Goal: Task Accomplishment & Management: Manage account settings

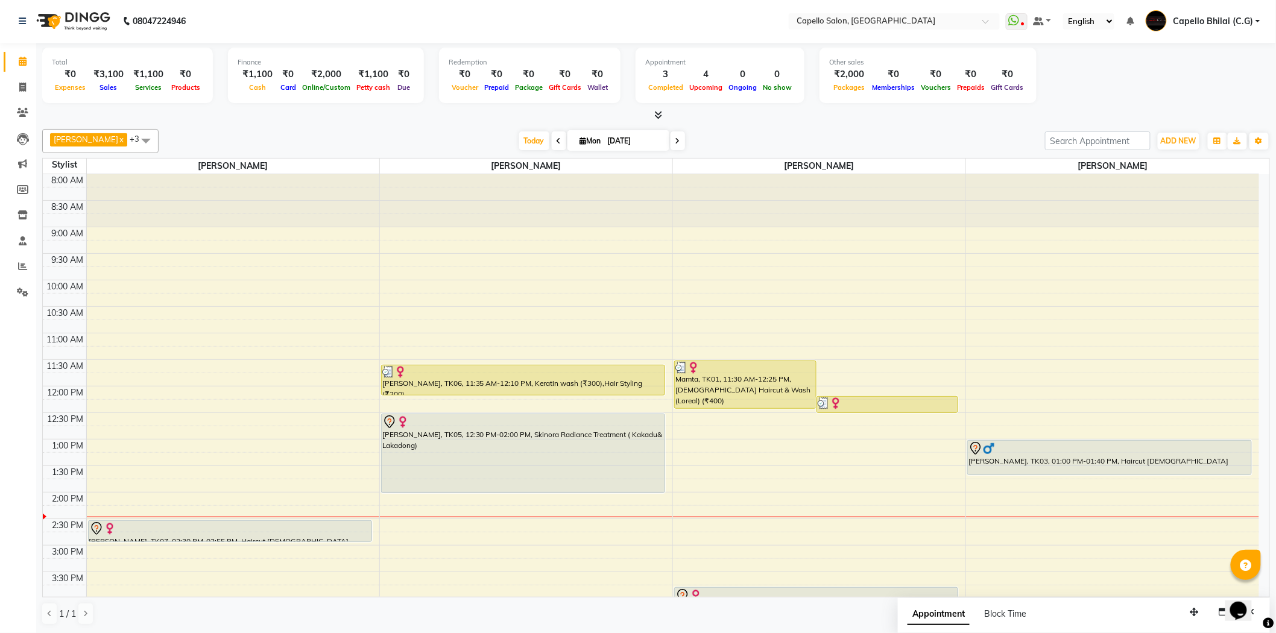
scroll to position [201, 0]
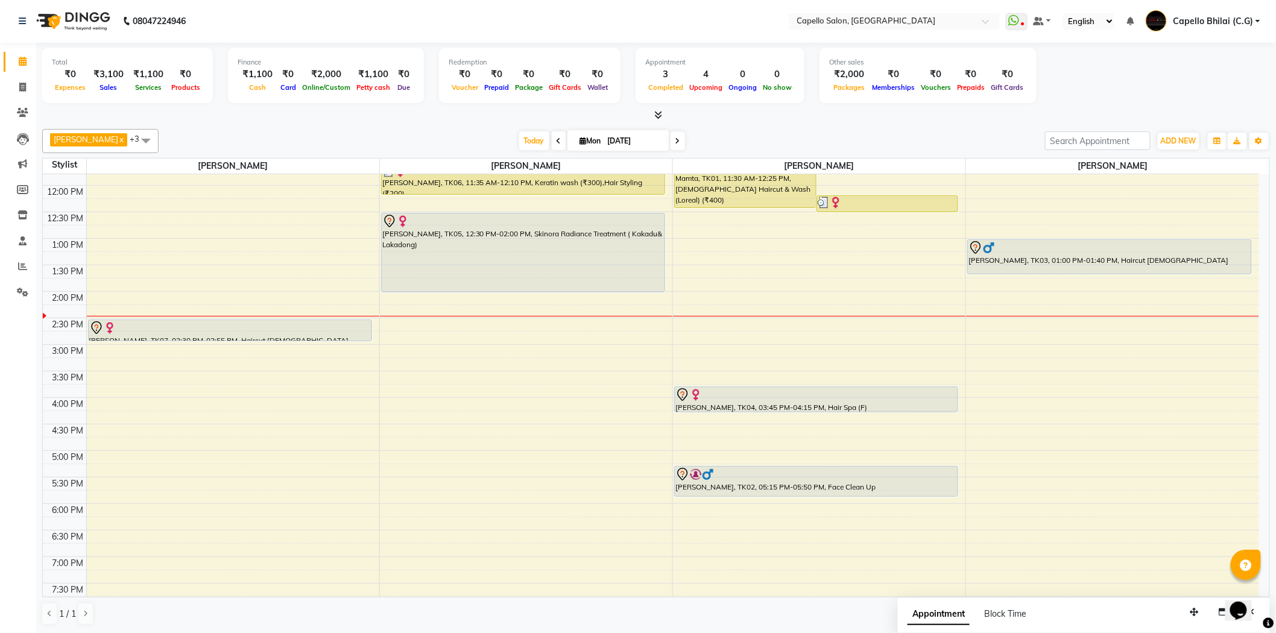
click at [1003, 373] on div "8:00 AM 8:30 AM 9:00 AM 9:30 AM 10:00 AM 10:30 AM 11:00 AM 11:30 AM 12:00 PM 12…" at bounding box center [651, 344] width 1216 height 742
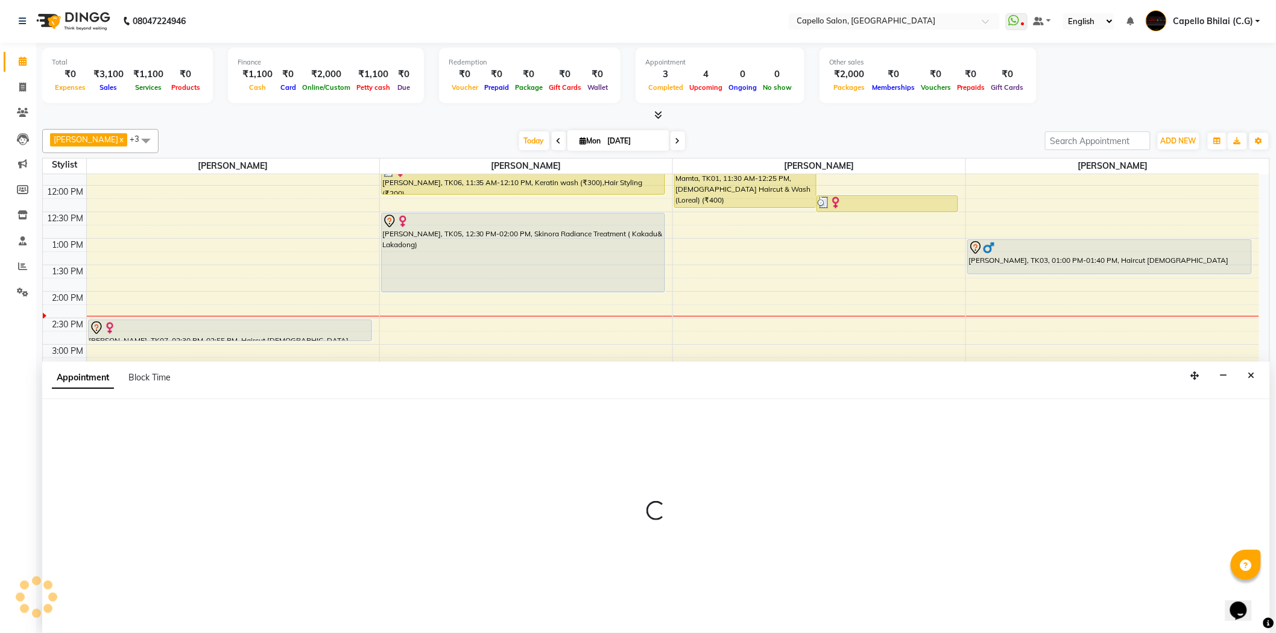
select select "17882"
select select "930"
select select "tentative"
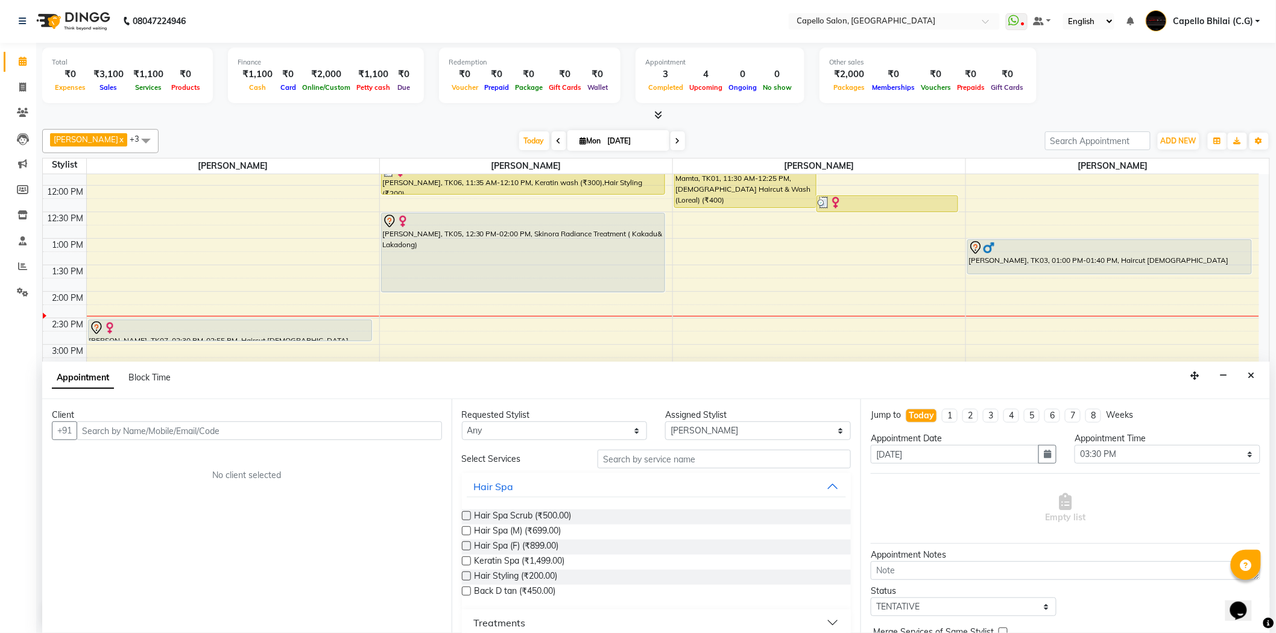
click at [235, 429] on input "text" at bounding box center [259, 430] width 365 height 19
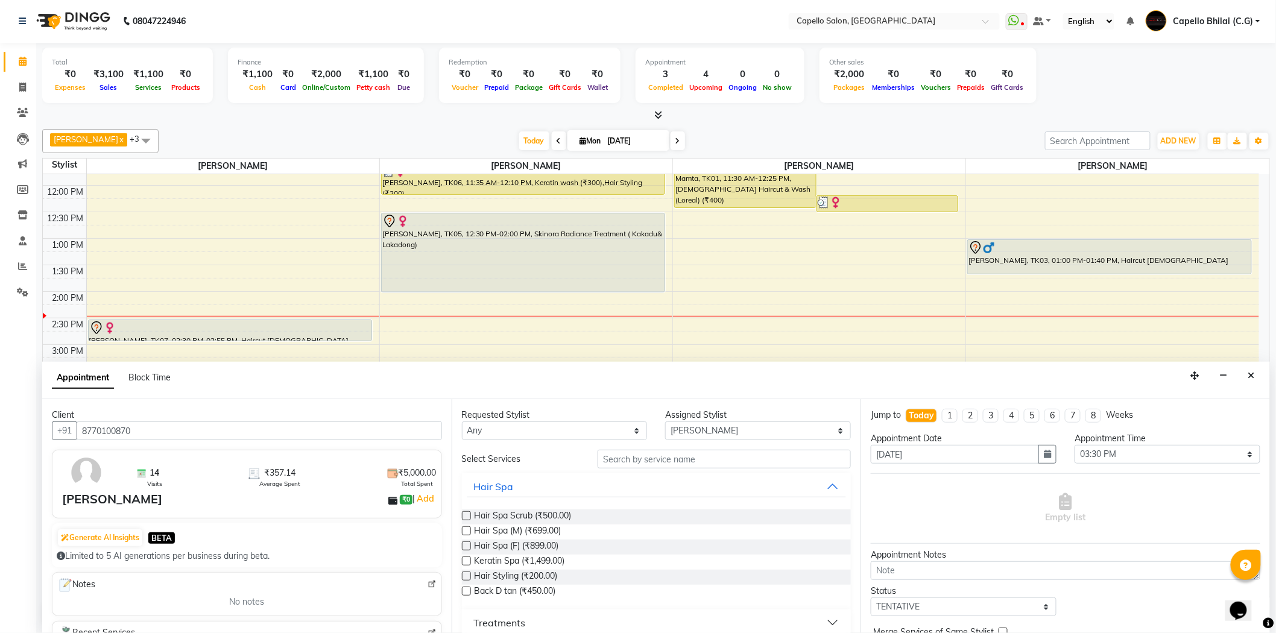
type input "8770100870"
click at [602, 465] on input "text" at bounding box center [723, 459] width 253 height 19
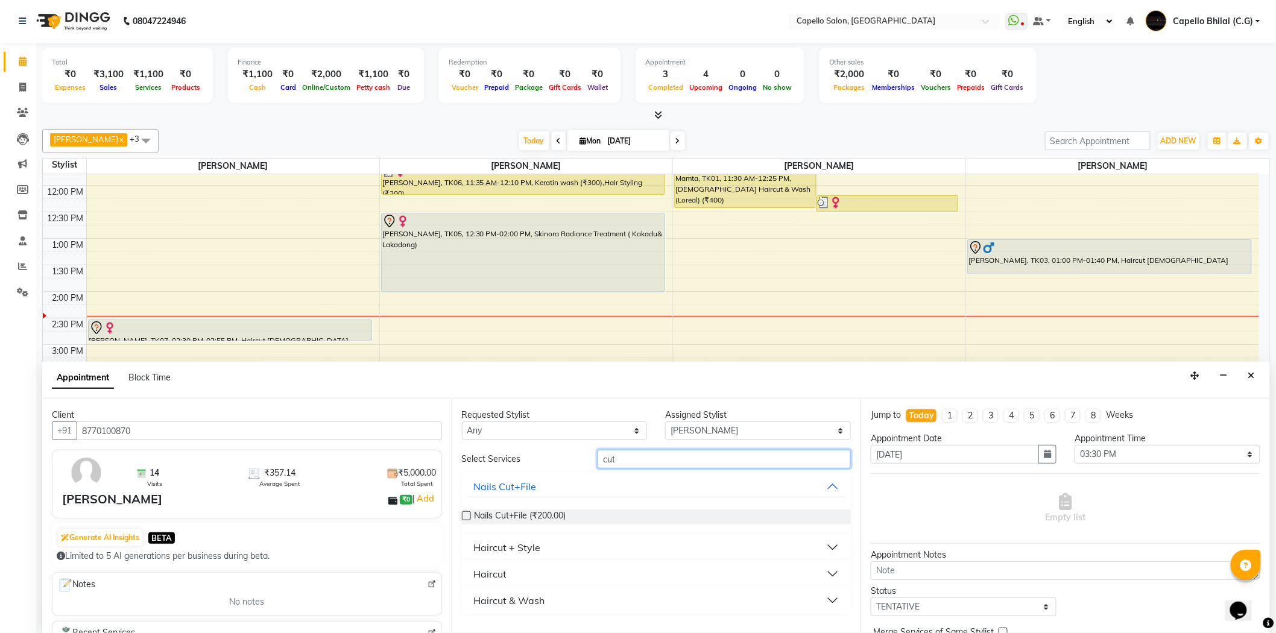
type input "cut"
click at [532, 543] on div "Haircut + Style" at bounding box center [507, 547] width 67 height 14
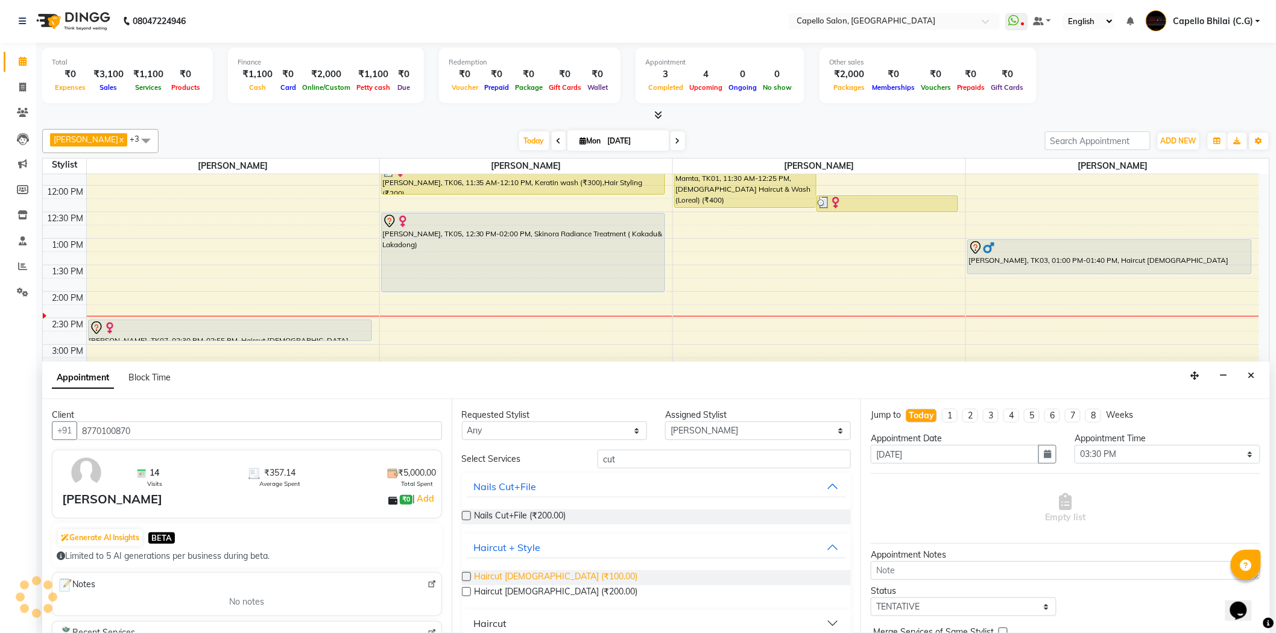
click at [517, 575] on span "Haircut [DEMOGRAPHIC_DATA] (₹100.00)" at bounding box center [555, 577] width 163 height 15
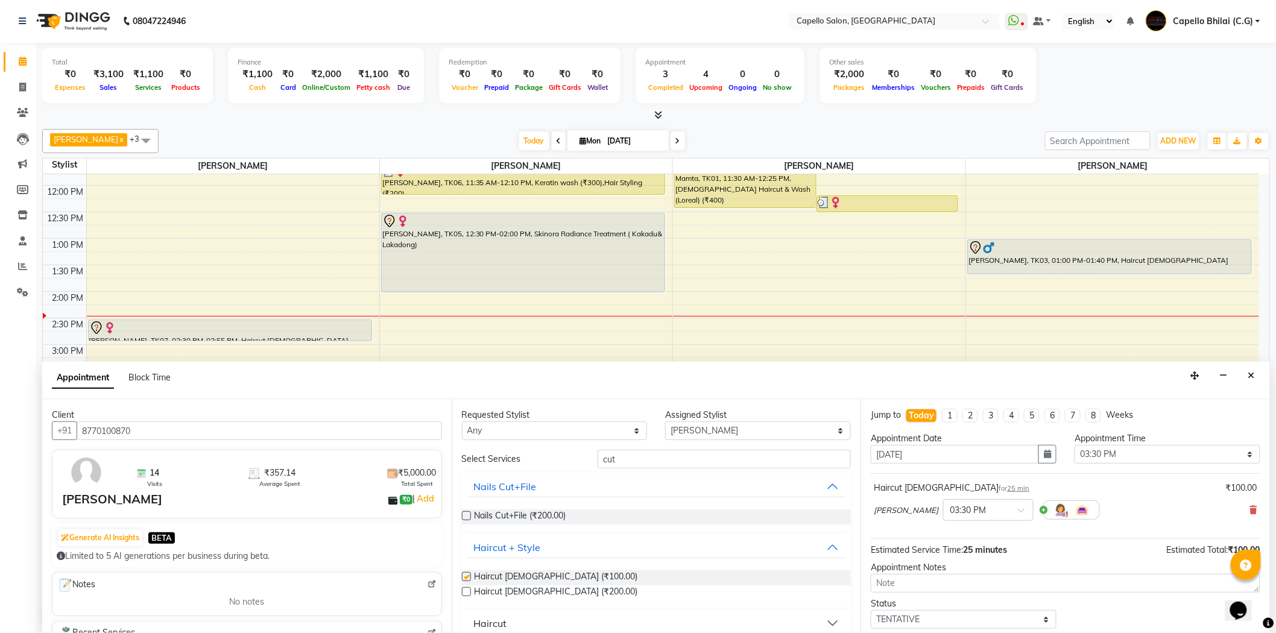
checkbox input "false"
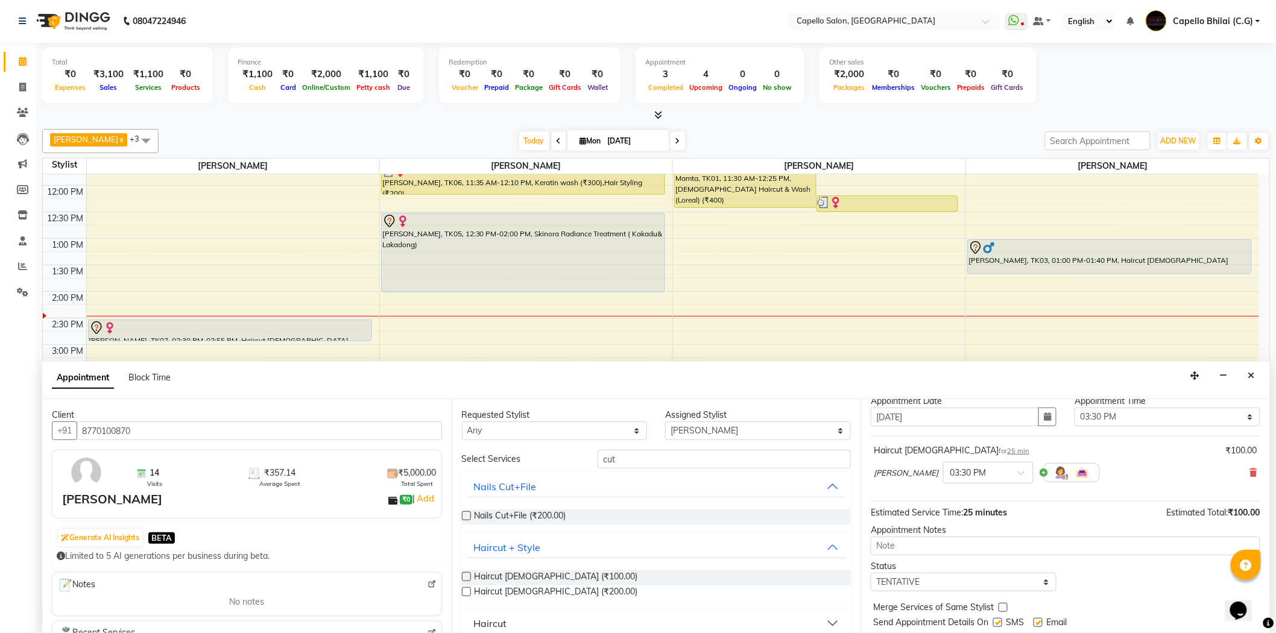
scroll to position [71, 0]
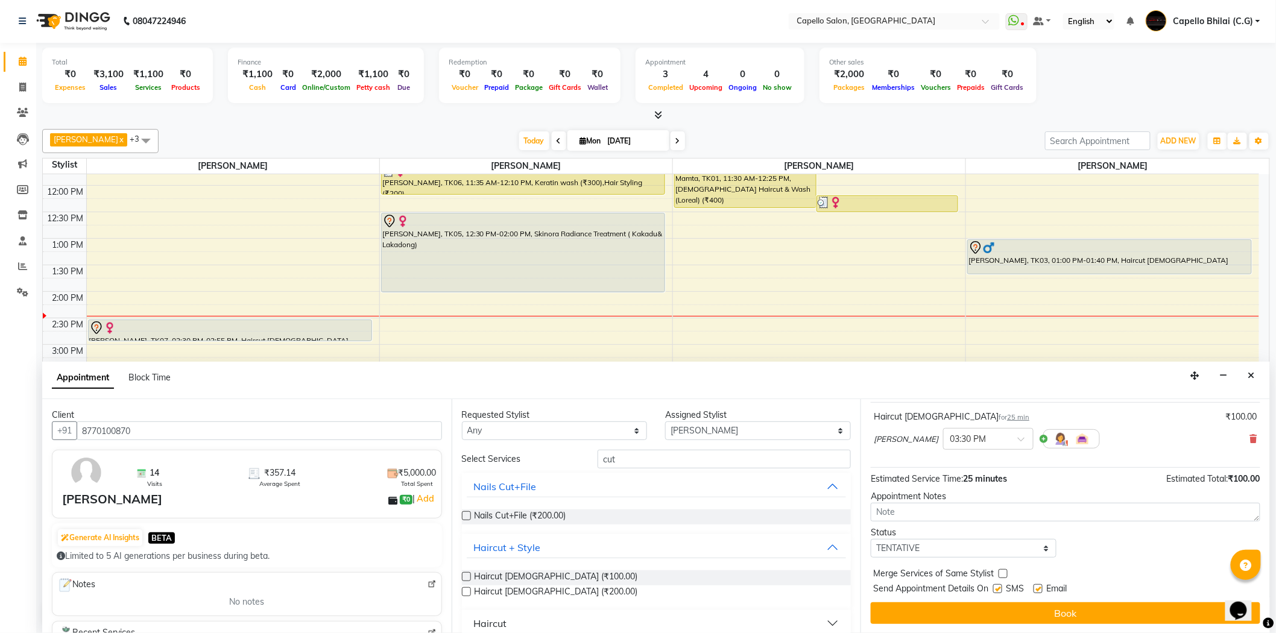
click at [1076, 617] on button "Book" at bounding box center [1065, 613] width 389 height 22
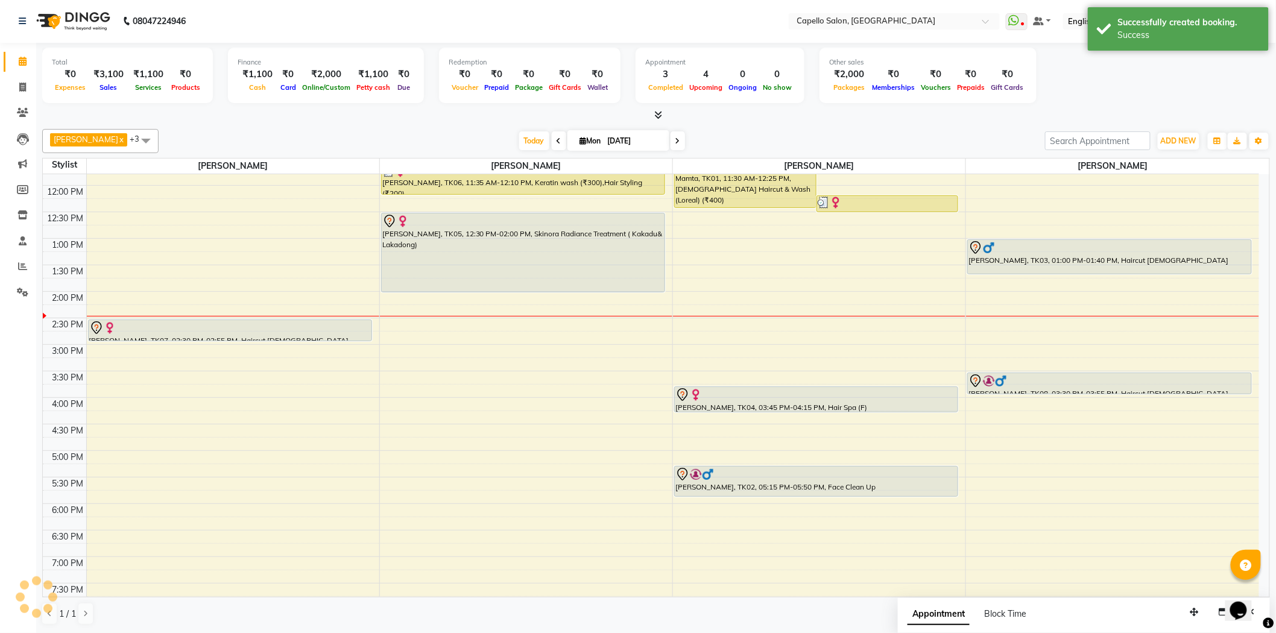
scroll to position [0, 0]
drag, startPoint x: 1082, startPoint y: 393, endPoint x: 1082, endPoint y: 402, distance: 9.0
click at [1082, 406] on div "Parth, TK03, 01:00 PM-01:40 PM, Haircut male Vipin, TK08, 03:30 PM-03:55 PM, Ha…" at bounding box center [1112, 345] width 293 height 742
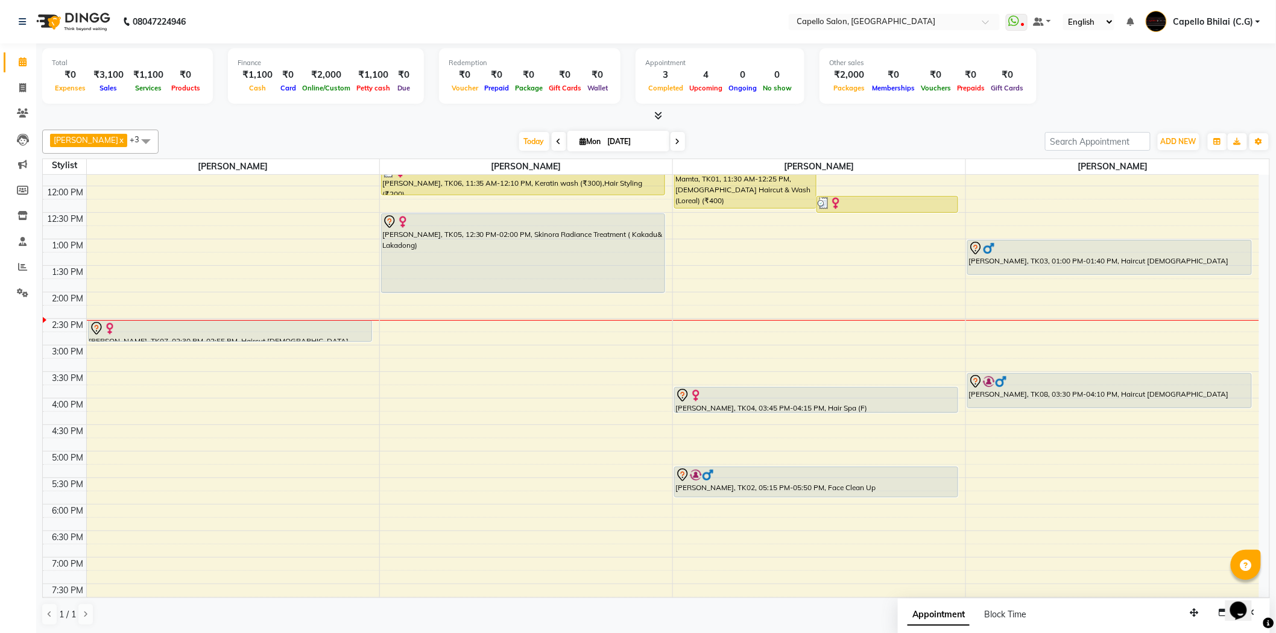
scroll to position [268, 0]
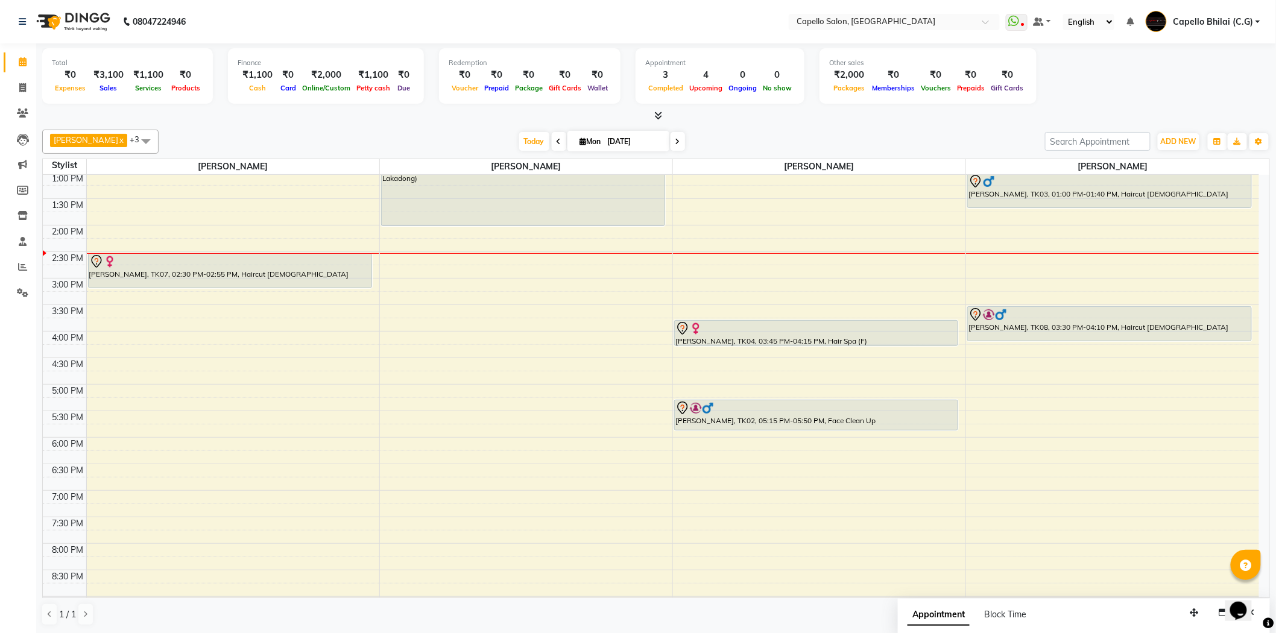
drag, startPoint x: 264, startPoint y: 271, endPoint x: 266, endPoint y: 285, distance: 13.4
click at [266, 288] on div "Ayushi, TK07, 02:30 PM-02:55 PM, Haircut female Ayushi, TK07, 02:30 PM-02:55 PM…" at bounding box center [233, 278] width 292 height 742
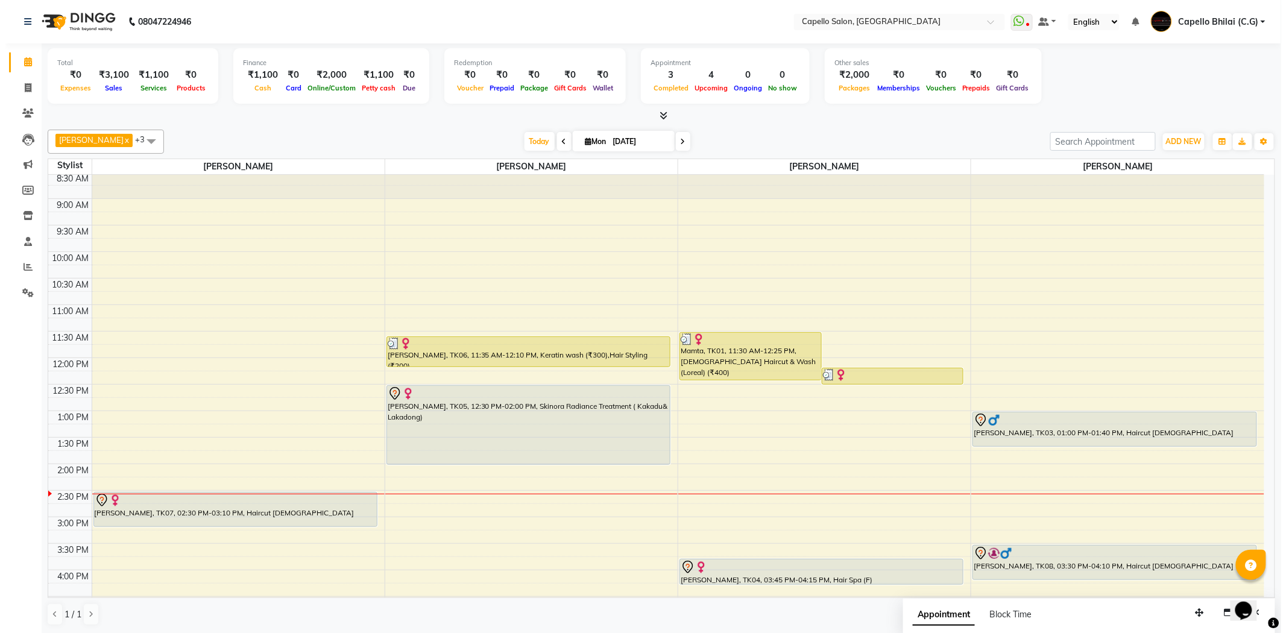
scroll to position [0, 0]
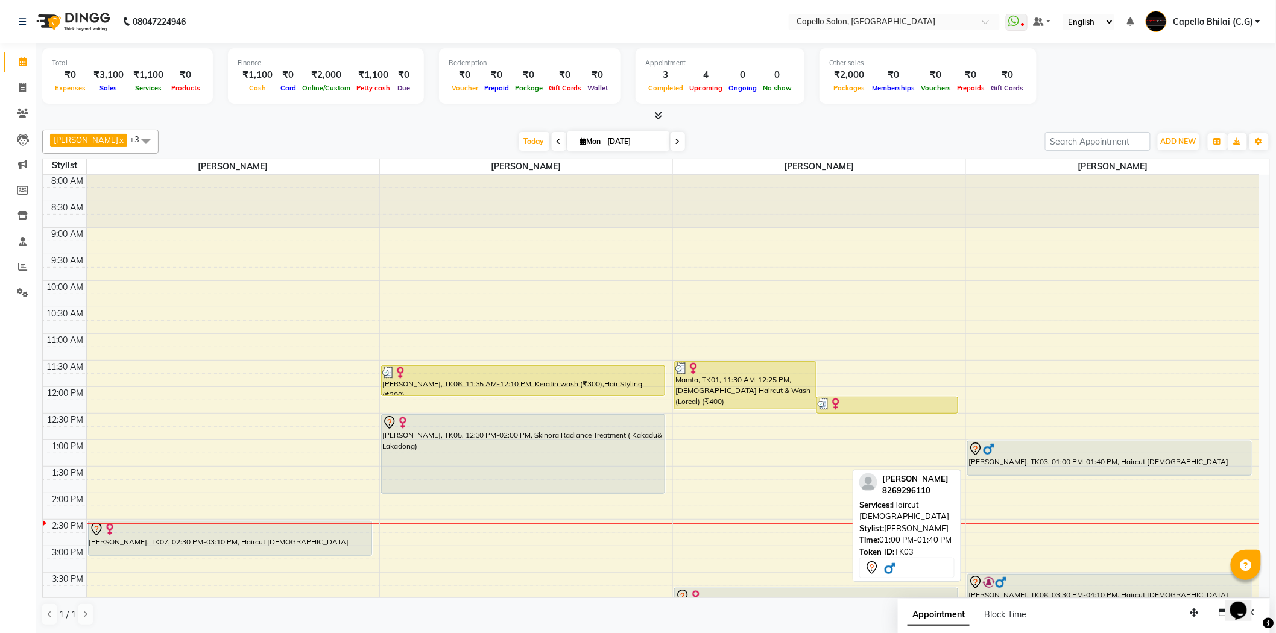
click at [1074, 456] on div "[PERSON_NAME], TK03, 01:00 PM-01:40 PM, Haircut [DEMOGRAPHIC_DATA]" at bounding box center [1109, 458] width 283 height 34
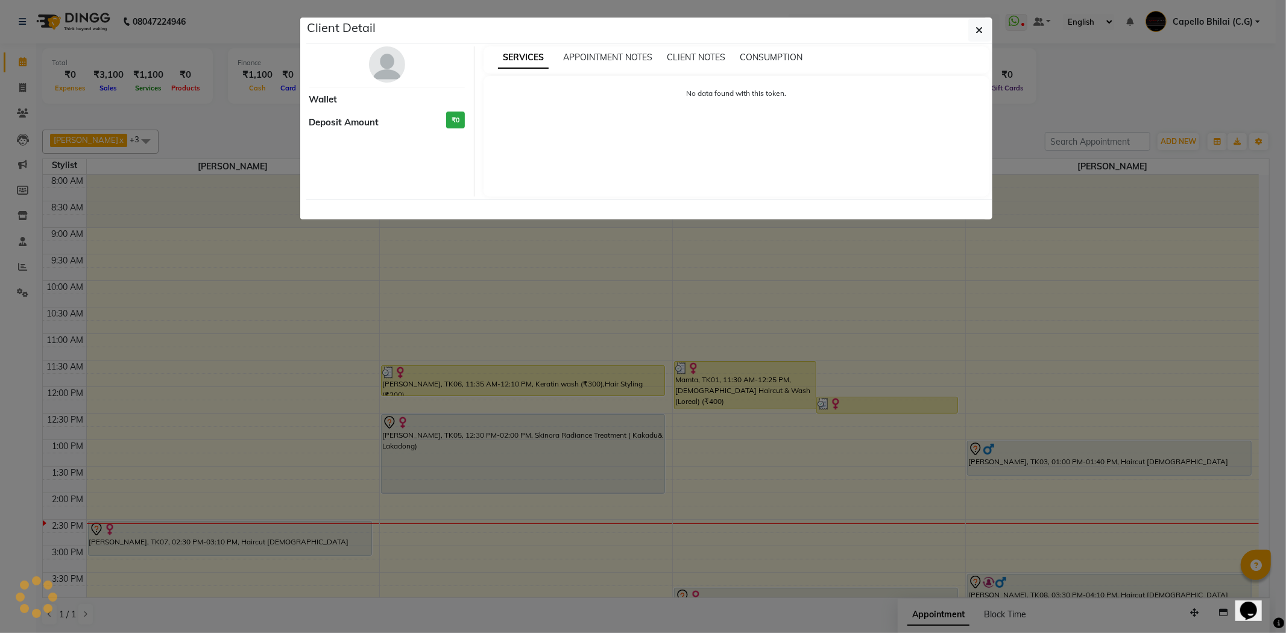
select select "7"
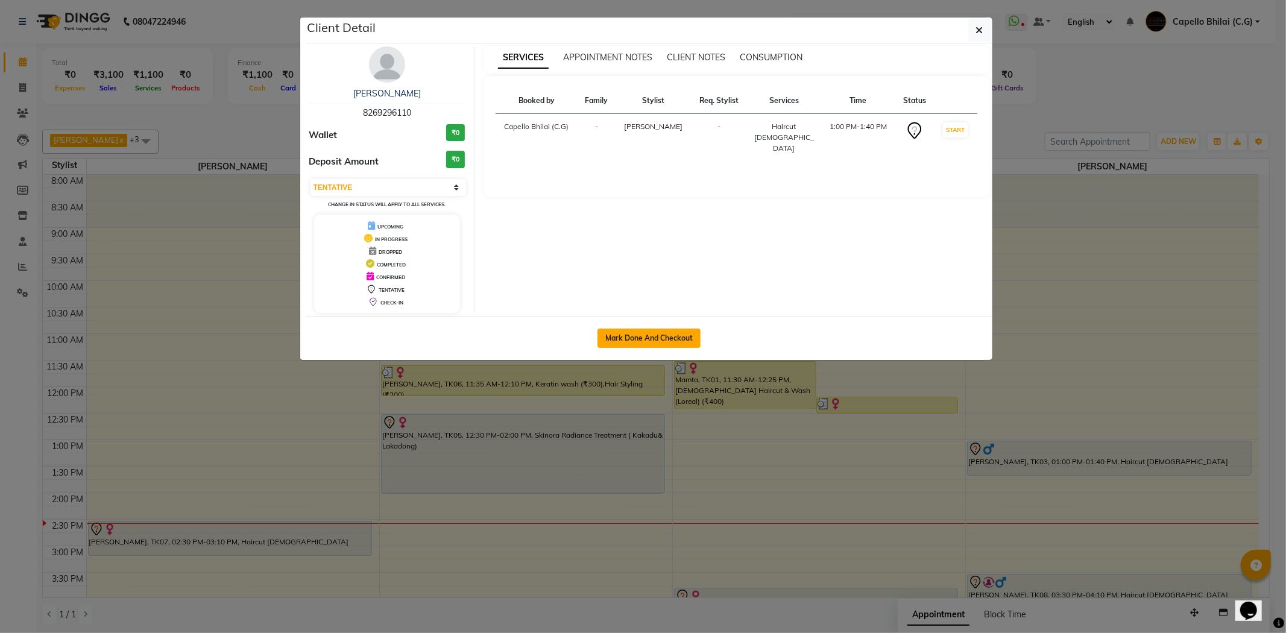
click at [653, 346] on button "Mark Done And Checkout" at bounding box center [648, 338] width 103 height 19
select select "service"
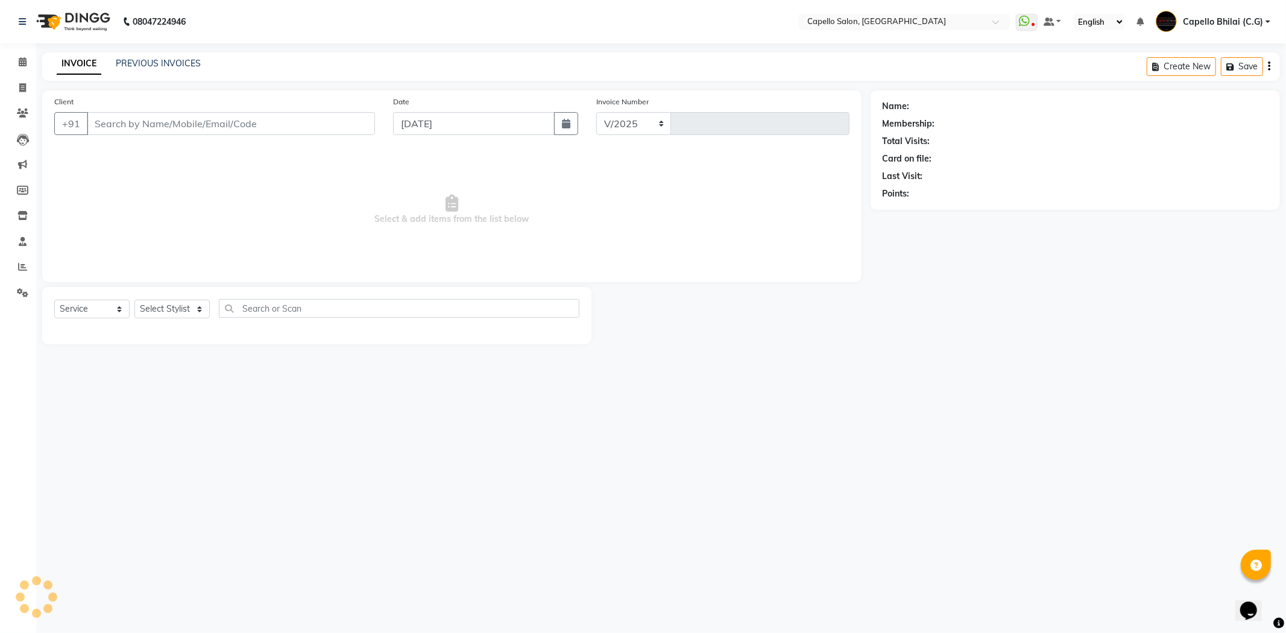
select select "809"
type input "2204"
type input "8269296110"
select select "17882"
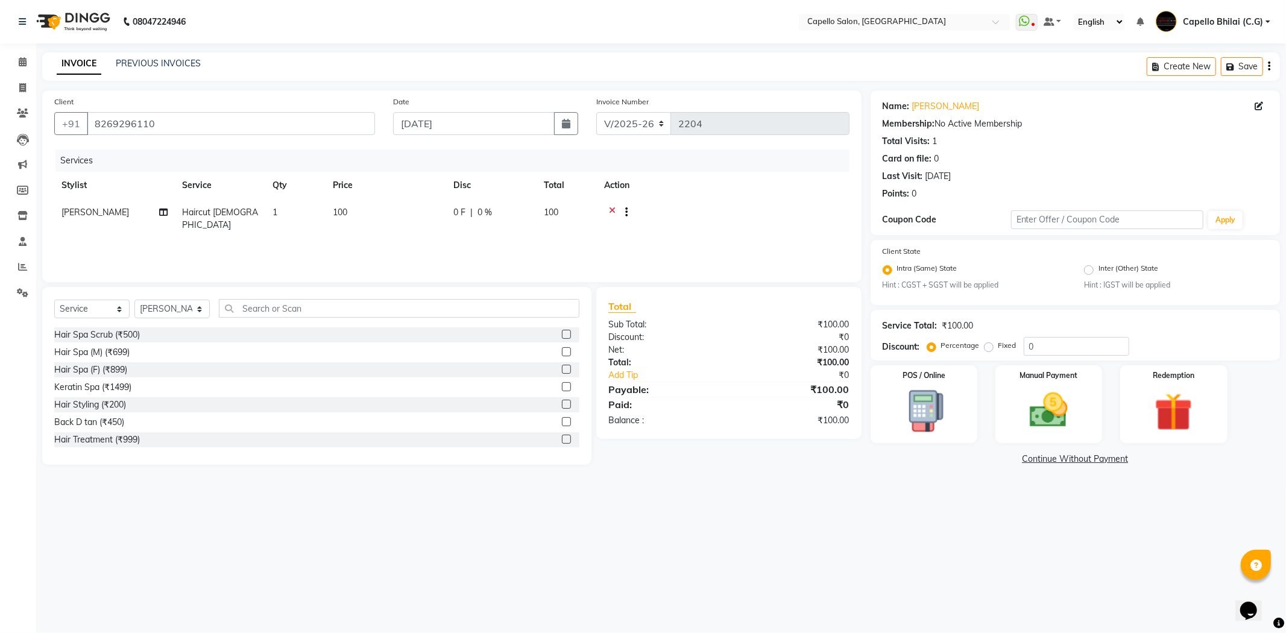
click at [361, 218] on td "100" at bounding box center [386, 219] width 121 height 40
select select "17882"
drag, startPoint x: 365, startPoint y: 215, endPoint x: 358, endPoint y: 215, distance: 7.2
click at [359, 215] on tr "ADMIN Anjali Tandia Ashish Kadwe Capello Bhilai (C.G) Nazma Sheikh Nitish Sen P…" at bounding box center [451, 224] width 795 height 51
type input "200"
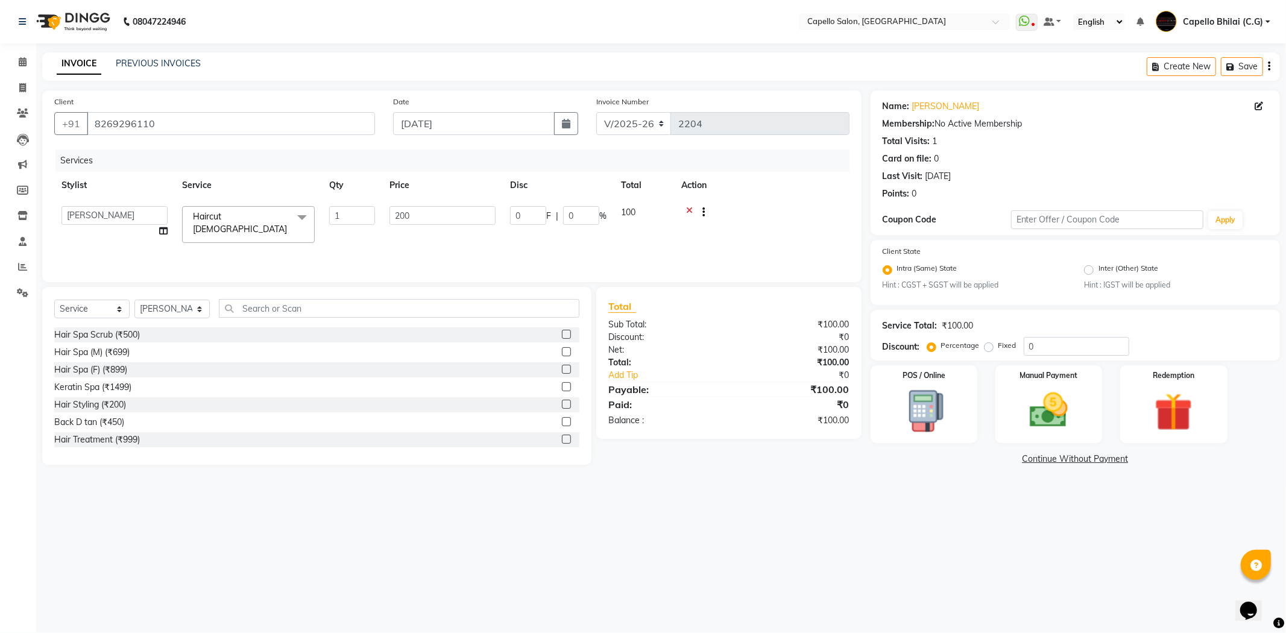
click at [638, 498] on div "08047224946 Select Location × Capello Salon, Bhilai WhatsApp Status ✕ Status: D…" at bounding box center [643, 316] width 1286 height 633
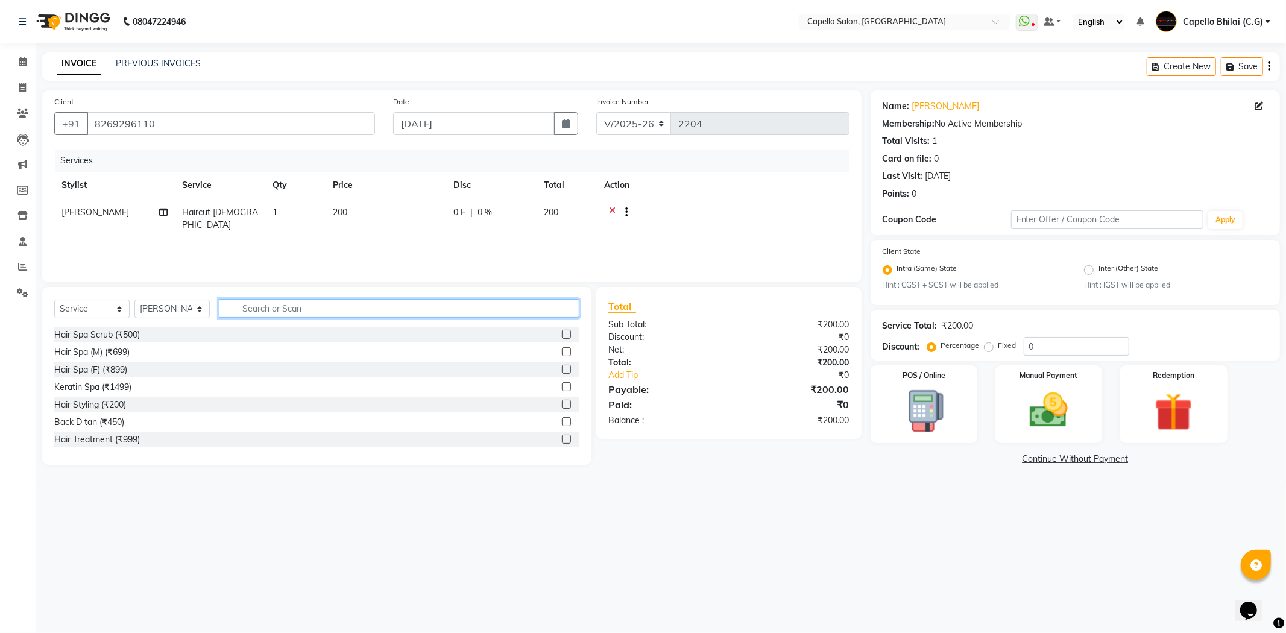
click at [262, 309] on input "text" at bounding box center [399, 308] width 361 height 19
type input "was"
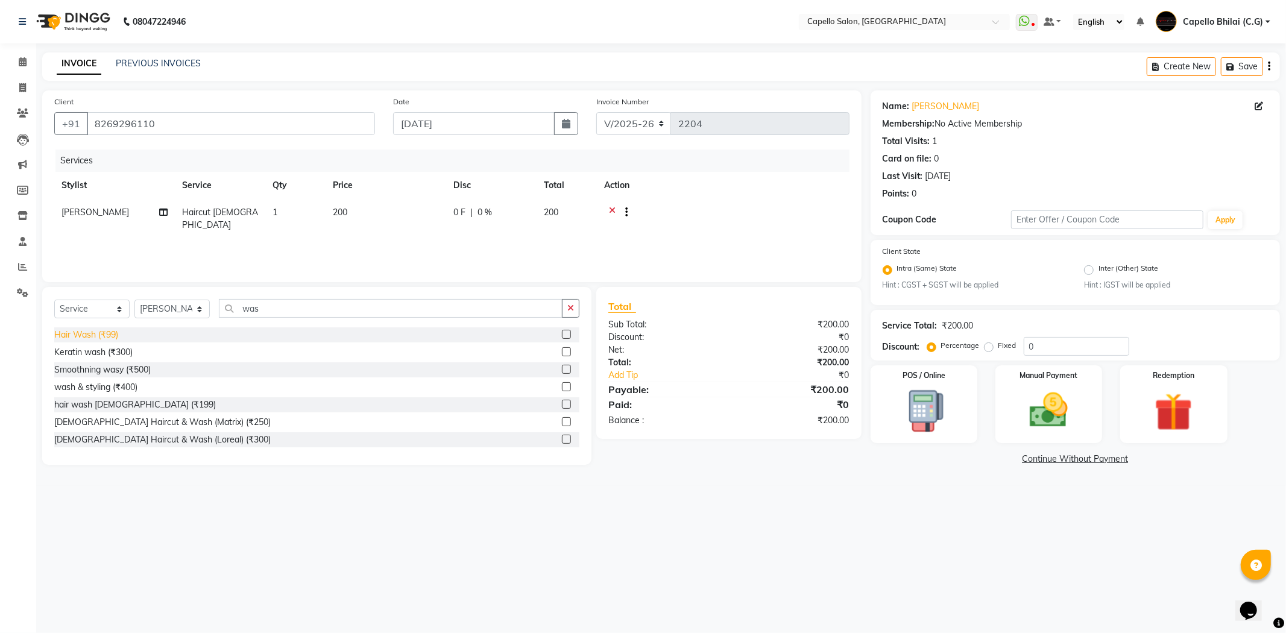
click at [82, 335] on div "Hair Wash (₹99)" at bounding box center [86, 335] width 64 height 13
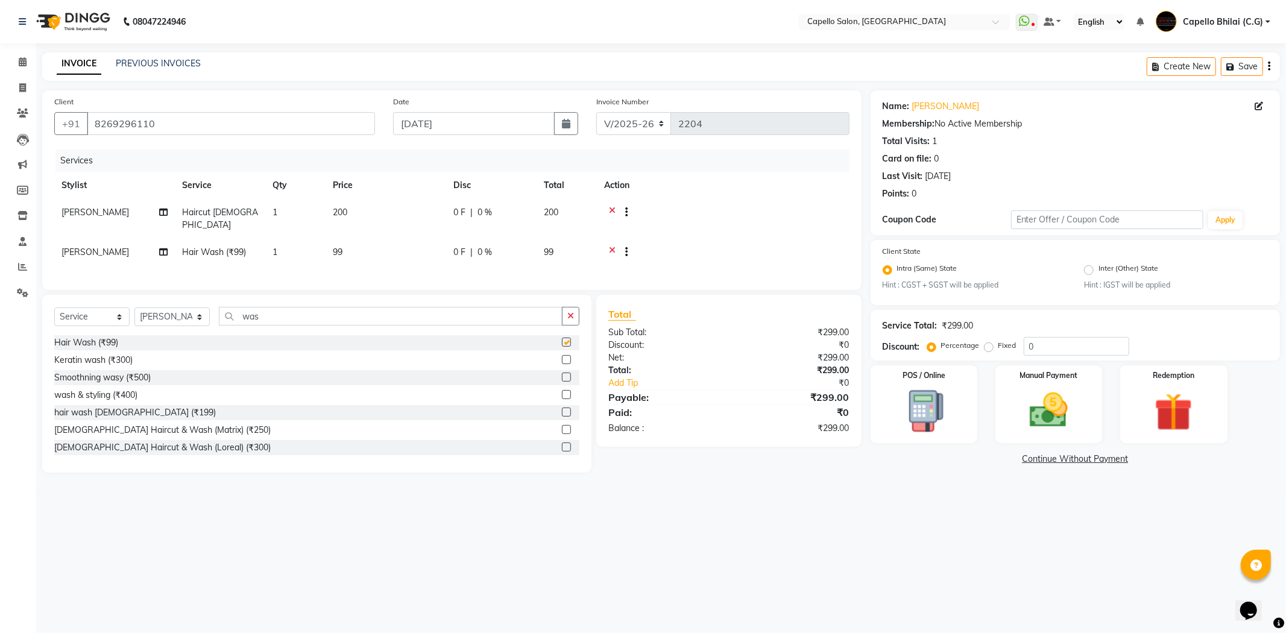
checkbox input "false"
drag, startPoint x: 368, startPoint y: 237, endPoint x: 374, endPoint y: 239, distance: 6.3
click at [374, 239] on td "99" at bounding box center [386, 254] width 121 height 30
select select "17882"
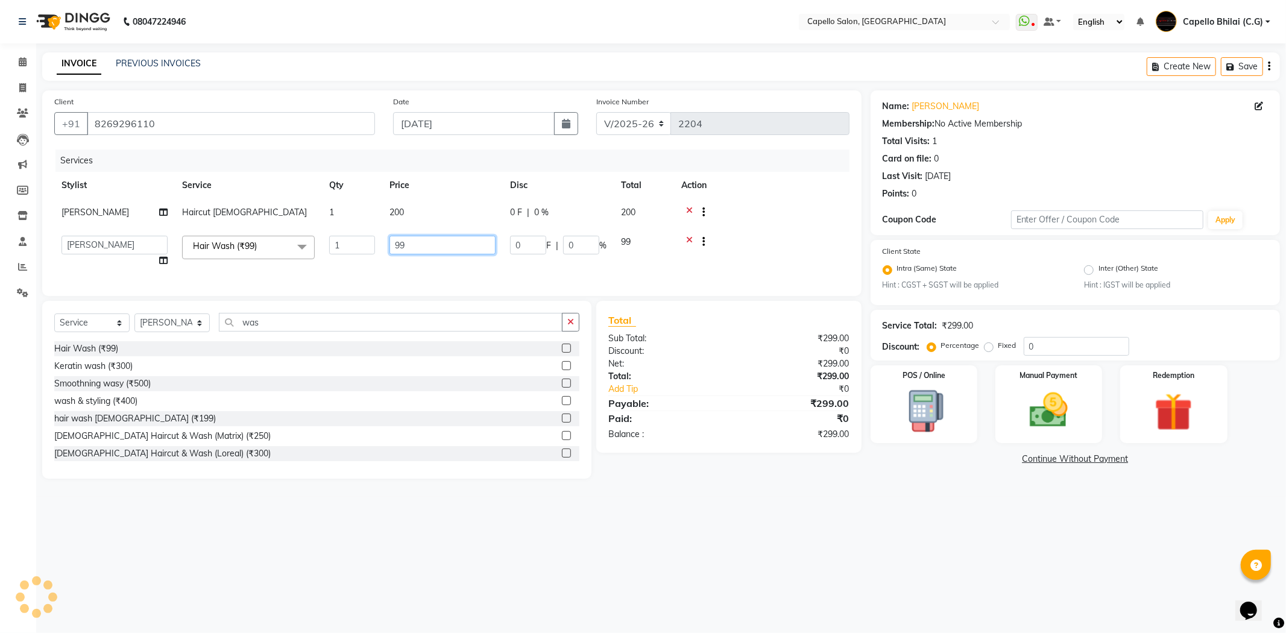
drag, startPoint x: 411, startPoint y: 244, endPoint x: 353, endPoint y: 245, distance: 57.3
click at [353, 245] on tr "ADMIN Anjali Tandia Ashish Kadwe Capello Bhilai (C.G) Nazma Sheikh Nitish Sen P…" at bounding box center [451, 251] width 795 height 46
type input "100"
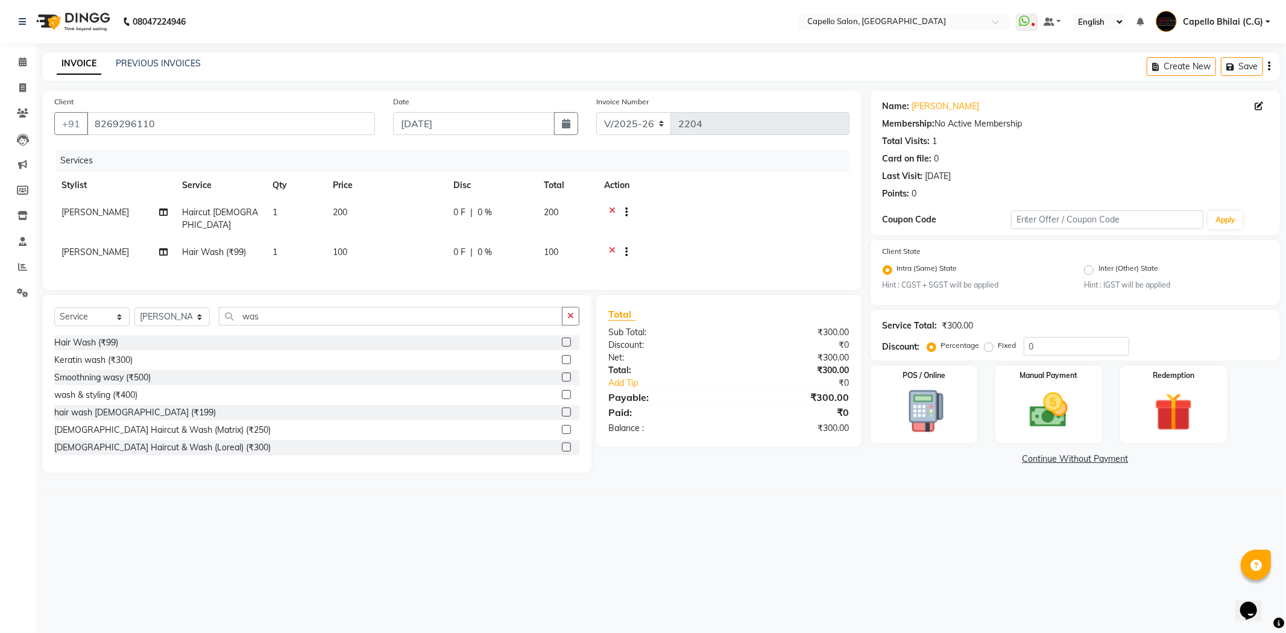
click at [754, 465] on div "Total Sub Total: ₹300.00 Discount: ₹0 Net: ₹300.00 Total: ₹300.00 Add Tip ₹0 Pa…" at bounding box center [730, 384] width 279 height 178
click at [1050, 406] on img at bounding box center [1048, 411] width 65 height 46
click at [228, 122] on input "8269296110" at bounding box center [231, 123] width 288 height 23
click at [291, 122] on input "8269296110" at bounding box center [231, 123] width 288 height 23
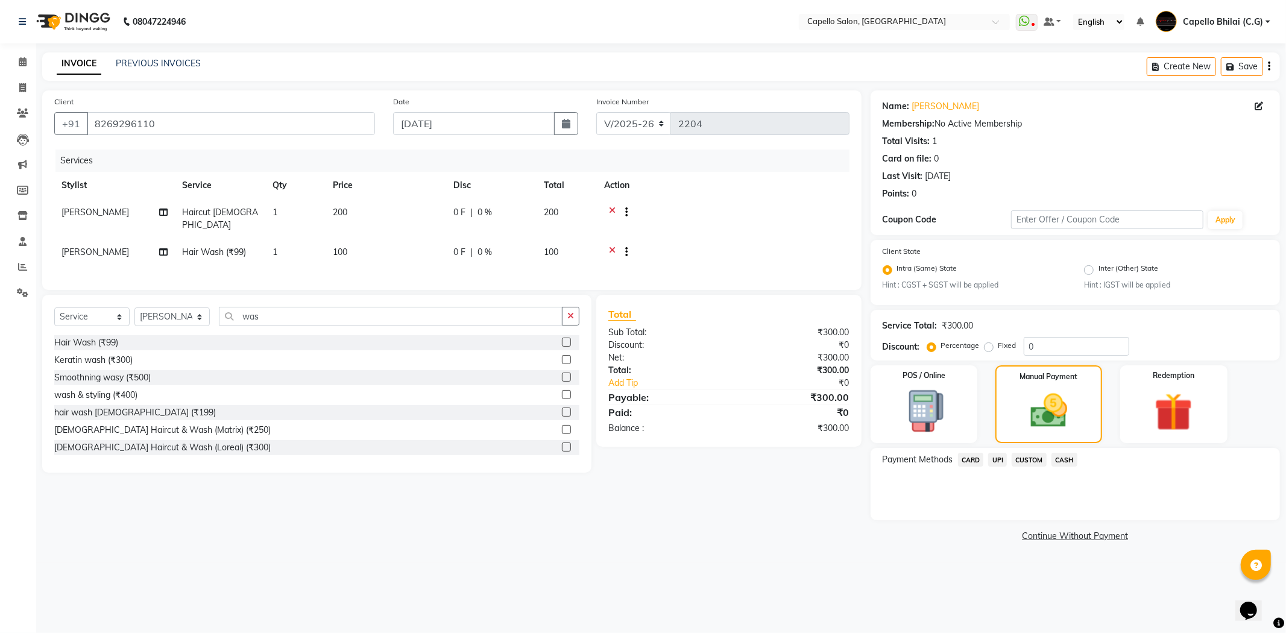
click at [999, 462] on span "UPI" at bounding box center [997, 460] width 19 height 14
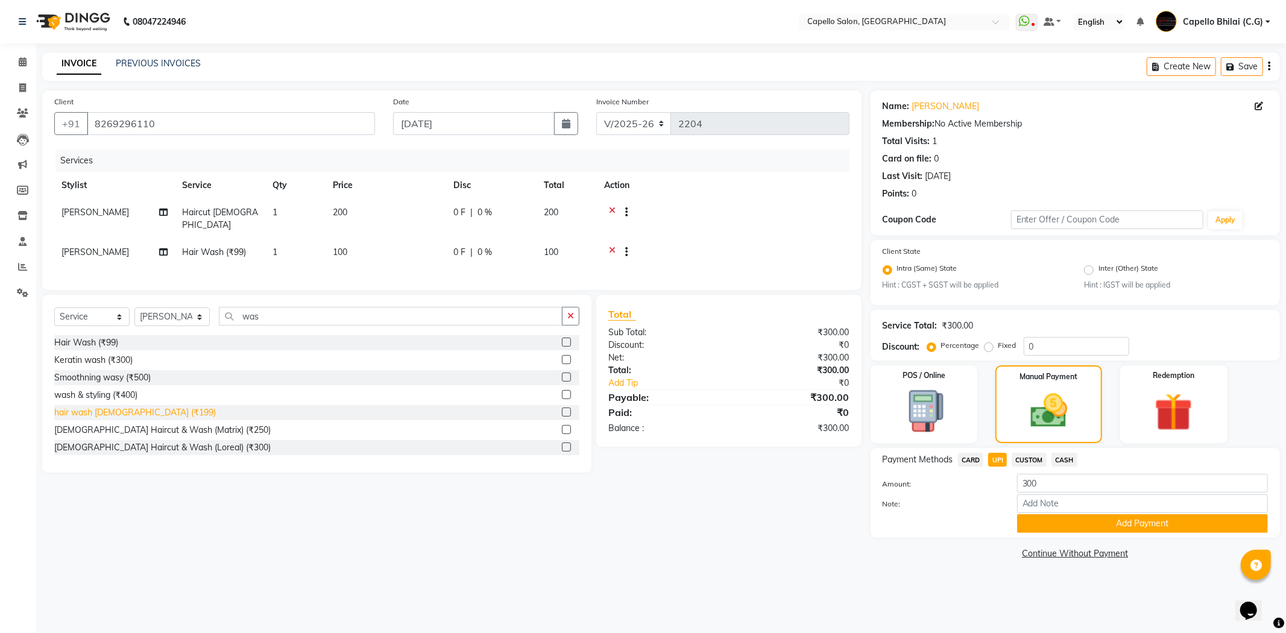
click at [127, 412] on div "hair wash female (₹199)" at bounding box center [135, 412] width 162 height 13
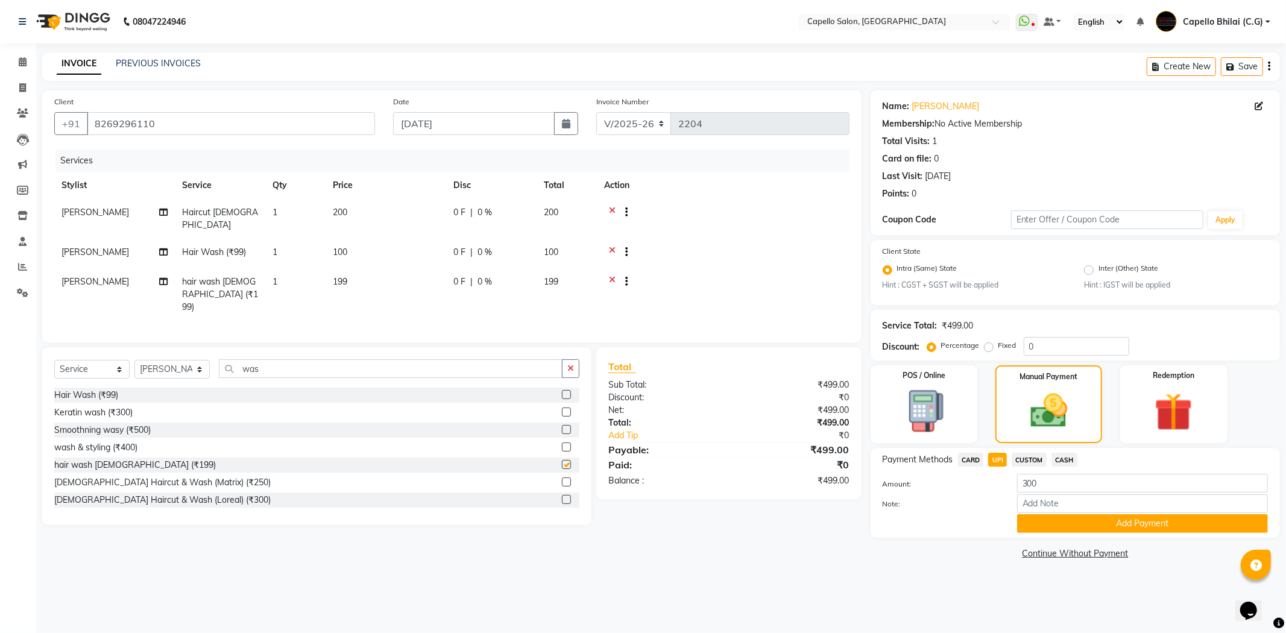
checkbox input "false"
click at [95, 276] on span "[PERSON_NAME]" at bounding box center [95, 281] width 68 height 11
select select "17882"
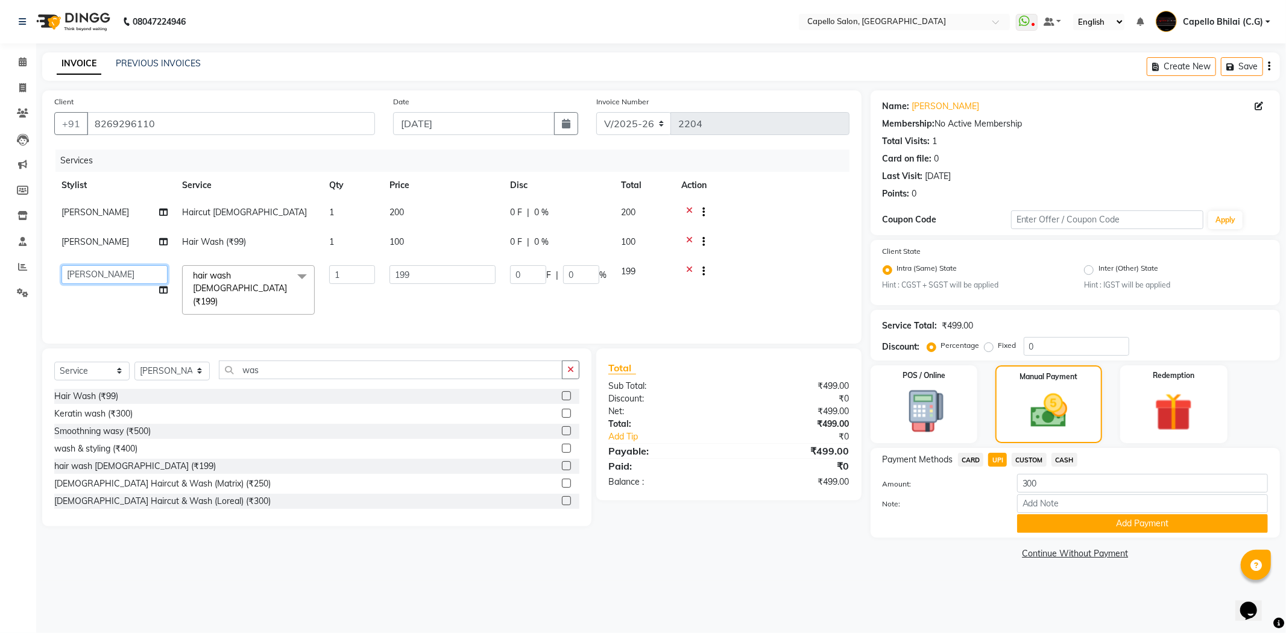
click at [95, 272] on select "ADMIN Anjali Tandia Ashish Kadwe Capello Bhilai (C.G) Nazma Sheikh Nitish Sen P…" at bounding box center [114, 274] width 106 height 19
select select "21871"
click at [690, 238] on icon at bounding box center [689, 243] width 7 height 15
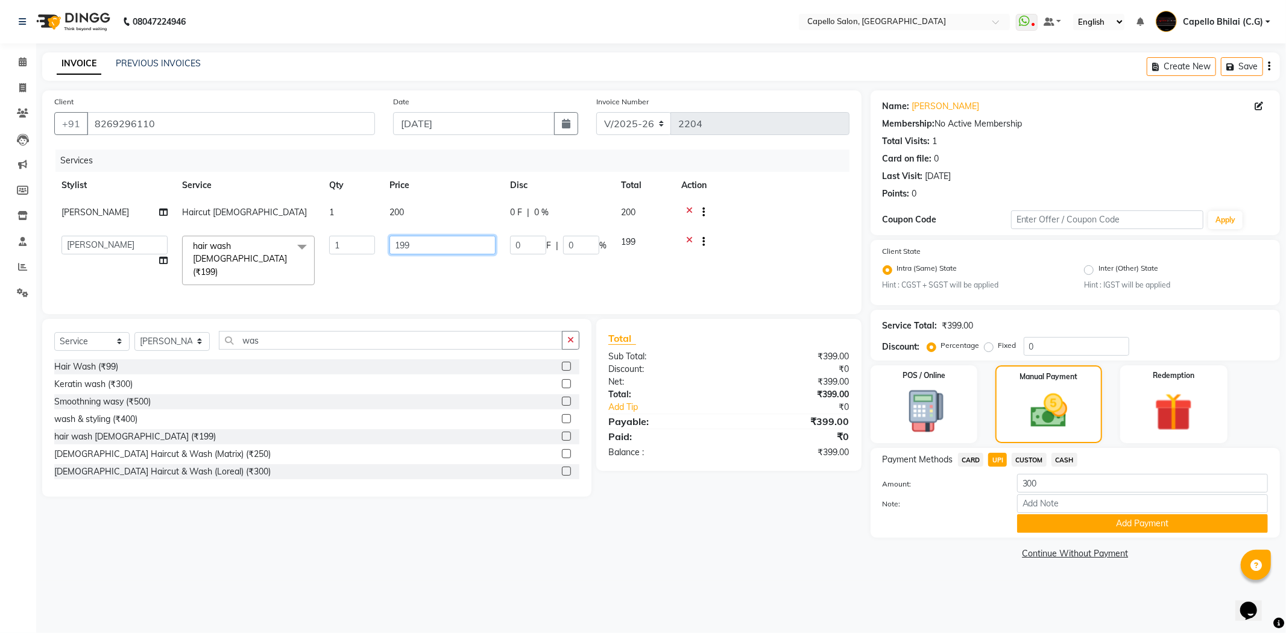
drag, startPoint x: 439, startPoint y: 243, endPoint x: 324, endPoint y: 262, distance: 116.8
click at [324, 262] on tr "ADMIN Anjali Tandia Ashish Kadwe Capello Bhilai (C.G) Nazma Sheikh Nitish Sen P…" at bounding box center [451, 260] width 795 height 64
type input "200"
click at [623, 479] on div "Total Sub Total: ₹399.00 Discount: ₹0 Net: ₹399.00 Total: ₹399.00 Add Tip ₹0 Pa…" at bounding box center [730, 408] width 279 height 178
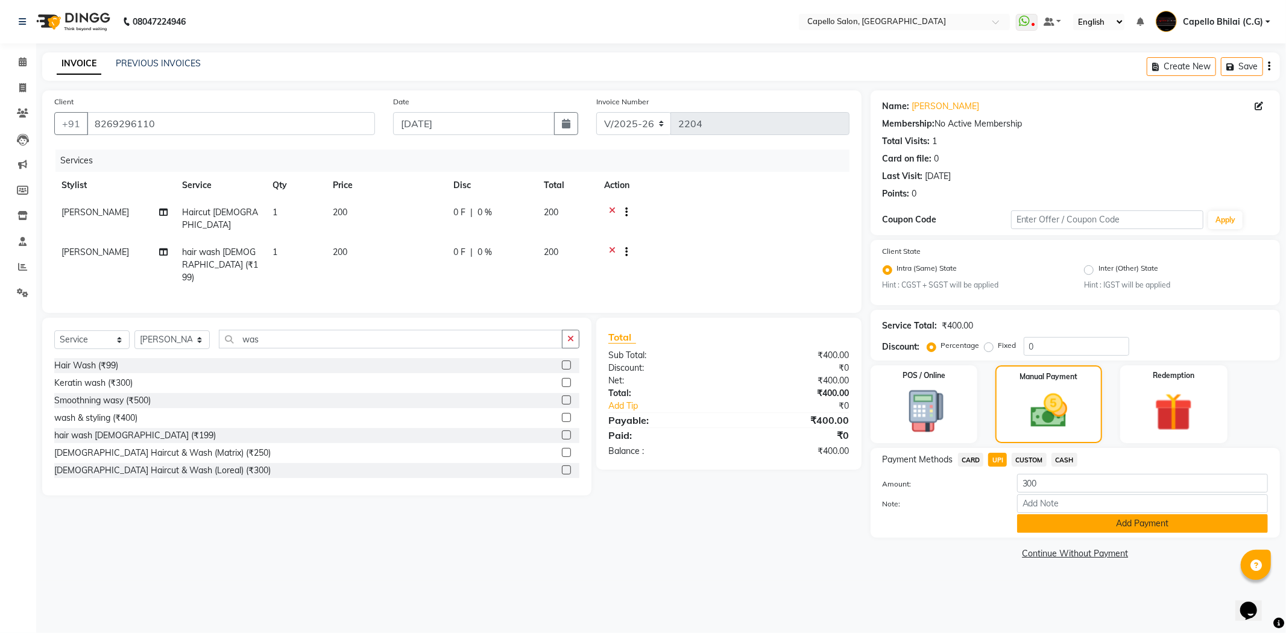
click at [1041, 518] on button "Add Payment" at bounding box center [1142, 523] width 251 height 19
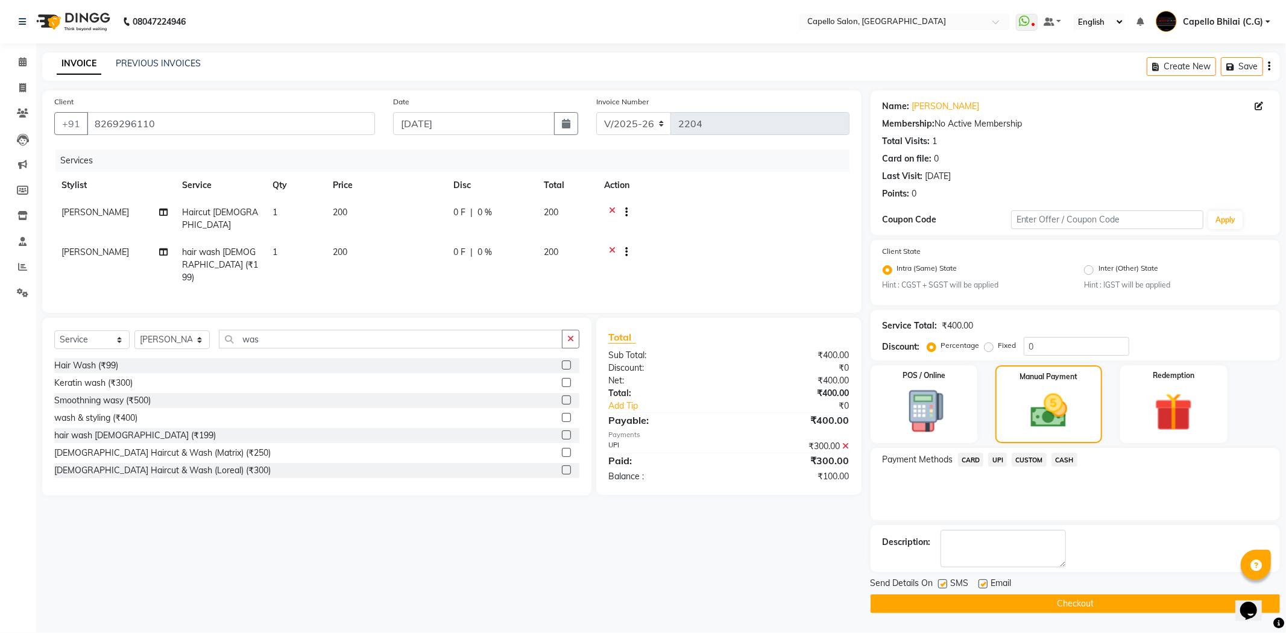
click at [998, 464] on span "UPI" at bounding box center [997, 460] width 19 height 14
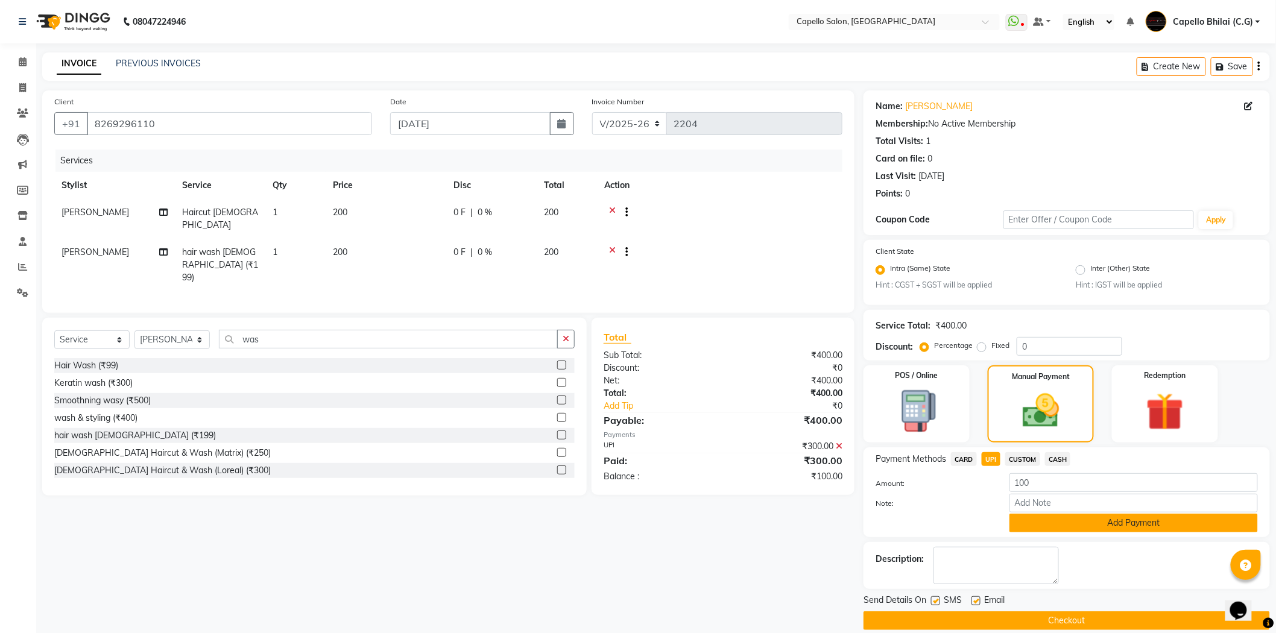
click at [1036, 517] on button "Add Payment" at bounding box center [1133, 523] width 248 height 19
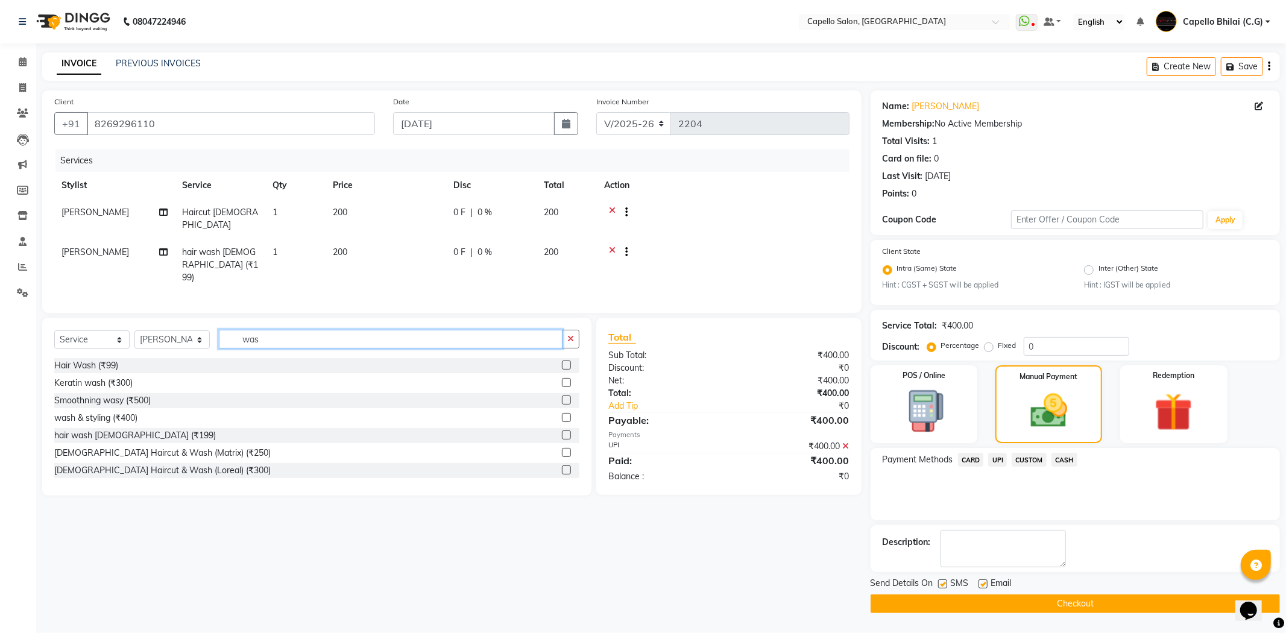
click at [282, 330] on input "was" at bounding box center [391, 339] width 344 height 19
click at [183, 330] on select "Select Stylist ADMIN Anjali Tandia Ashish Kadwe Capello Bhilai (C.G) Nazma Shei…" at bounding box center [171, 339] width 75 height 19
select select "60545"
click at [134, 330] on select "Select Stylist ADMIN Anjali Tandia Ashish Kadwe Capello Bhilai (C.G) Nazma Shei…" at bounding box center [171, 339] width 75 height 19
drag, startPoint x: 291, startPoint y: 329, endPoint x: 233, endPoint y: 332, distance: 58.0
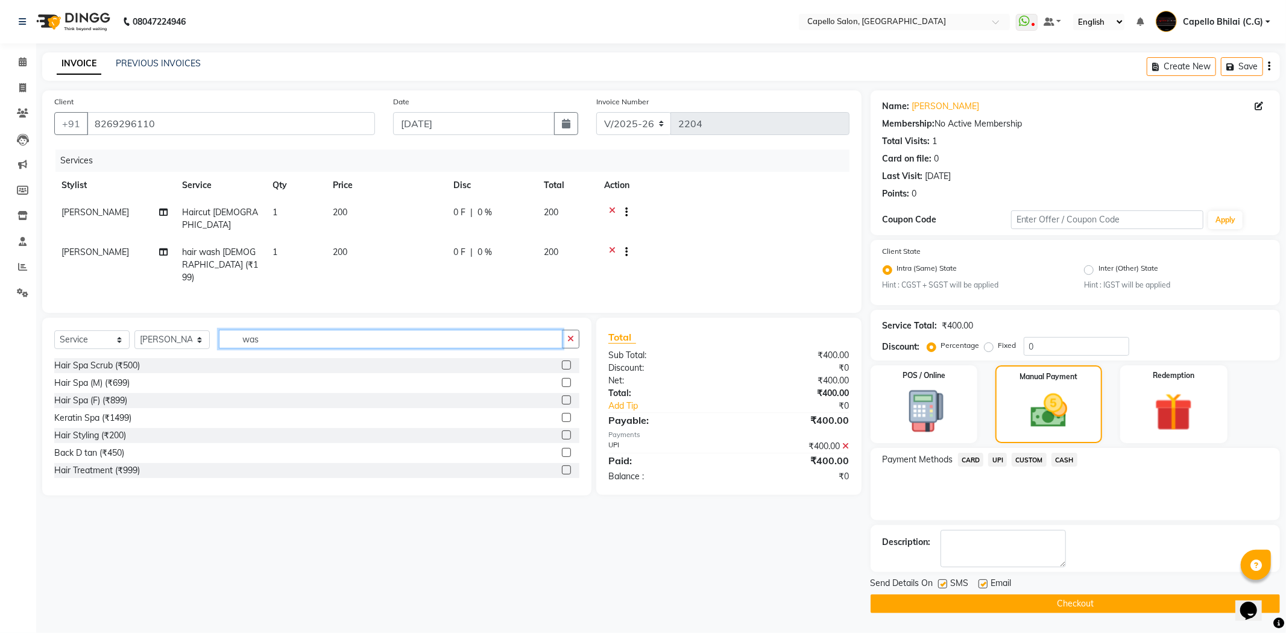
click at [233, 332] on input "was" at bounding box center [391, 339] width 344 height 19
type input "cut"
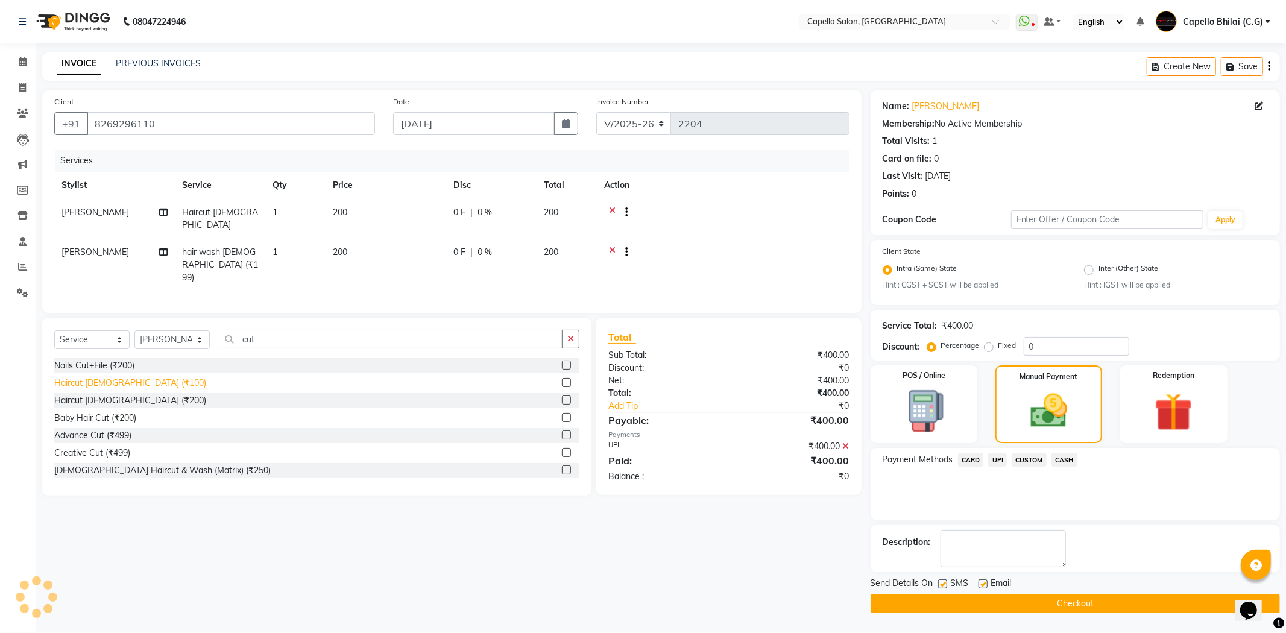
click at [96, 377] on div "Haircut male (₹100)" at bounding box center [130, 383] width 152 height 13
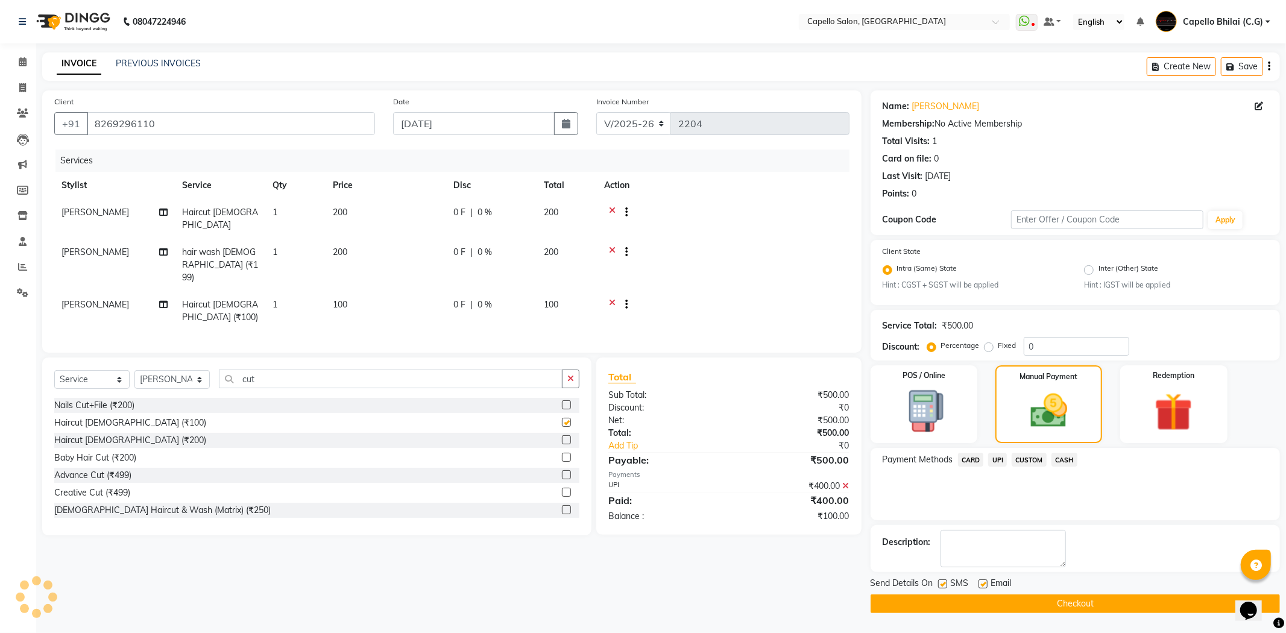
checkbox input "false"
click at [370, 291] on td "100" at bounding box center [386, 311] width 121 height 40
select select "60545"
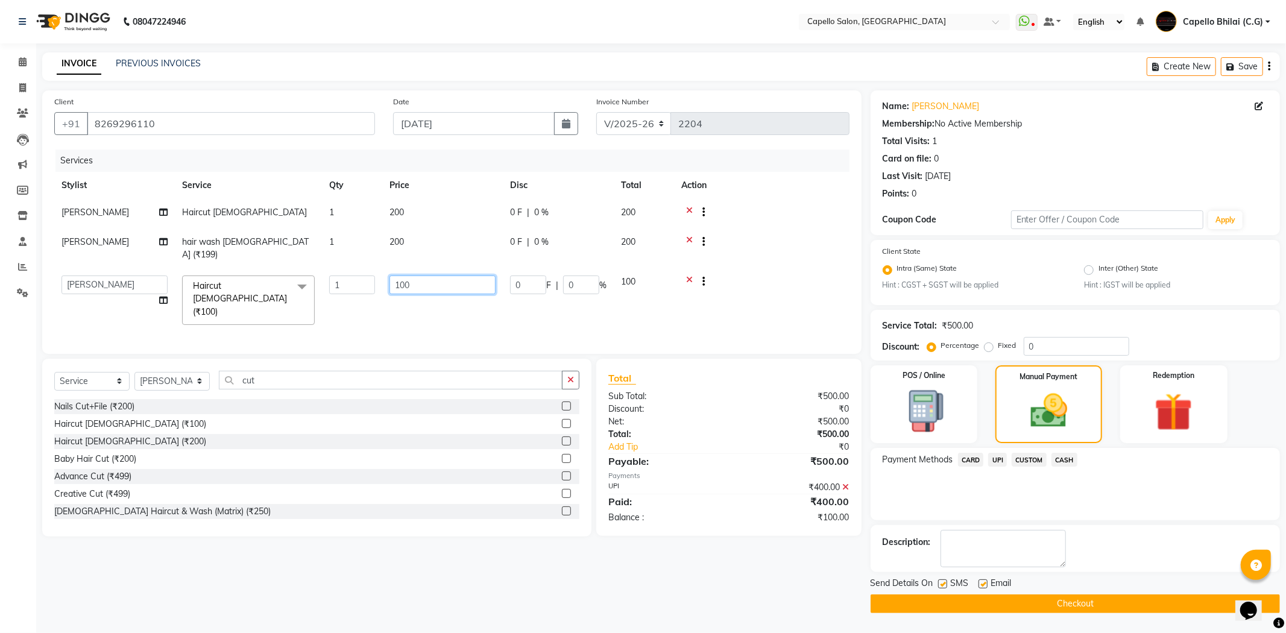
drag, startPoint x: 406, startPoint y: 275, endPoint x: 379, endPoint y: 280, distance: 28.1
click at [379, 280] on tr "ADMIN Anjali Tandia Ashish Kadwe Capello Bhilai (C.G) Nazma Sheikh Nitish Sen P…" at bounding box center [451, 300] width 795 height 64
type input "200"
click at [773, 511] on div "₹100.00" at bounding box center [794, 517] width 130 height 13
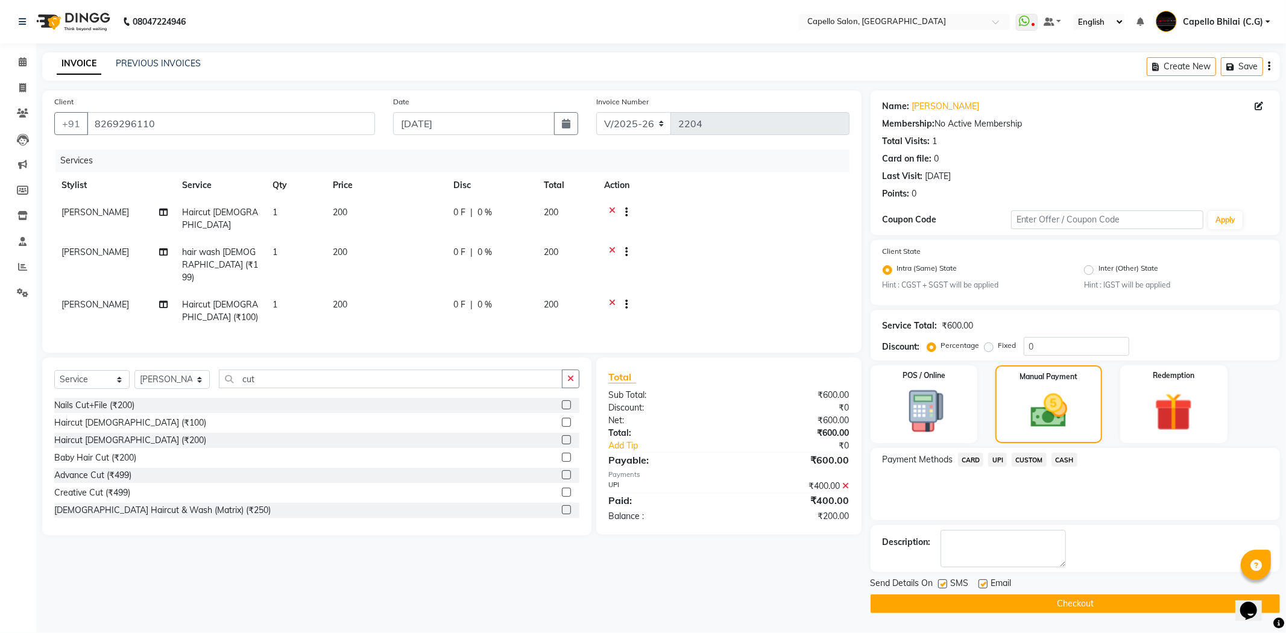
click at [997, 462] on span "UPI" at bounding box center [997, 460] width 19 height 14
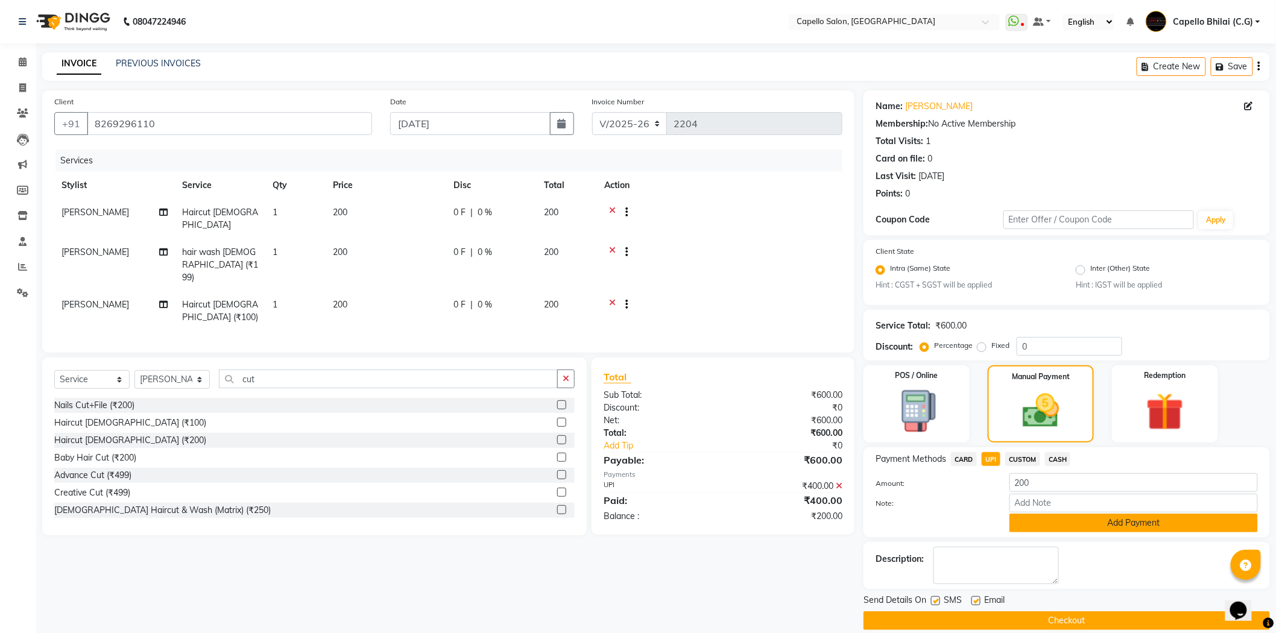
click at [1038, 525] on button "Add Payment" at bounding box center [1133, 523] width 248 height 19
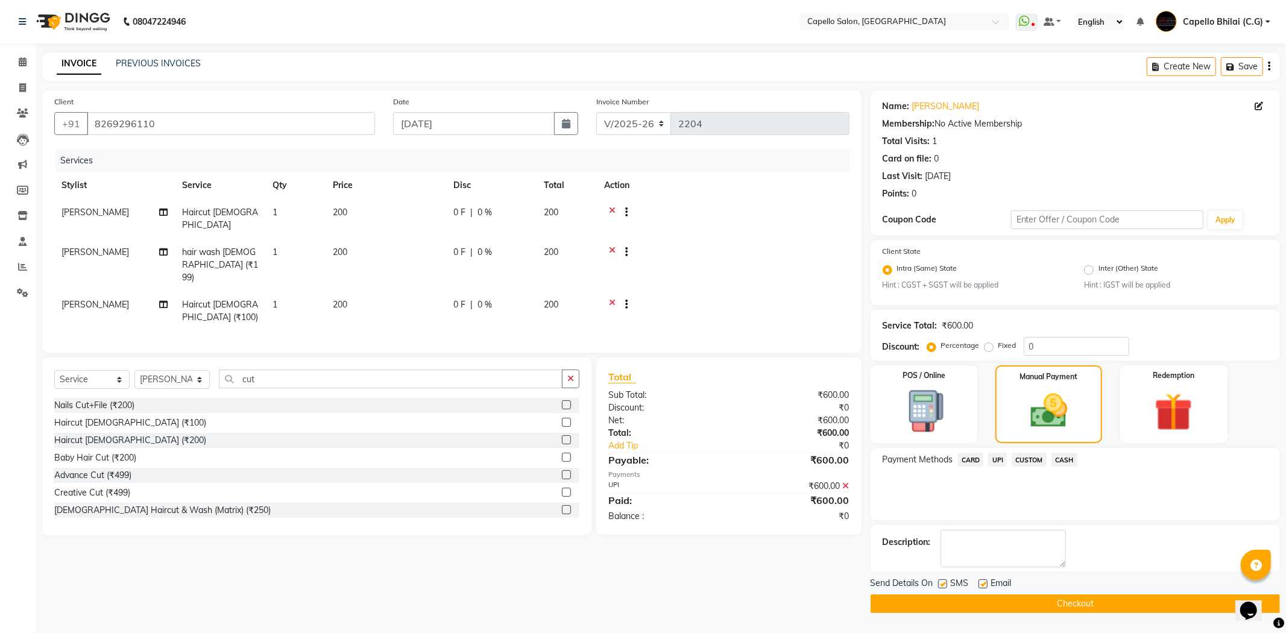
click at [321, 291] on td "1" at bounding box center [295, 311] width 60 height 40
select select "60545"
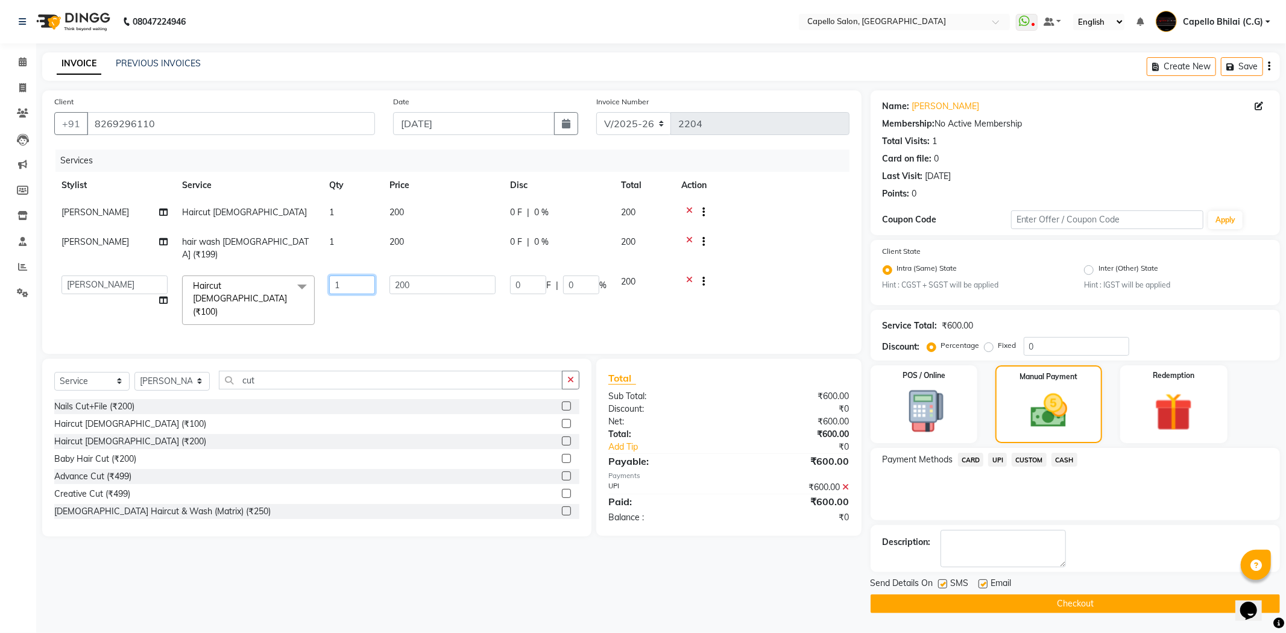
drag, startPoint x: 342, startPoint y: 279, endPoint x: 311, endPoint y: 284, distance: 31.1
click at [312, 284] on tr "ADMIN Anjali Tandia Ashish Kadwe Capello Bhilai (C.G) Nazma Sheikh Nitish Sen P…" at bounding box center [451, 300] width 795 height 64
type input "2"
click at [693, 428] on div "Total:" at bounding box center [664, 434] width 130 height 13
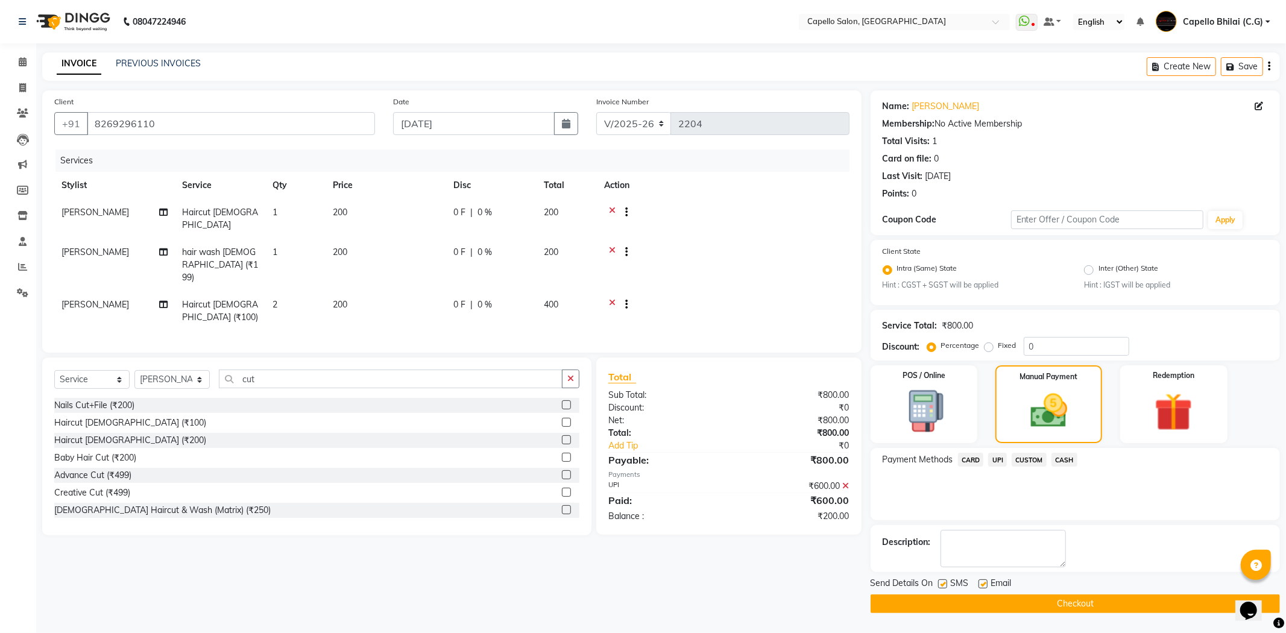
click at [1005, 463] on span "UPI" at bounding box center [997, 460] width 19 height 14
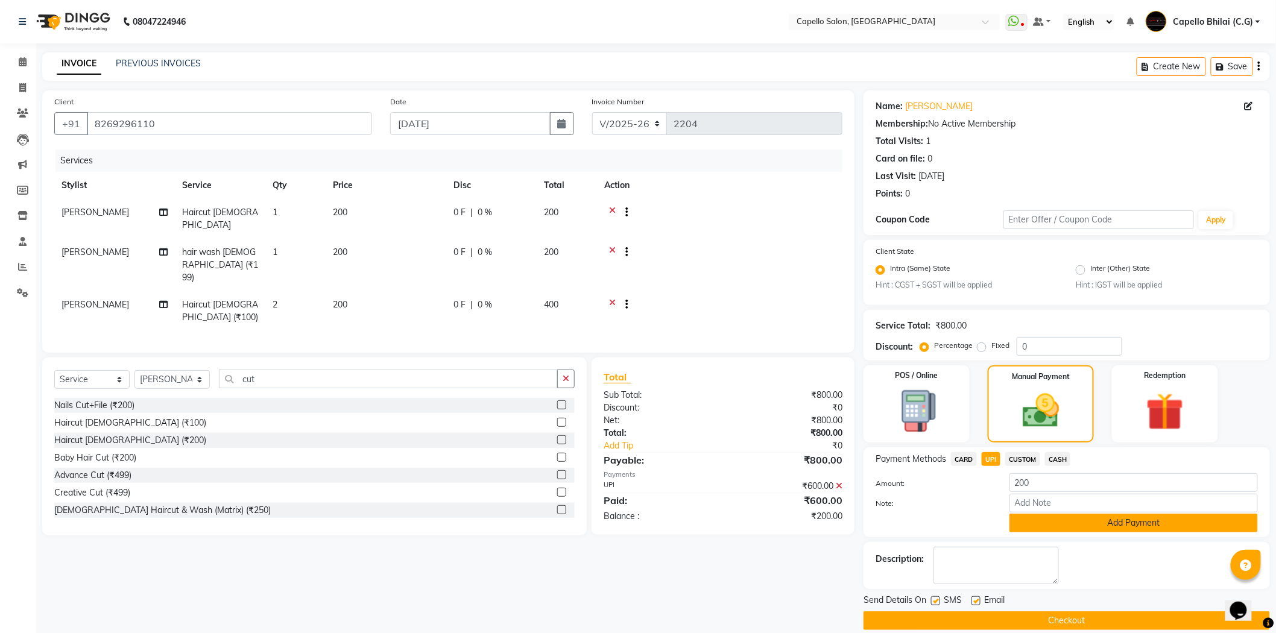
click at [1041, 523] on button "Add Payment" at bounding box center [1133, 523] width 248 height 19
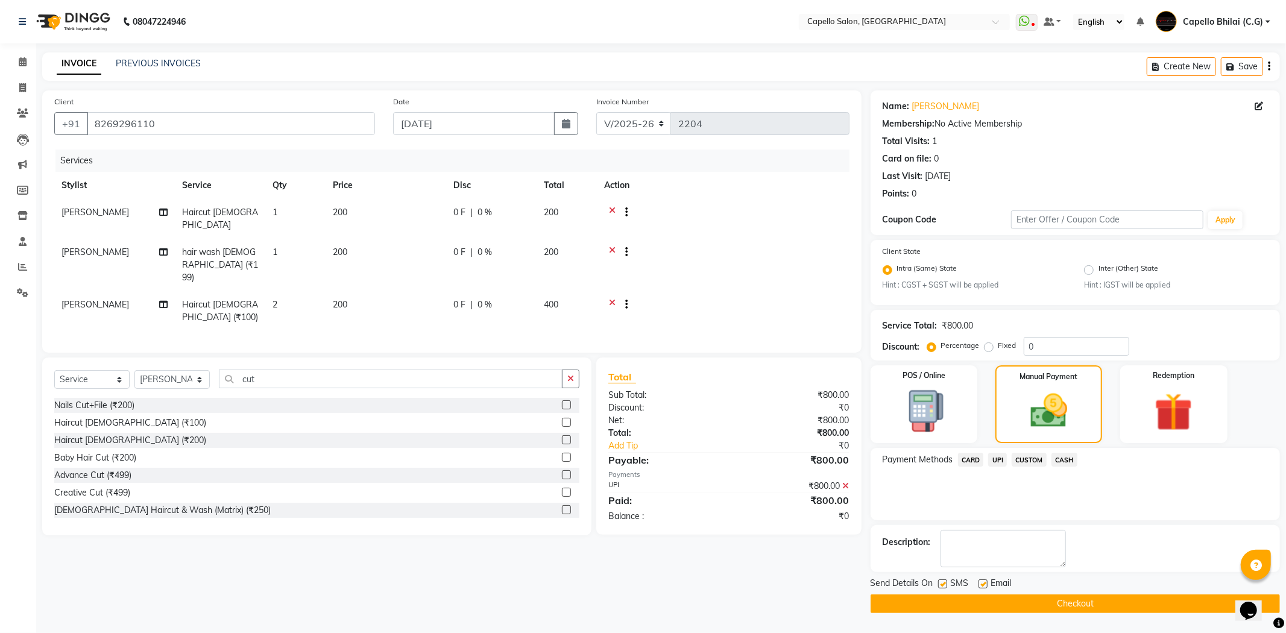
click at [890, 603] on button "Checkout" at bounding box center [1075, 603] width 409 height 19
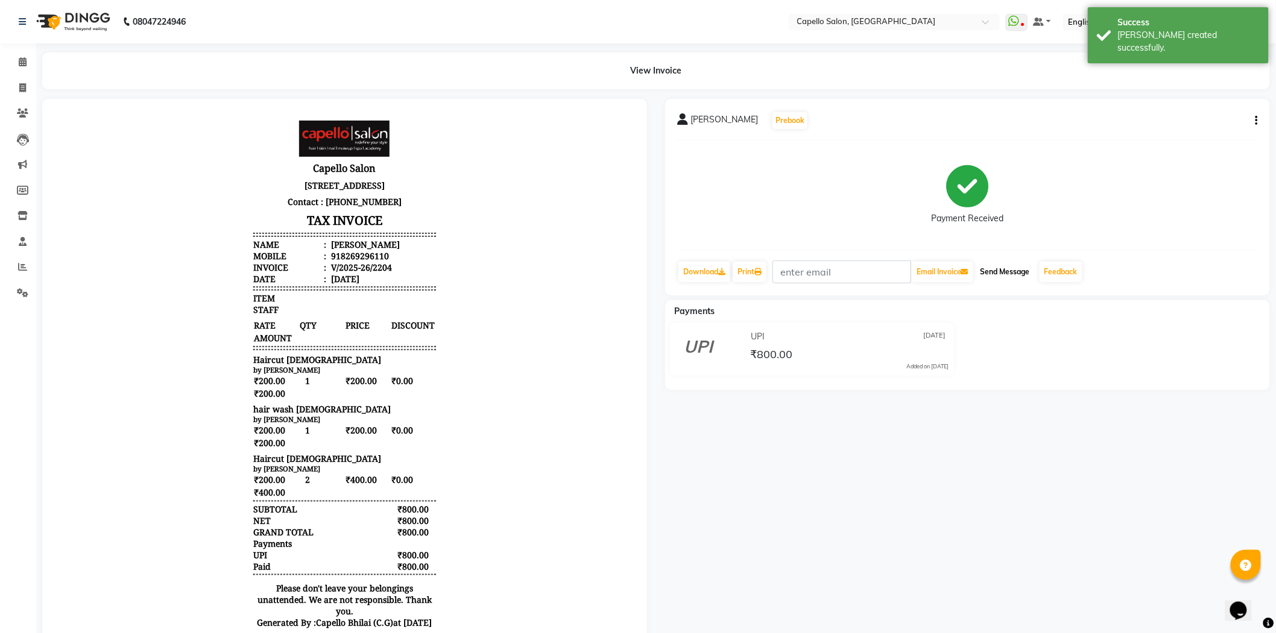
click at [1010, 266] on button "Send Message" at bounding box center [1004, 272] width 59 height 20
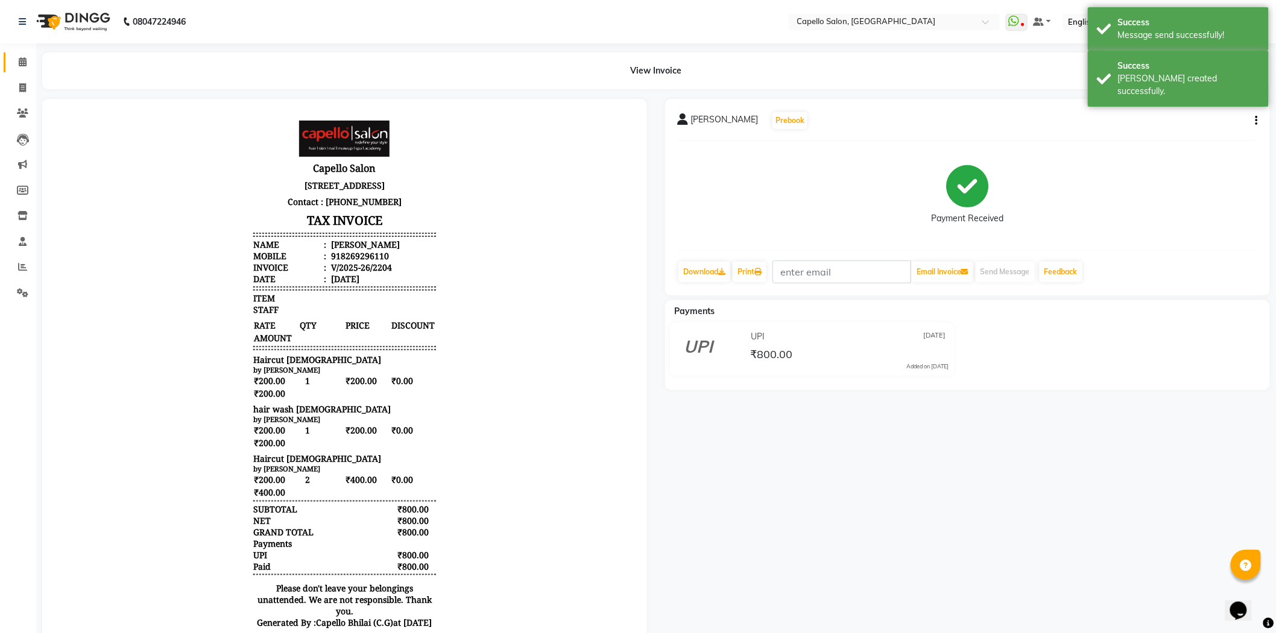
click at [21, 65] on icon at bounding box center [23, 61] width 8 height 9
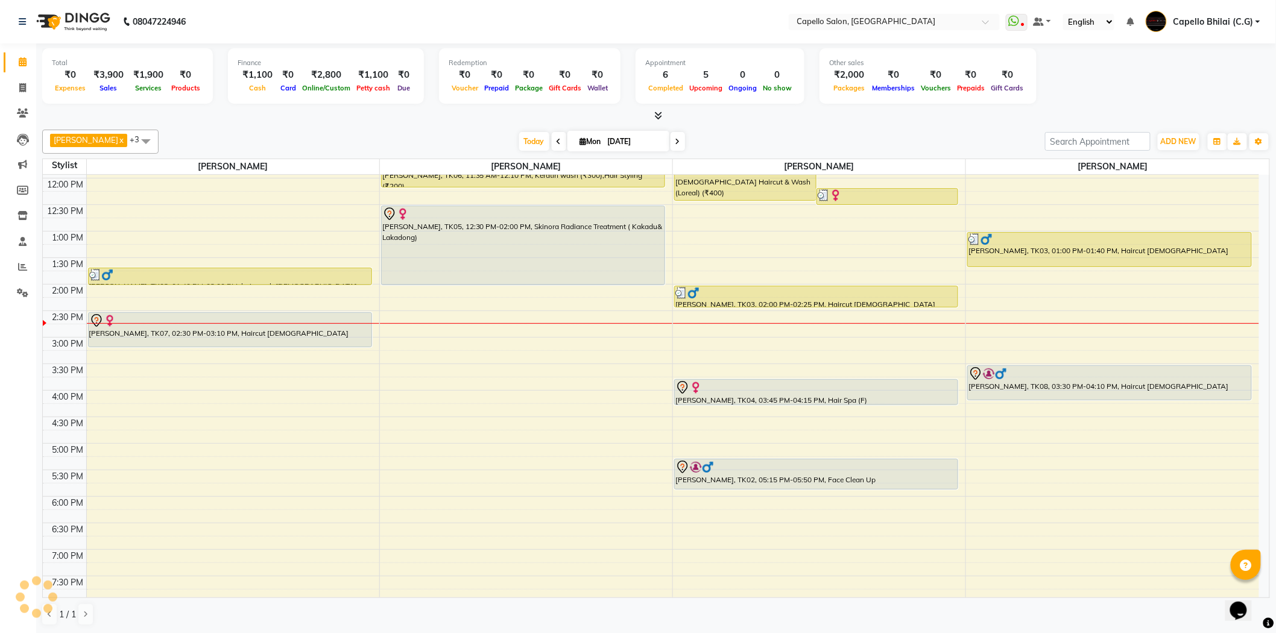
scroll to position [189, 0]
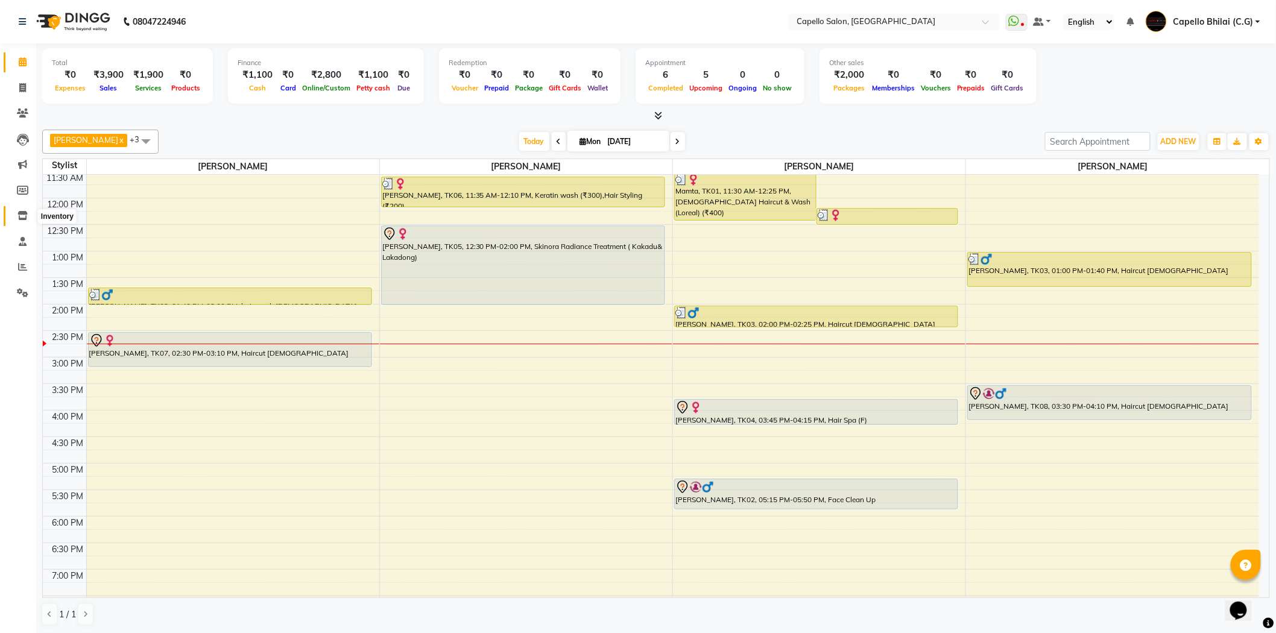
click at [18, 213] on icon at bounding box center [22, 215] width 10 height 9
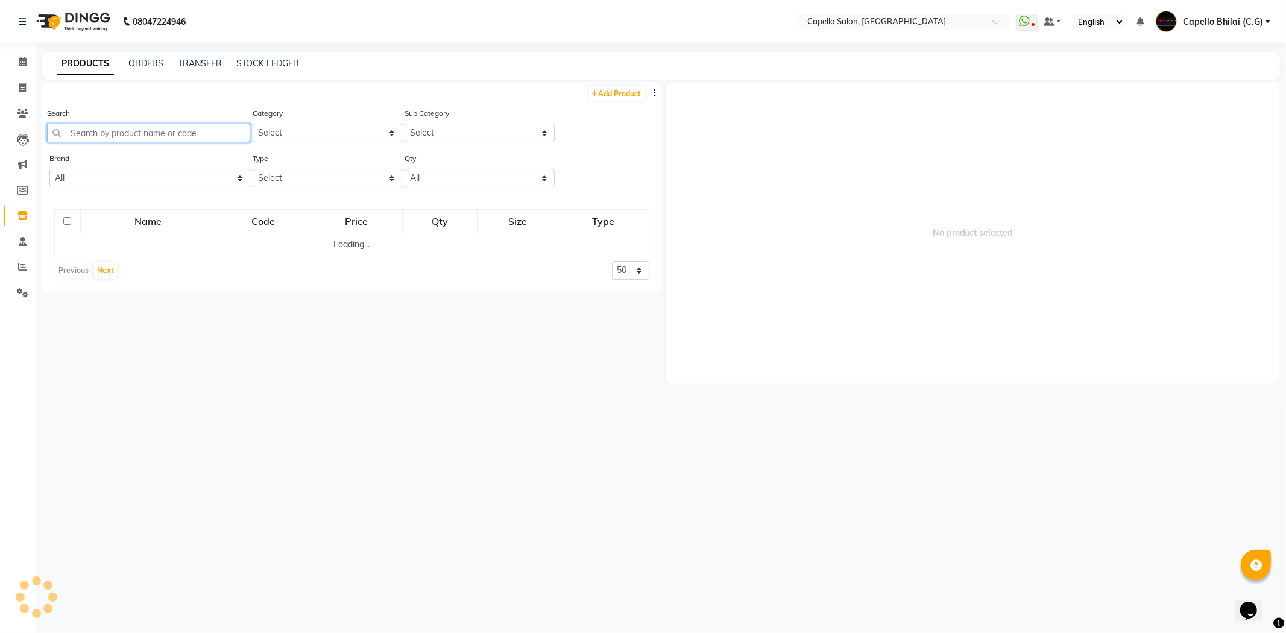
click at [128, 129] on input "text" at bounding box center [148, 133] width 203 height 19
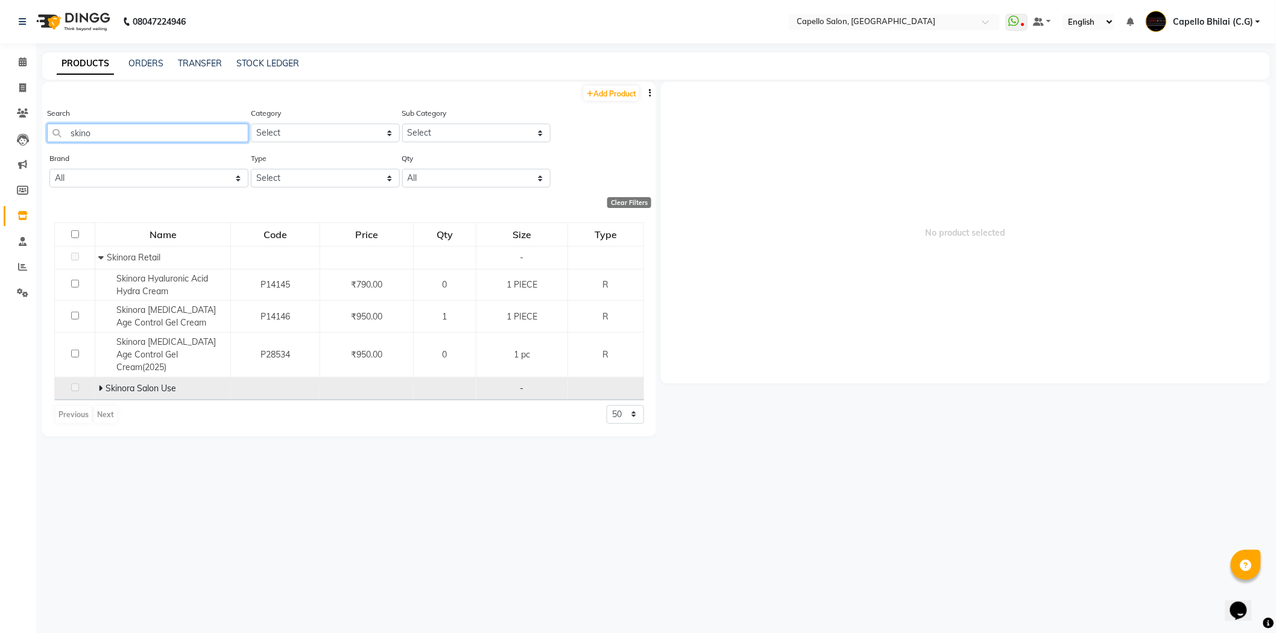
type input "skino"
click at [99, 384] on icon at bounding box center [100, 388] width 4 height 8
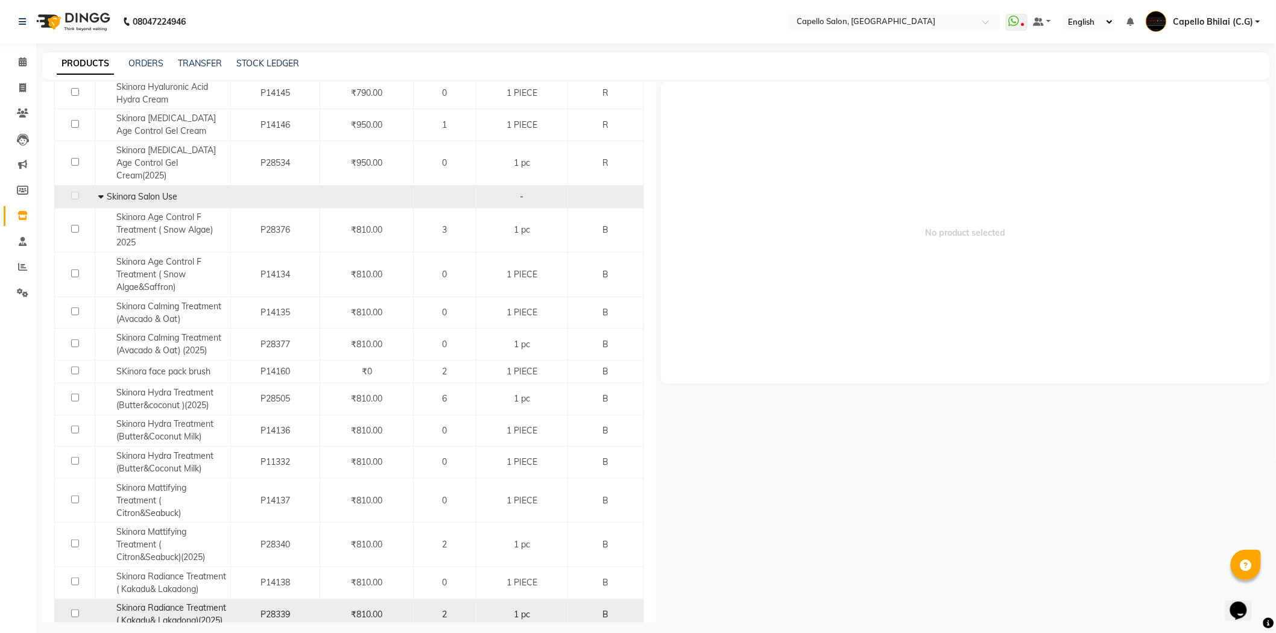
scroll to position [201, 0]
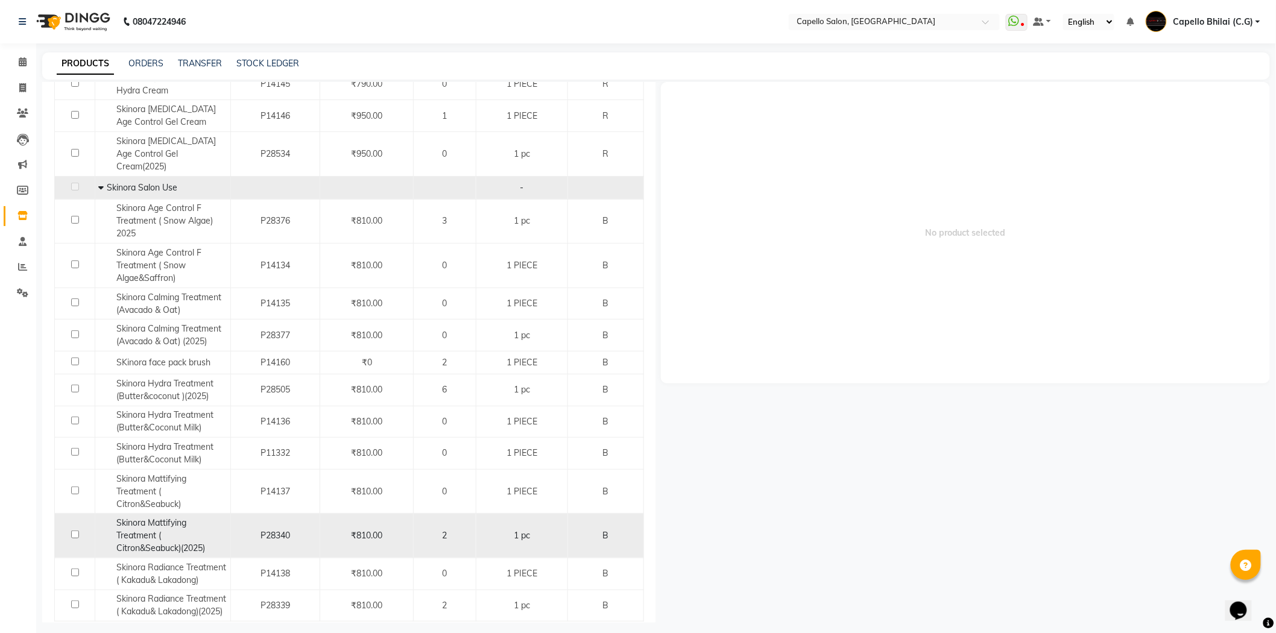
click at [74, 531] on input "checkbox" at bounding box center [75, 535] width 8 height 8
checkbox input "true"
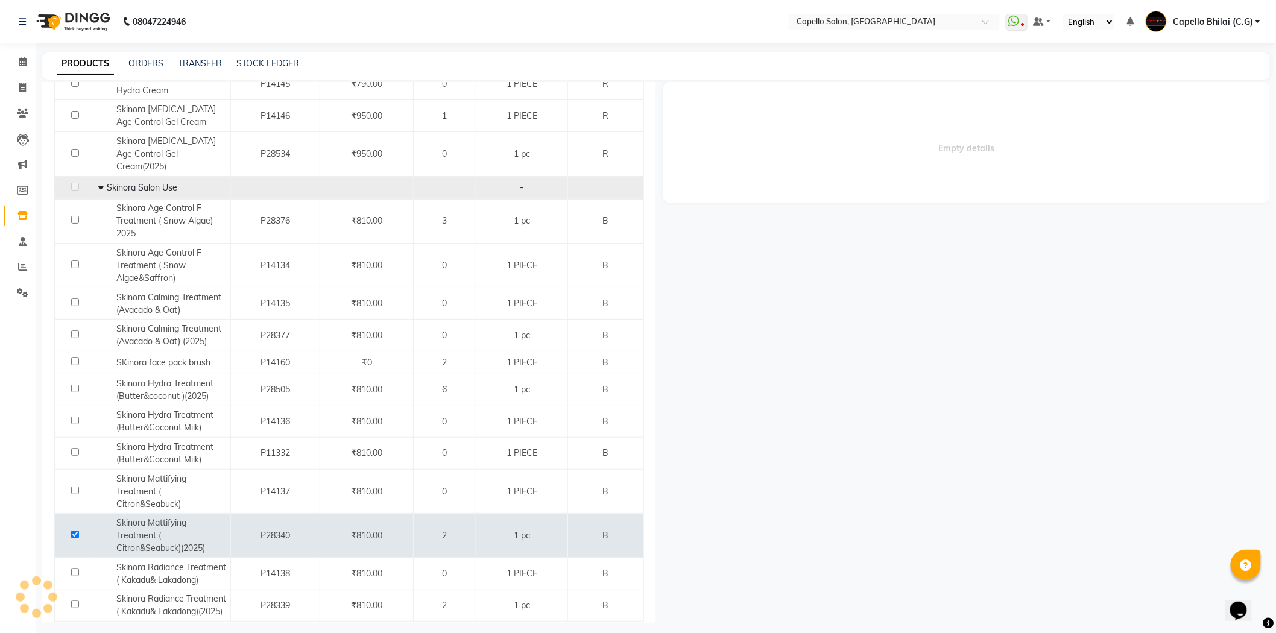
select select
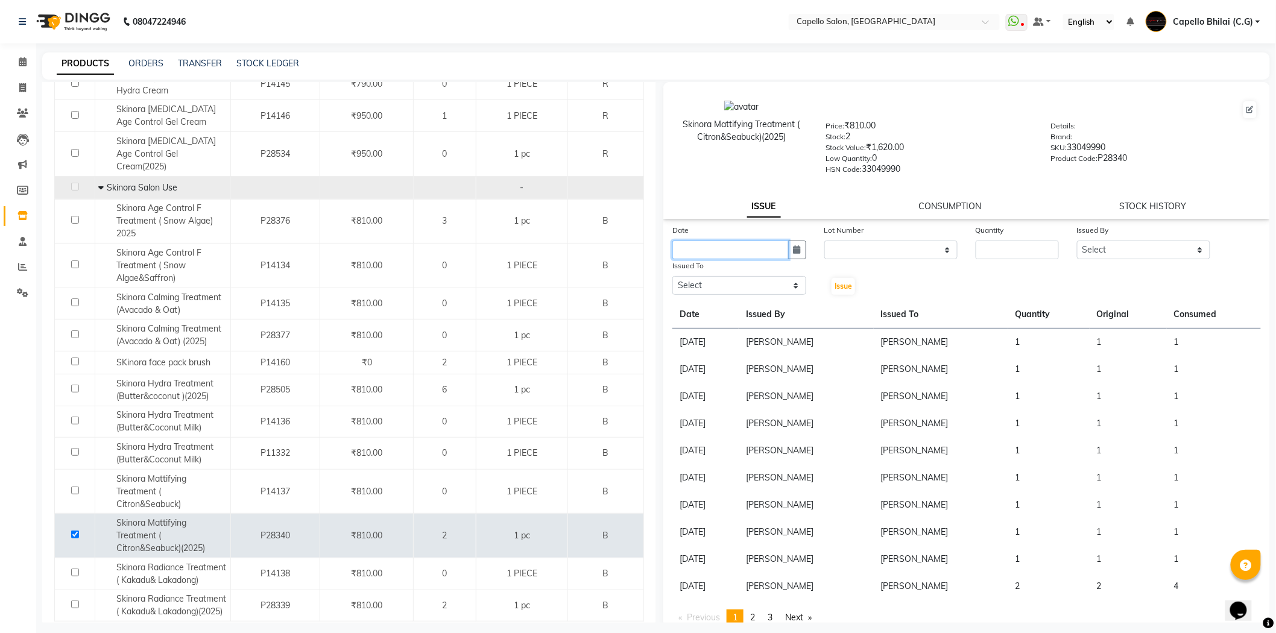
click at [758, 253] on input "text" at bounding box center [730, 250] width 116 height 19
select select "9"
select select "2025"
click at [681, 309] on div "1" at bounding box center [684, 312] width 19 height 19
type input "[DATE]"
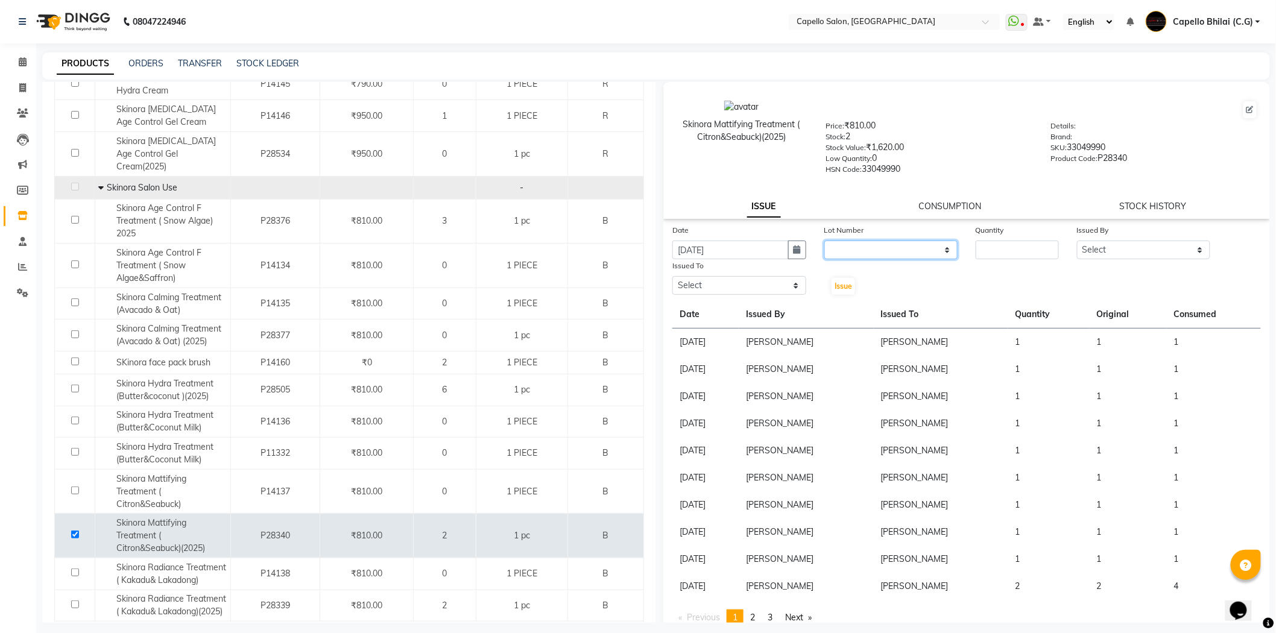
click at [912, 251] on select "None" at bounding box center [891, 250] width 134 height 19
select select "0: null"
click at [824, 241] on select "None" at bounding box center [891, 250] width 134 height 19
click at [990, 252] on input "number" at bounding box center [1016, 250] width 83 height 19
type input "1"
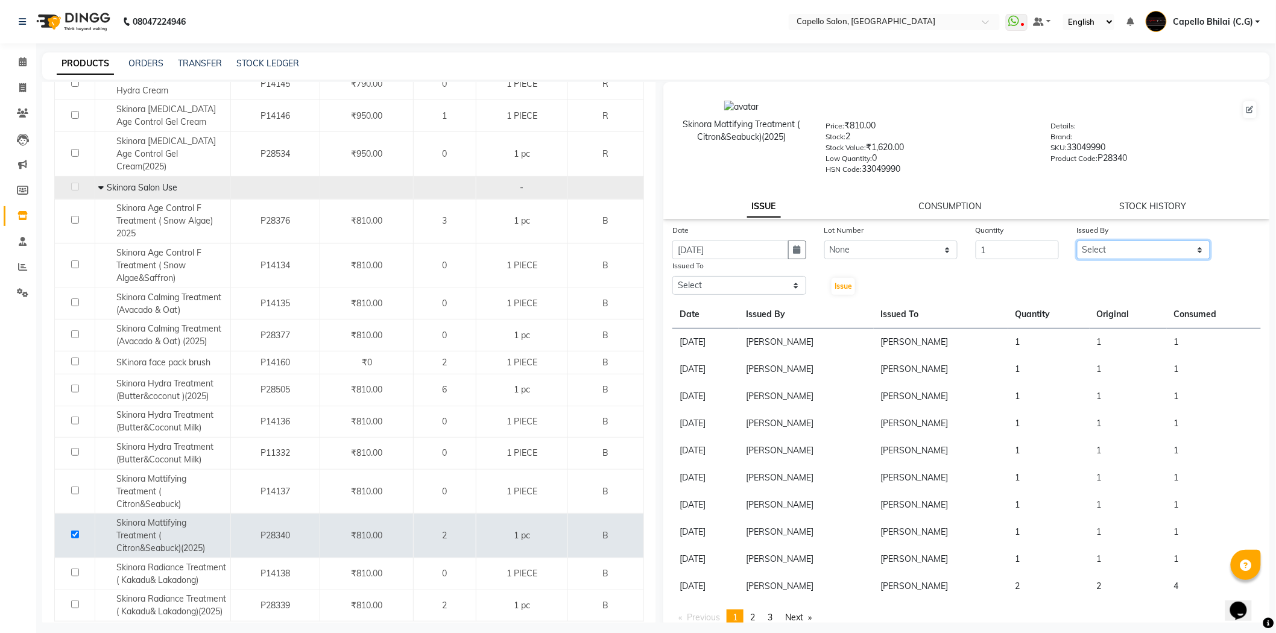
click at [1095, 250] on select "Select ADMIN Anjali Tandia Ashish Kadwe Capello Bhilai (C.G) Nazma Sheikh Nitis…" at bounding box center [1144, 250] width 134 height 19
select select "48401"
click at [1077, 241] on select "Select ADMIN Anjali Tandia Ashish Kadwe Capello Bhilai (C.G) Nazma Sheikh Nitis…" at bounding box center [1144, 250] width 134 height 19
click at [710, 286] on select "Select ADMIN Anjali Tandia Ashish Kadwe Capello Bhilai (C.G) Nazma Sheikh Nitis…" at bounding box center [739, 285] width 134 height 19
select select "48401"
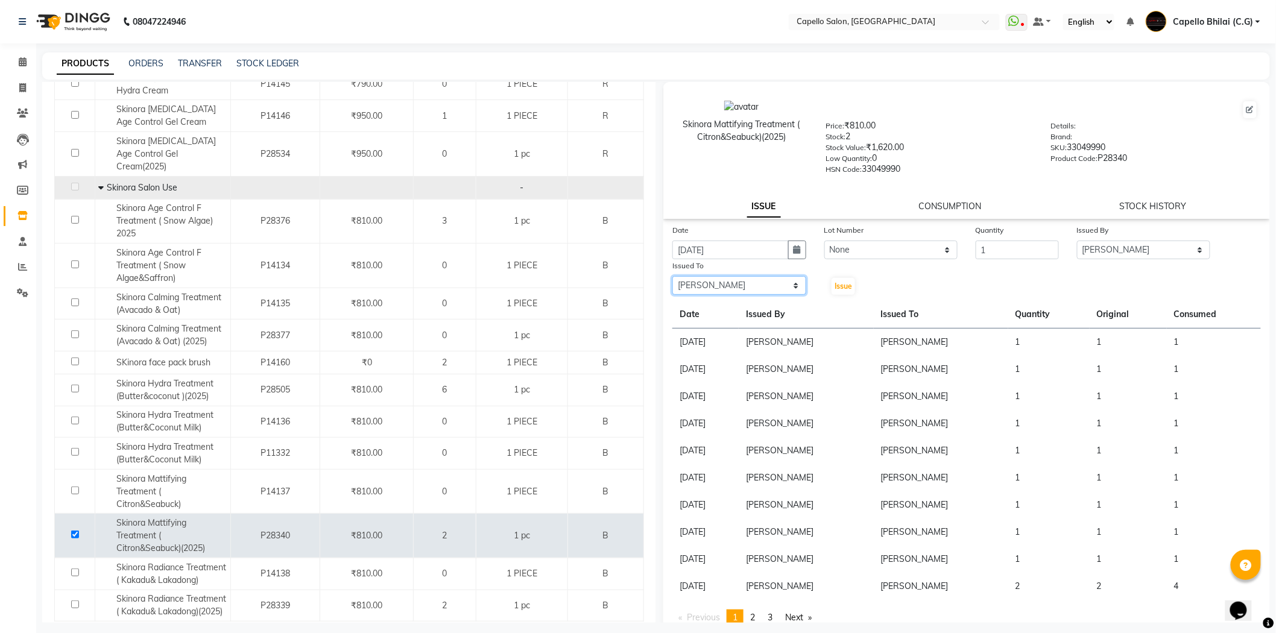
click at [672, 277] on select "Select ADMIN Anjali Tandia Ashish Kadwe Capello Bhilai (C.G) Nazma Sheikh Nitis…" at bounding box center [739, 285] width 134 height 19
click at [844, 289] on span "Issue" at bounding box center [842, 286] width 17 height 9
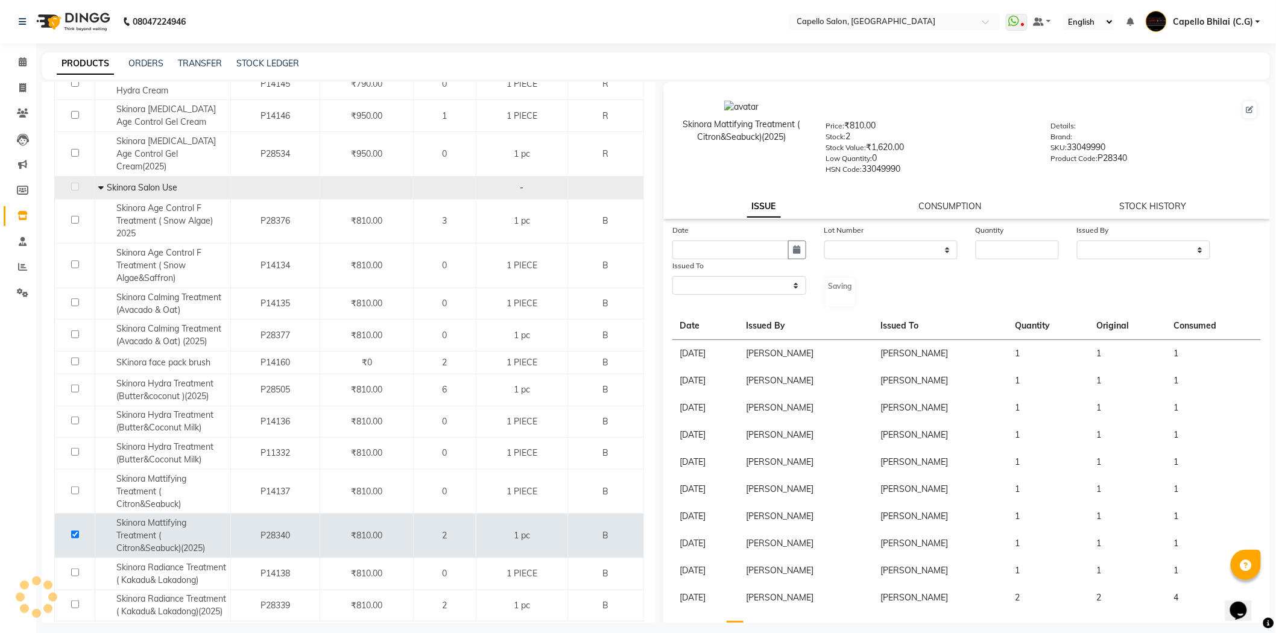
select select
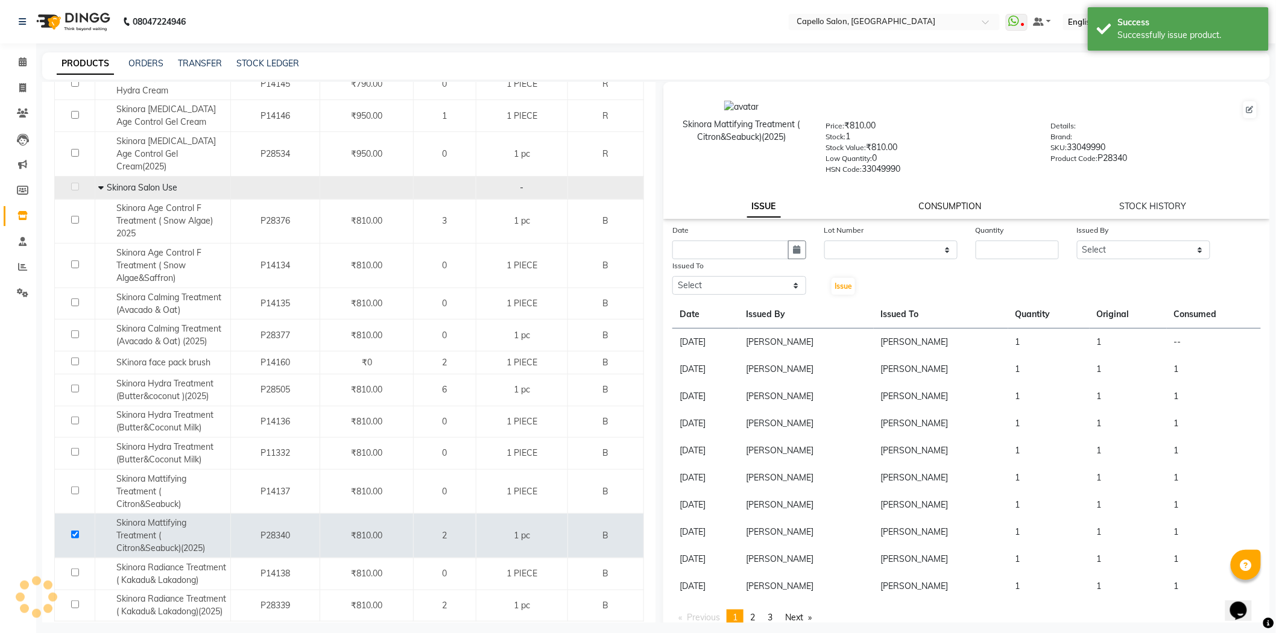
click at [950, 208] on link "CONSUMPTION" at bounding box center [950, 206] width 63 height 11
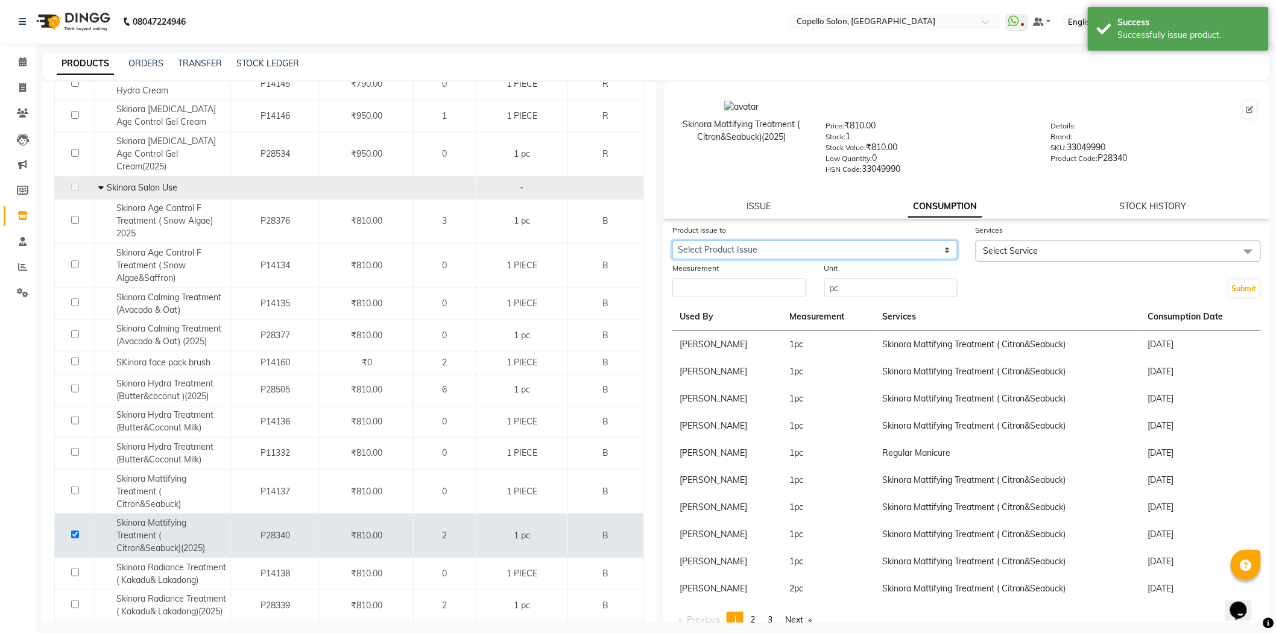
click at [791, 248] on select "Select Product Issue 2025-09-01, Issued to: Pragya Jaiswal, Balance: 1" at bounding box center [814, 250] width 285 height 19
select select "1197912"
click at [672, 241] on select "Select Product Issue 2025-09-01, Issued to: Pragya Jaiswal, Balance: 1" at bounding box center [814, 250] width 285 height 19
click at [712, 288] on input "number" at bounding box center [739, 288] width 134 height 19
type input "1"
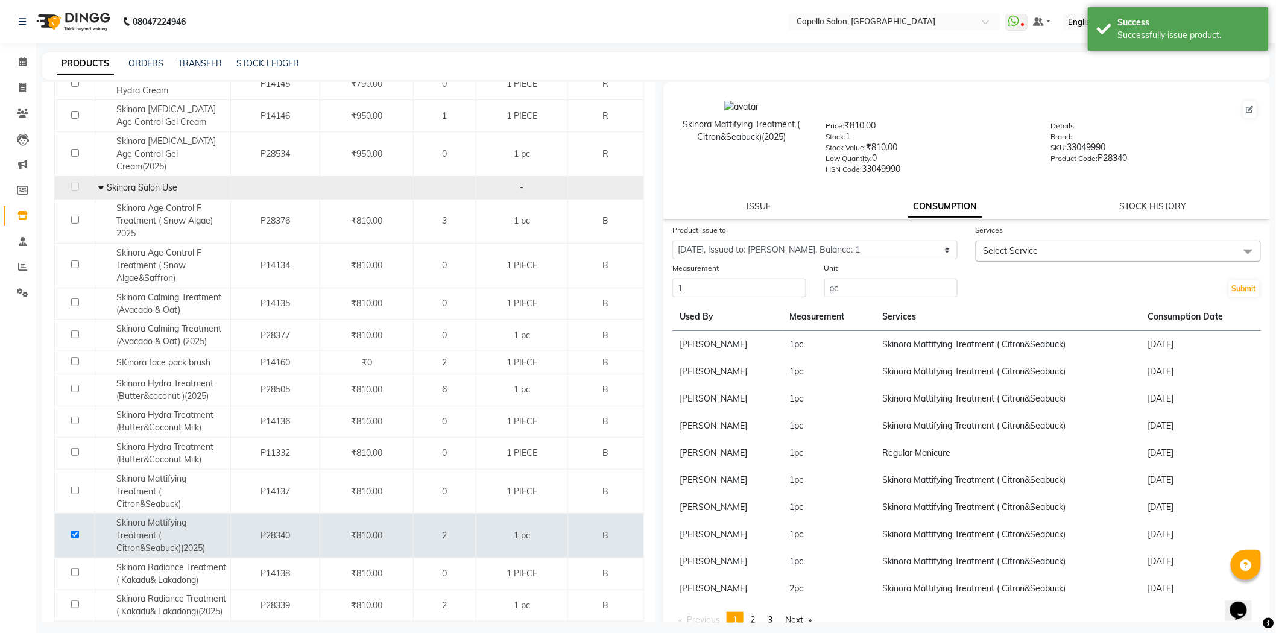
drag, startPoint x: 998, startPoint y: 246, endPoint x: 992, endPoint y: 266, distance: 21.5
click at [999, 246] on span "Select Service" at bounding box center [1010, 250] width 55 height 11
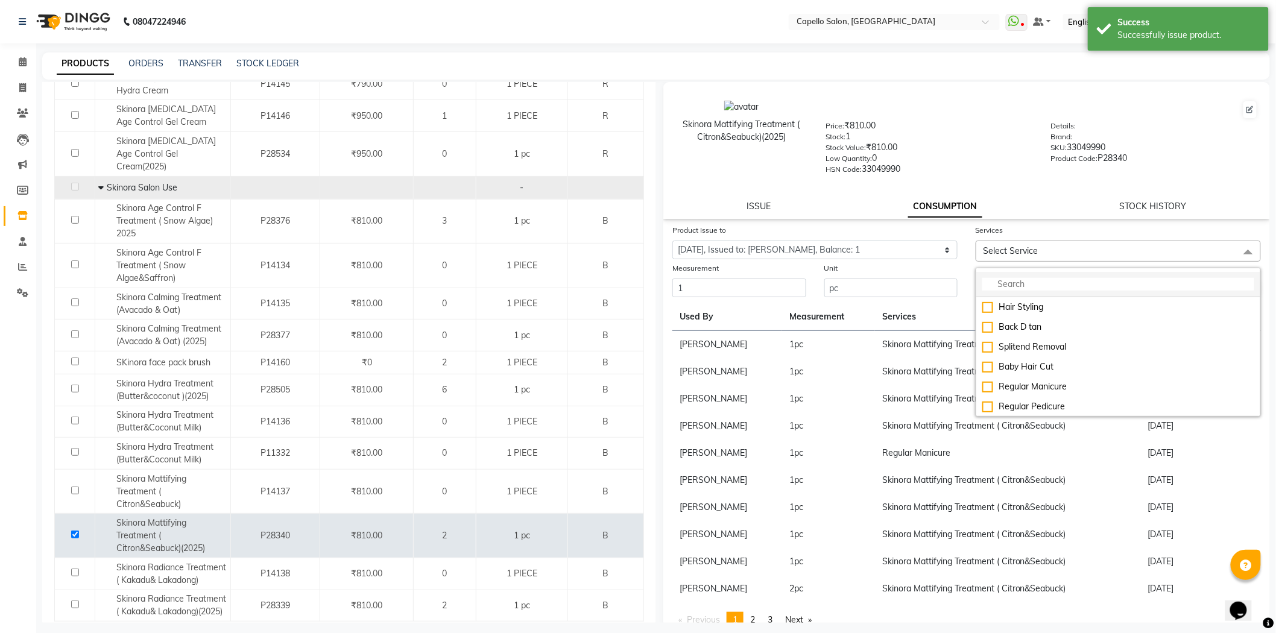
click at [988, 279] on input "multiselect-search" at bounding box center [1118, 284] width 272 height 13
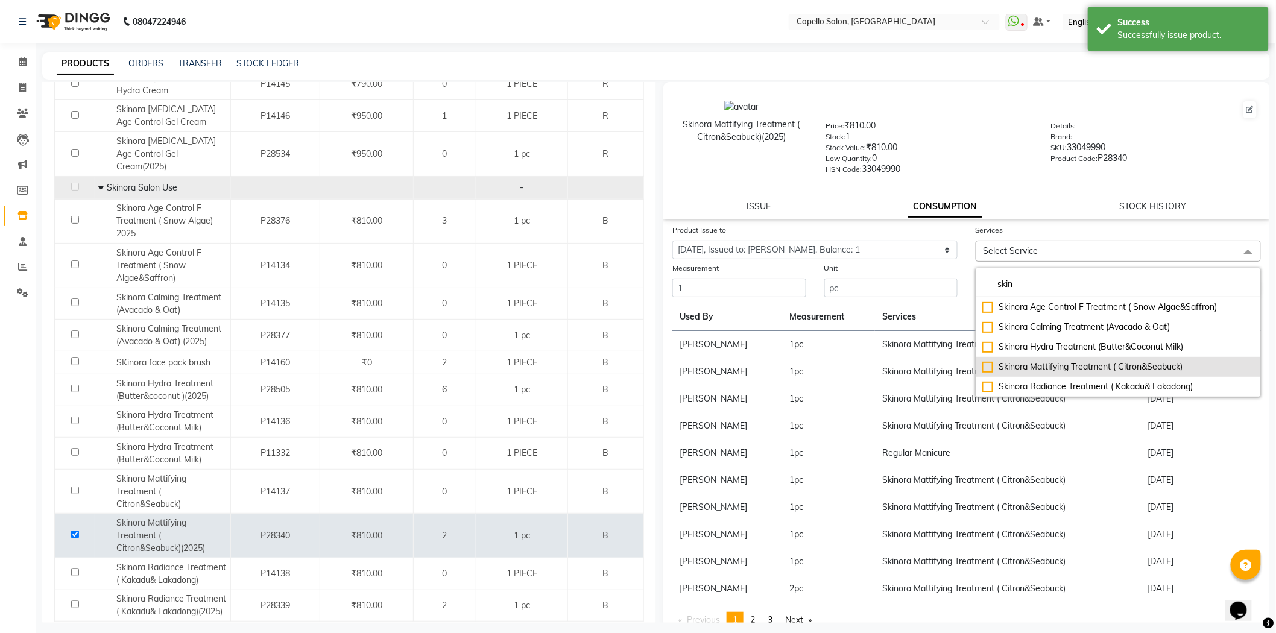
type input "skin"
click at [1029, 376] on li "Skinora Mattifying Treatment ( Citron&Seabuck)" at bounding box center [1118, 367] width 284 height 20
checkbox input "true"
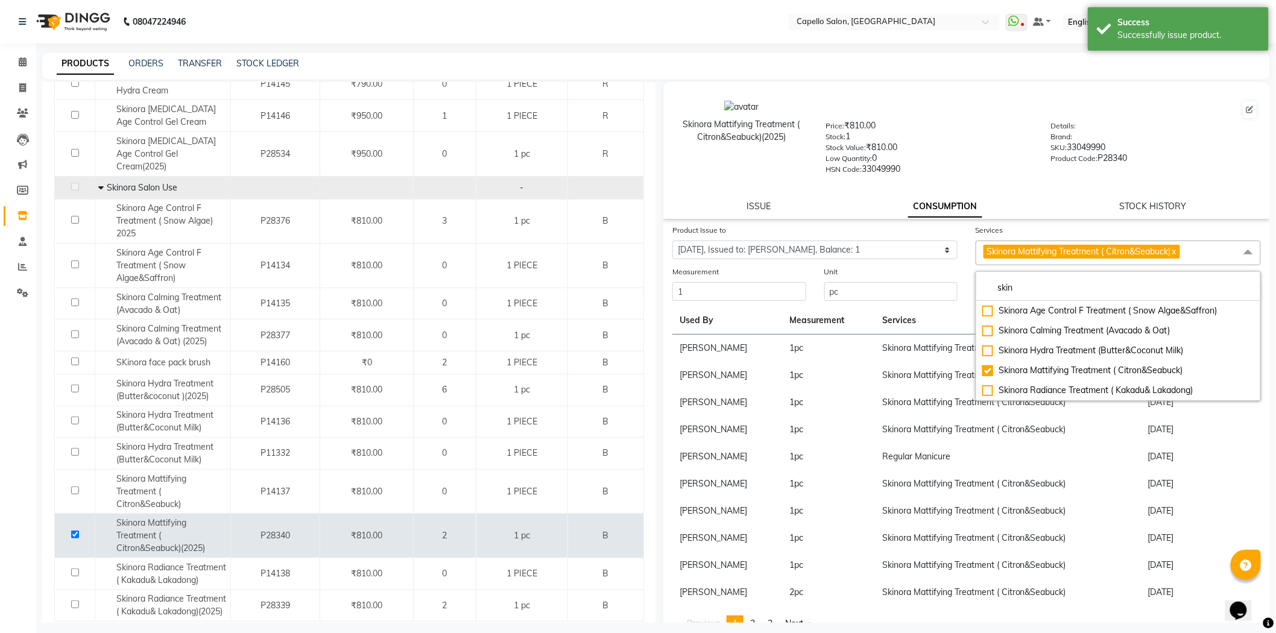
click at [1045, 219] on div "Skinora Mattifying Treatment ( Citron&Seabuck)(2025) Price: ₹810.00 Stock: 1 St…" at bounding box center [966, 150] width 606 height 137
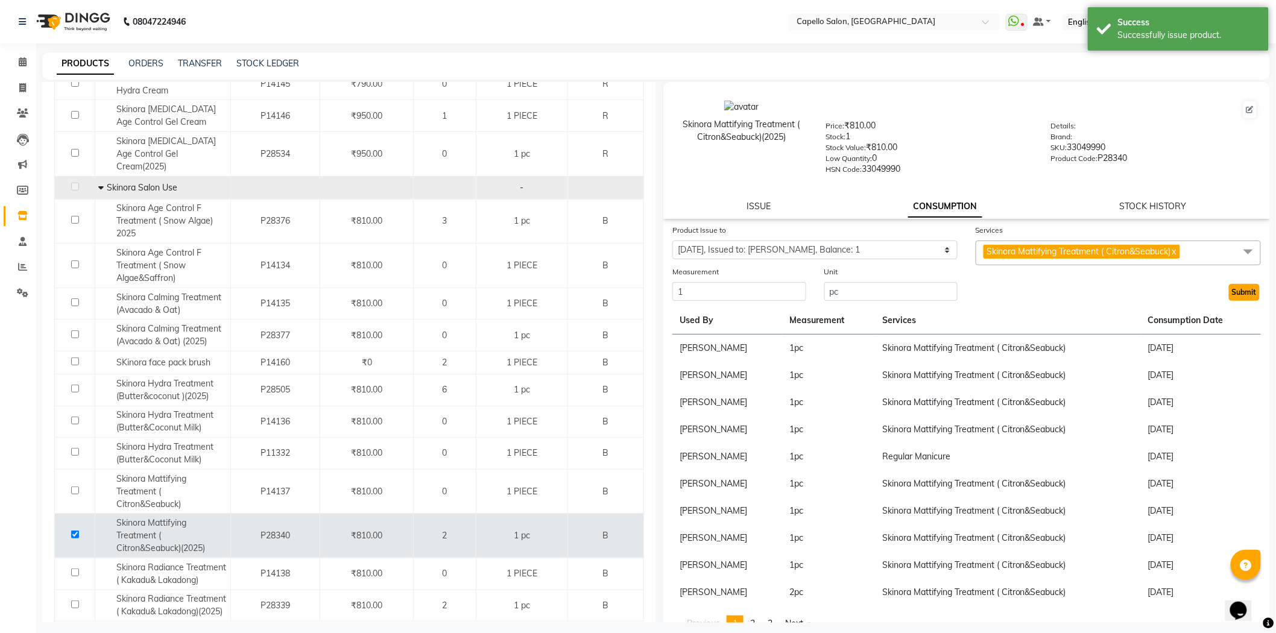
click at [1245, 291] on button "Submit" at bounding box center [1244, 292] width 31 height 17
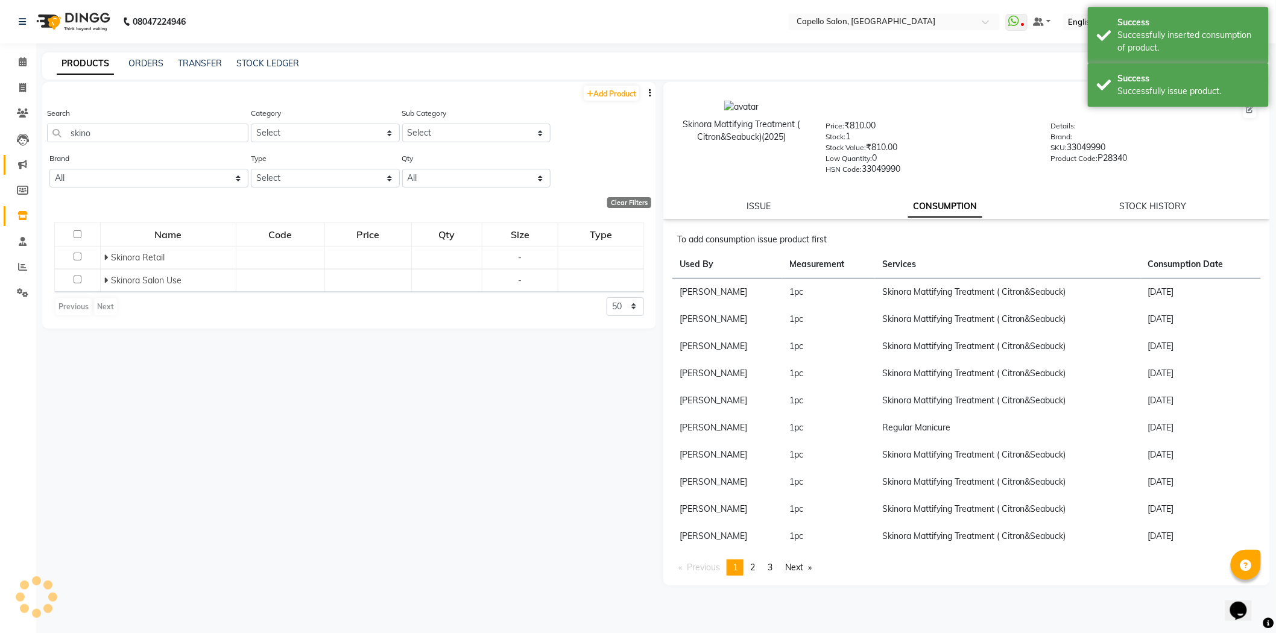
scroll to position [0, 0]
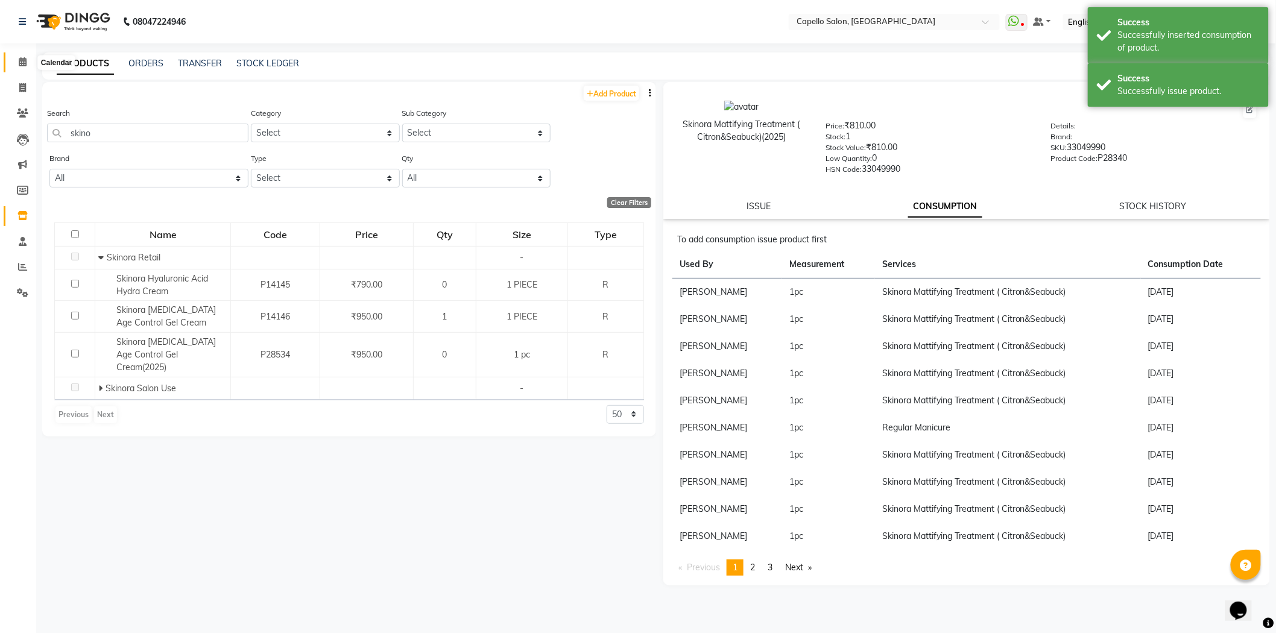
click at [28, 61] on span at bounding box center [22, 62] width 21 height 14
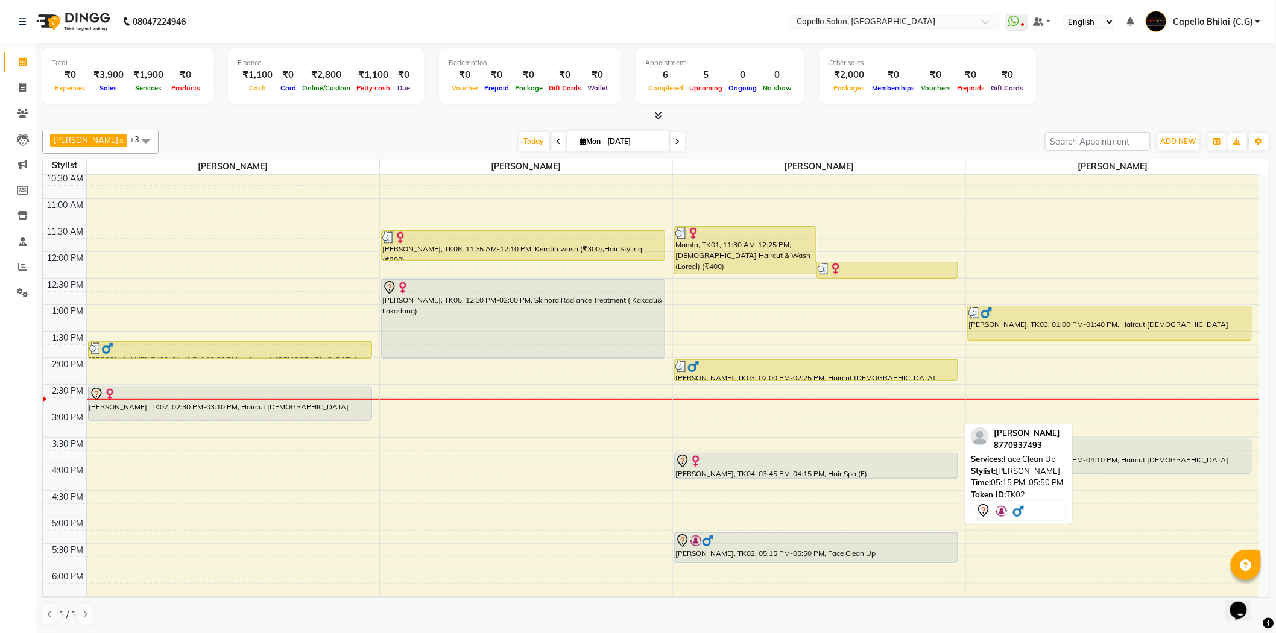
scroll to position [134, 0]
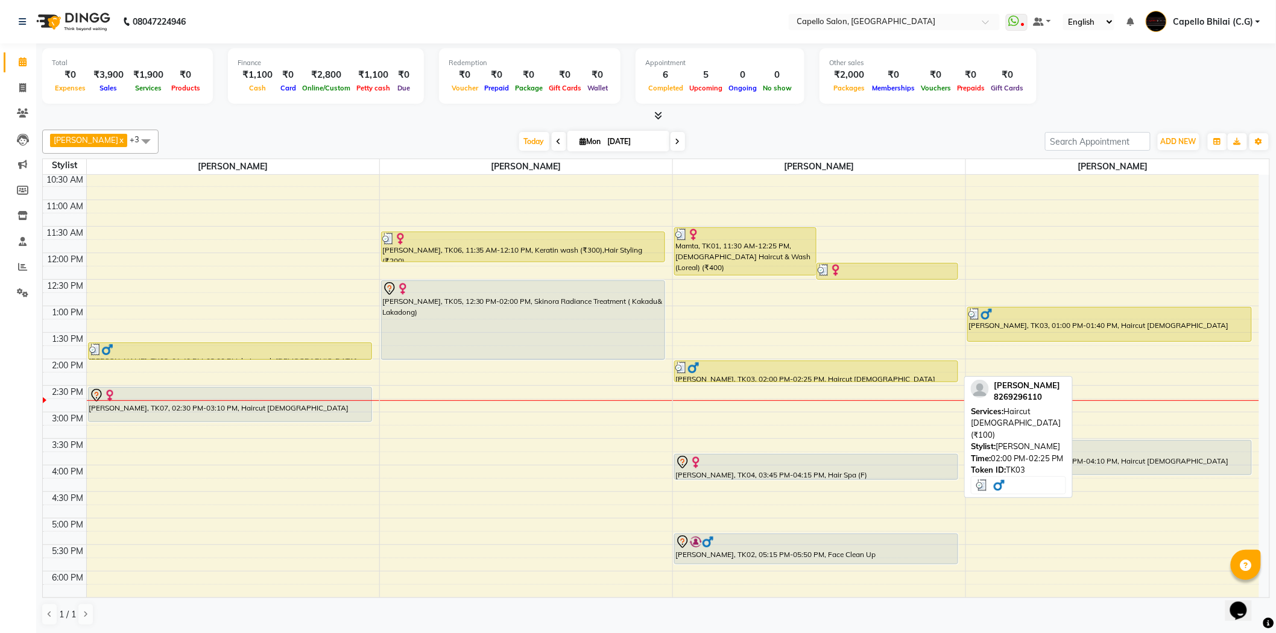
click at [749, 377] on div "[PERSON_NAME], TK03, 02:00 PM-02:25 PM, Haircut [DEMOGRAPHIC_DATA] (₹100)" at bounding box center [816, 371] width 283 height 20
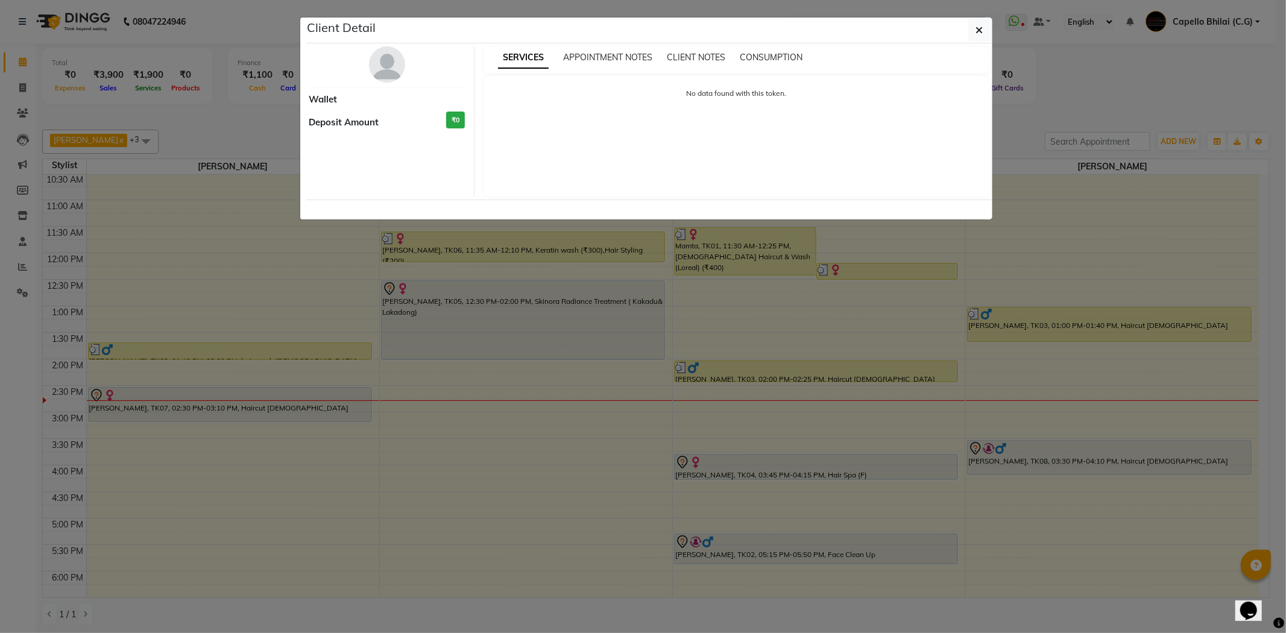
select select "3"
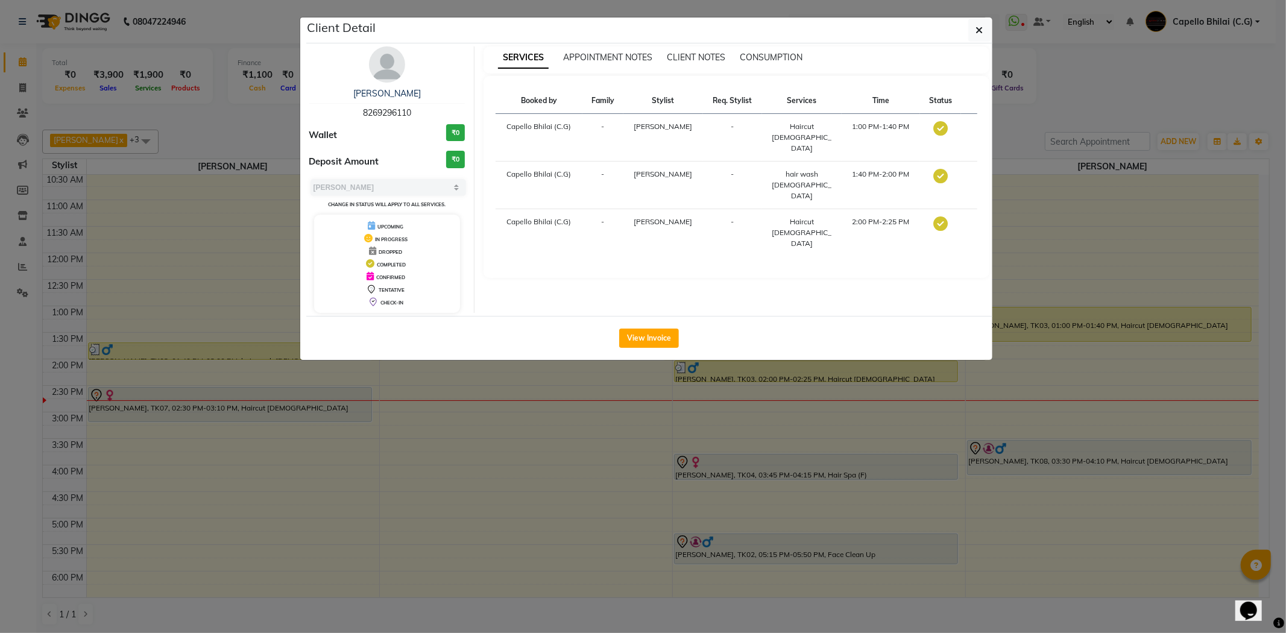
click at [398, 112] on span "8269296110" at bounding box center [387, 112] width 48 height 11
copy span "8269296110"
click at [968, 32] on button "button" at bounding box center [979, 30] width 23 height 23
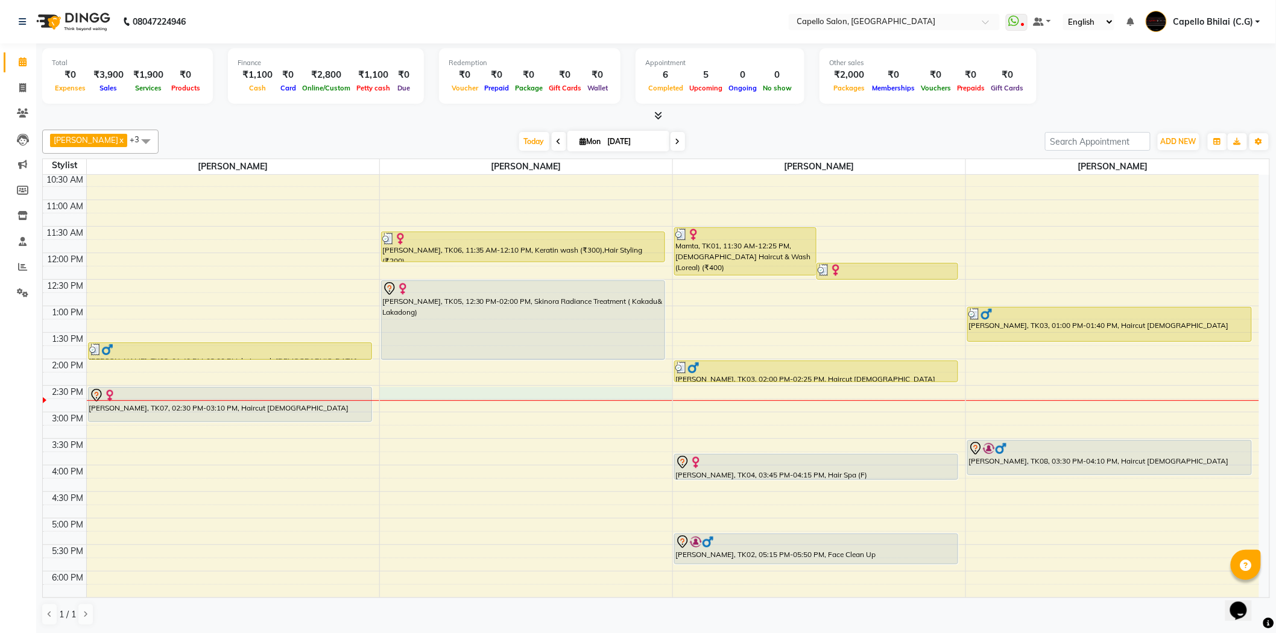
click at [464, 400] on div at bounding box center [526, 400] width 292 height 1
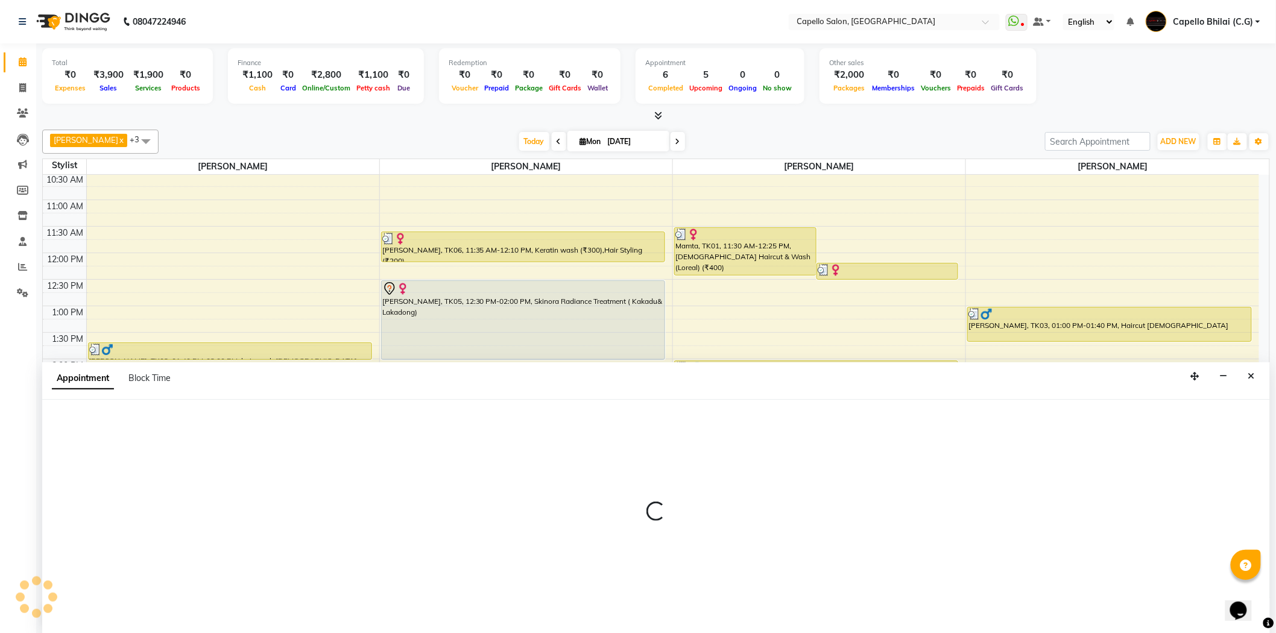
scroll to position [1, 0]
select select "49122"
select select "870"
select select "tentative"
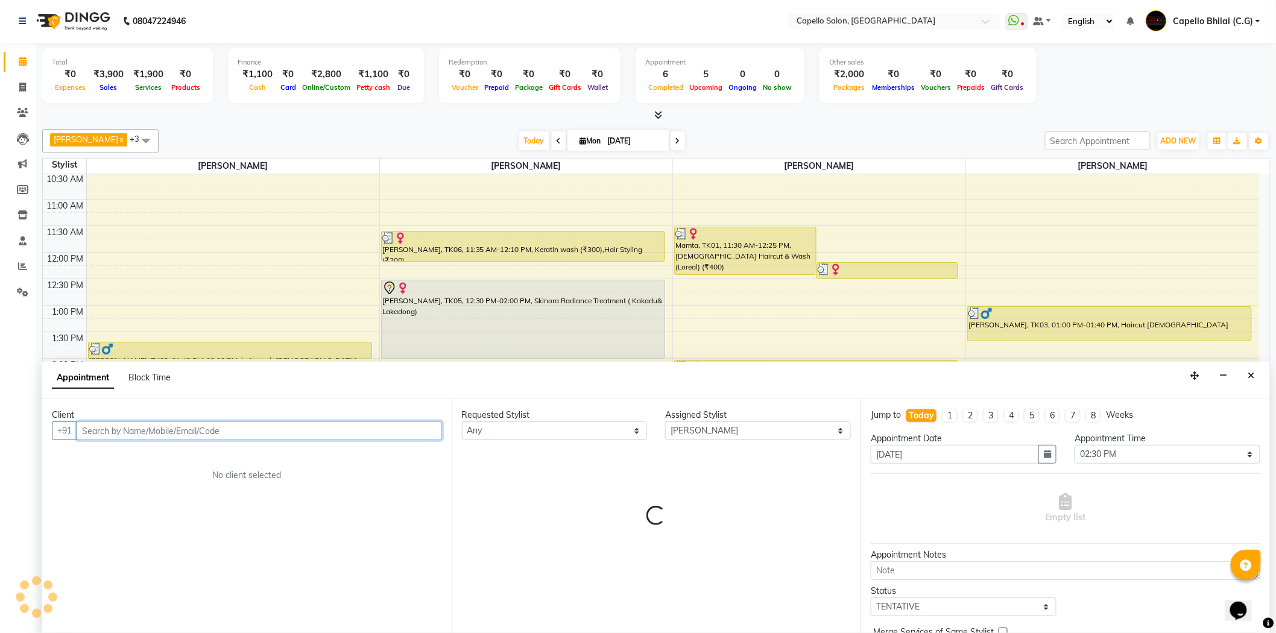
click at [192, 429] on input "text" at bounding box center [259, 430] width 365 height 19
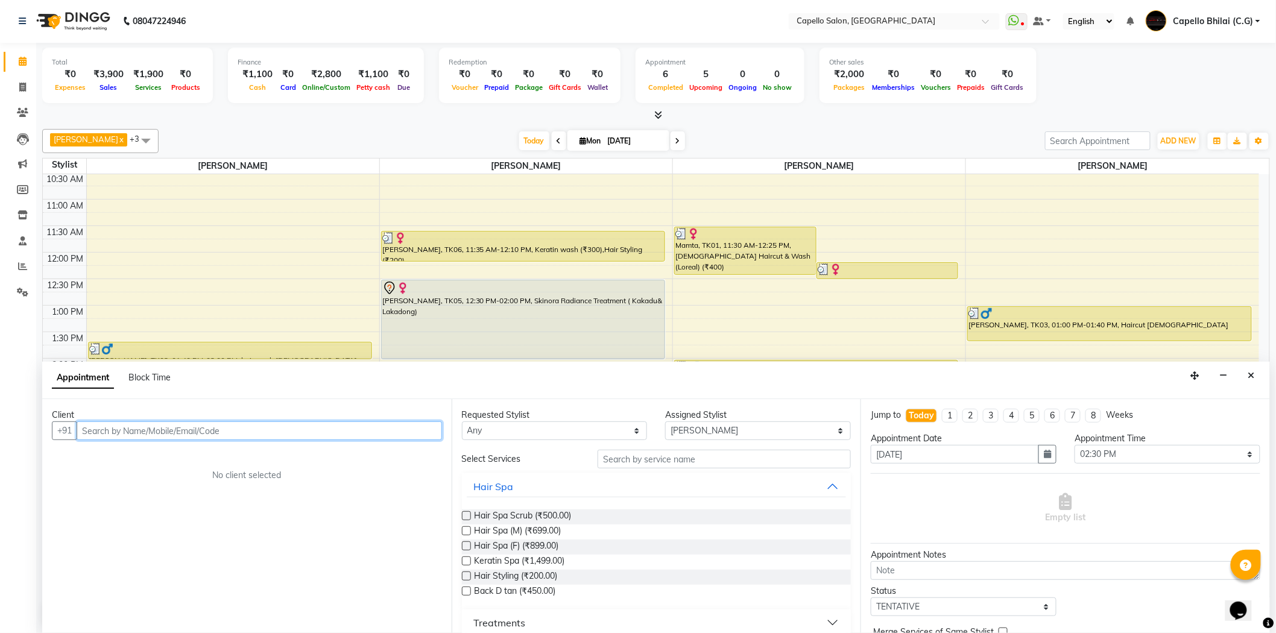
paste input "8269296110"
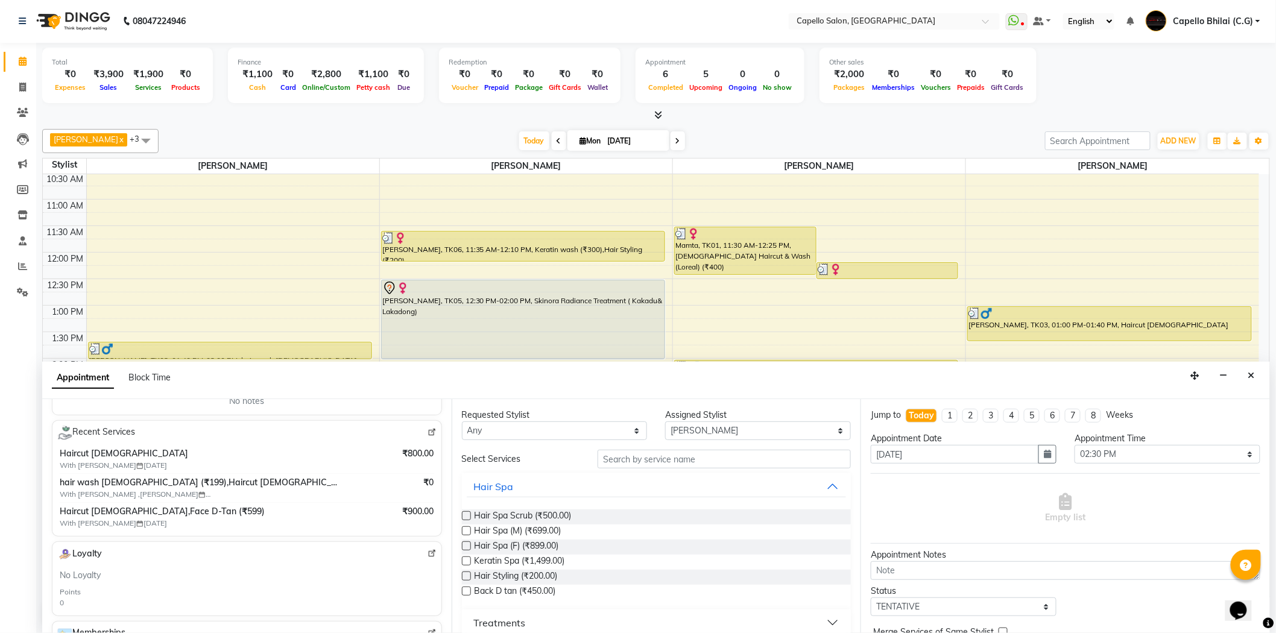
scroll to position [0, 0]
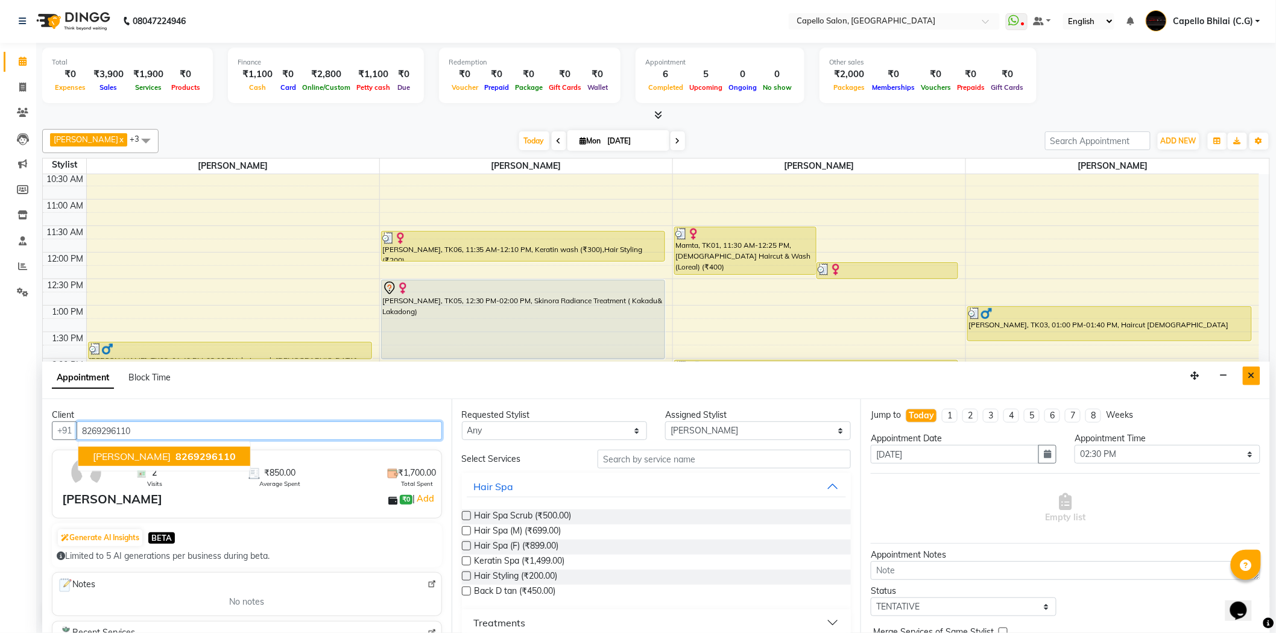
type input "8269296110"
click at [1256, 377] on button "Close" at bounding box center [1251, 376] width 17 height 19
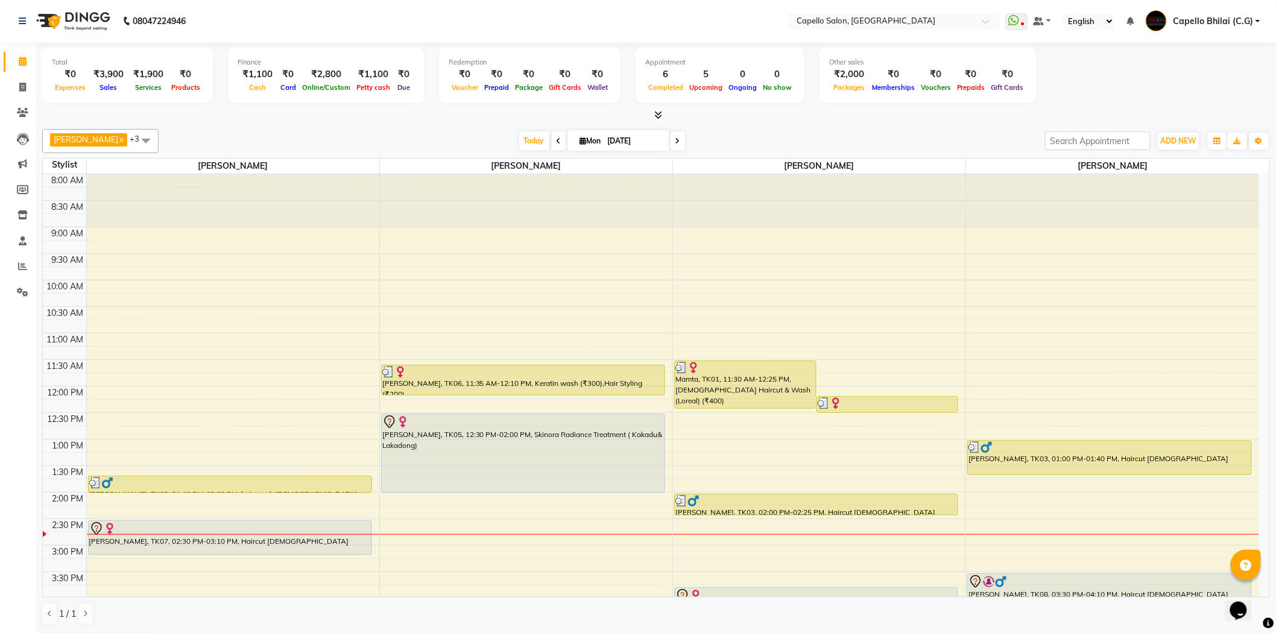
click at [657, 122] on div "Total ₹0 Expenses ₹3,900 Sales ₹1,900 Services ₹0 Products Finance ₹1,100 Cash …" at bounding box center [656, 338] width 1240 height 590
click at [657, 111] on icon at bounding box center [659, 114] width 8 height 9
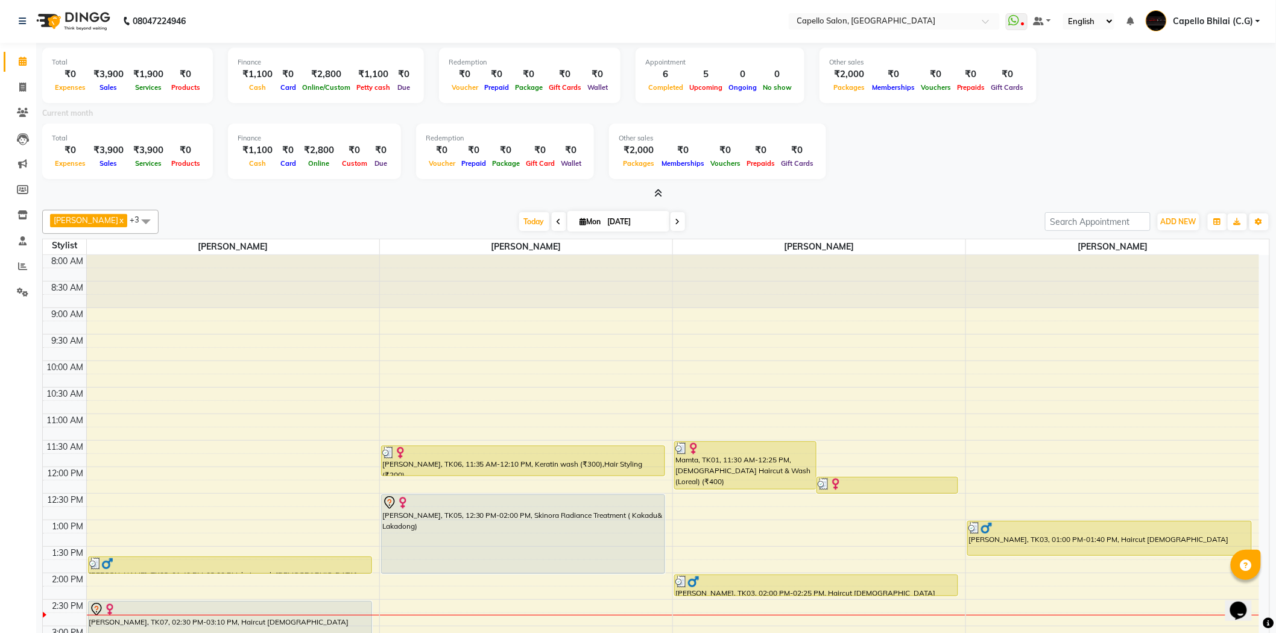
click at [658, 193] on icon at bounding box center [659, 193] width 8 height 9
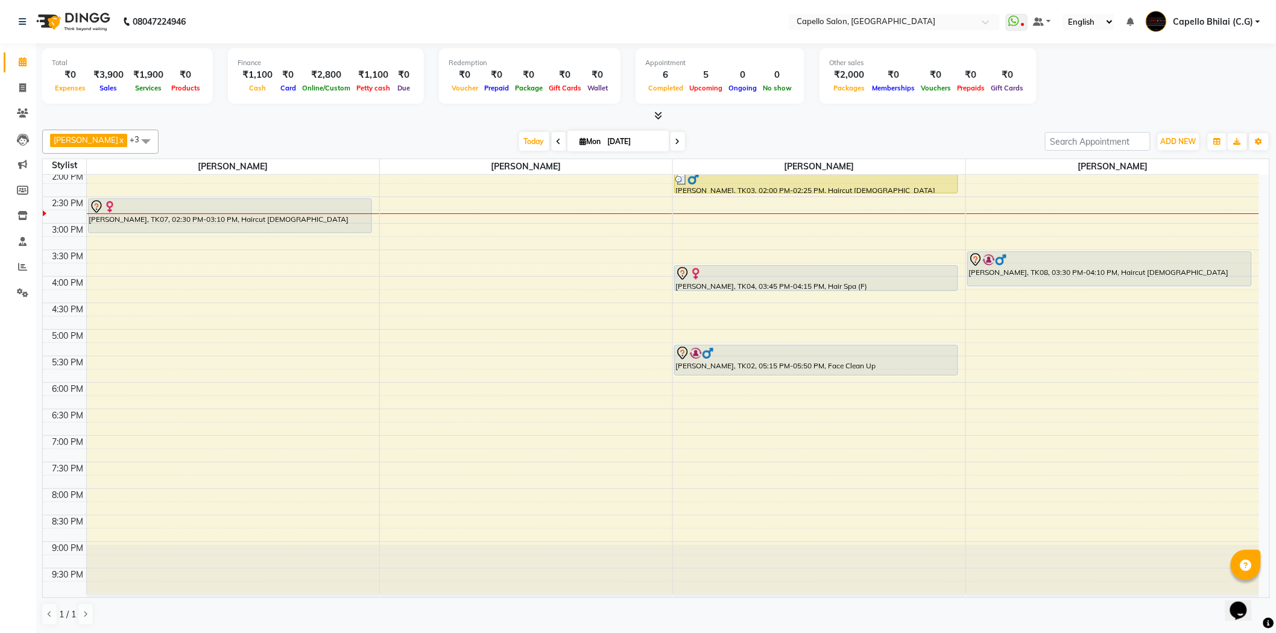
scroll to position [189, 0]
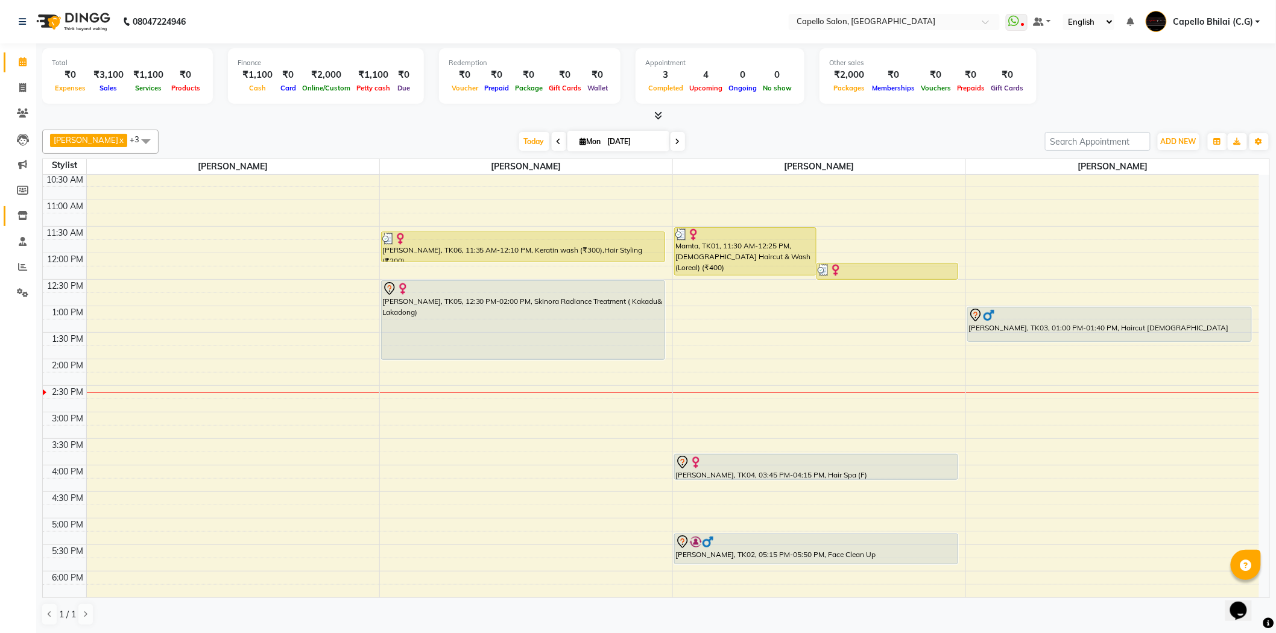
click at [22, 211] on span at bounding box center [22, 216] width 21 height 14
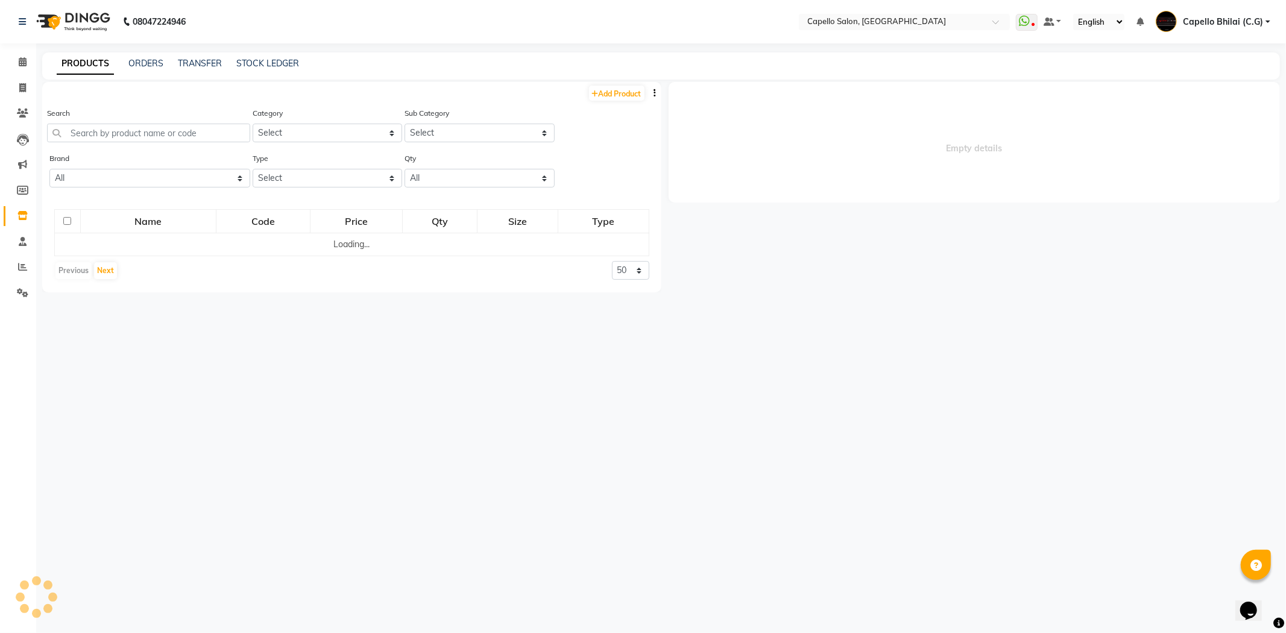
select select
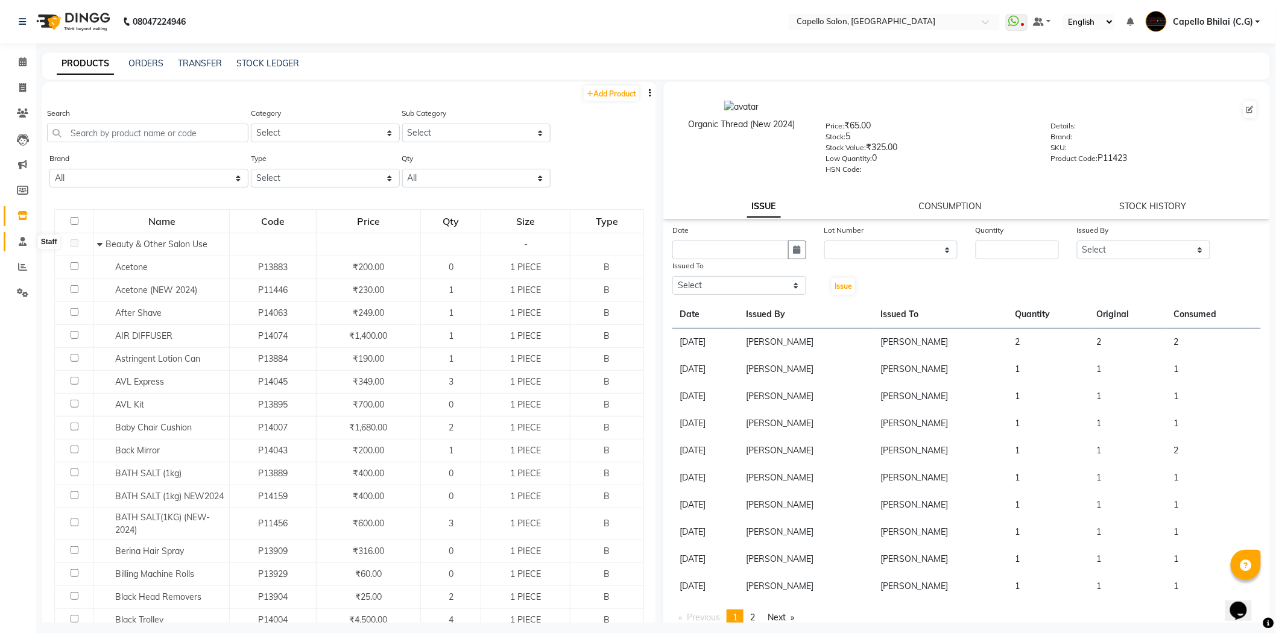
click at [21, 247] on span at bounding box center [22, 242] width 21 height 14
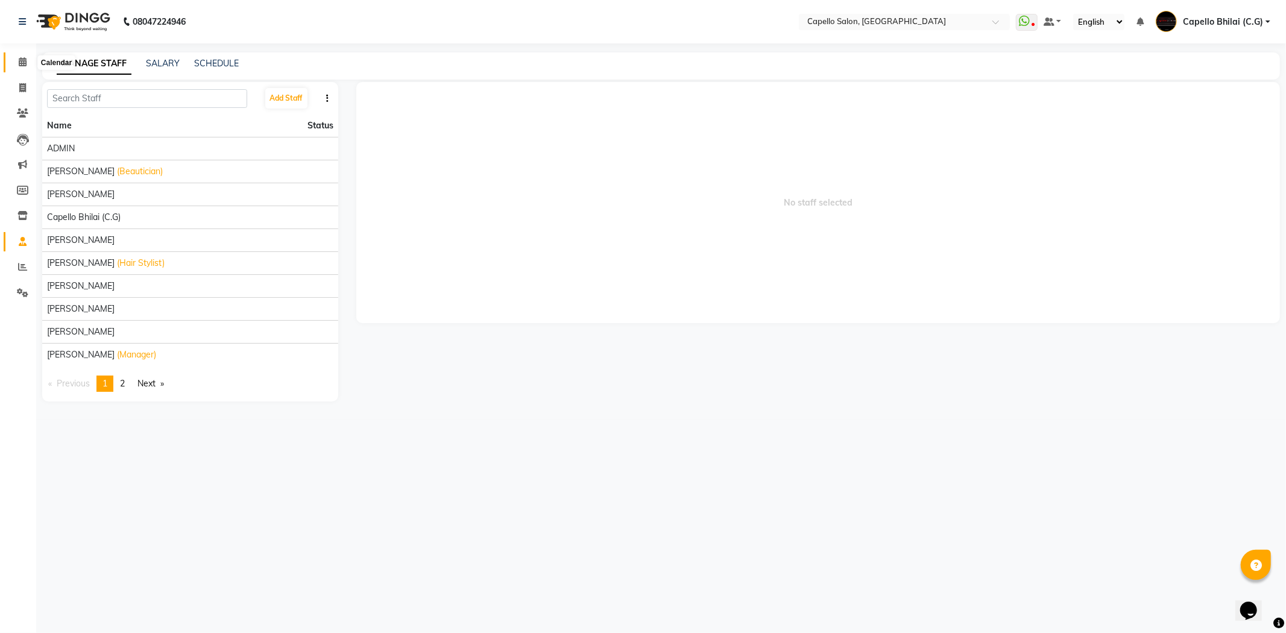
click at [20, 60] on icon at bounding box center [23, 61] width 8 height 9
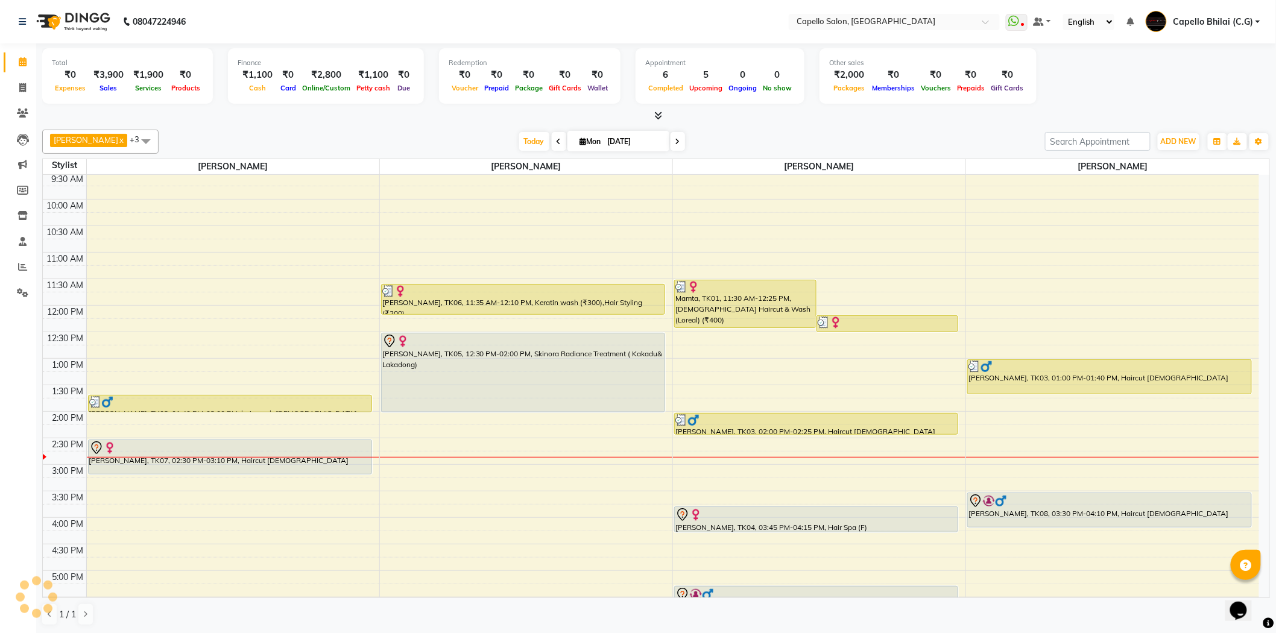
scroll to position [67, 0]
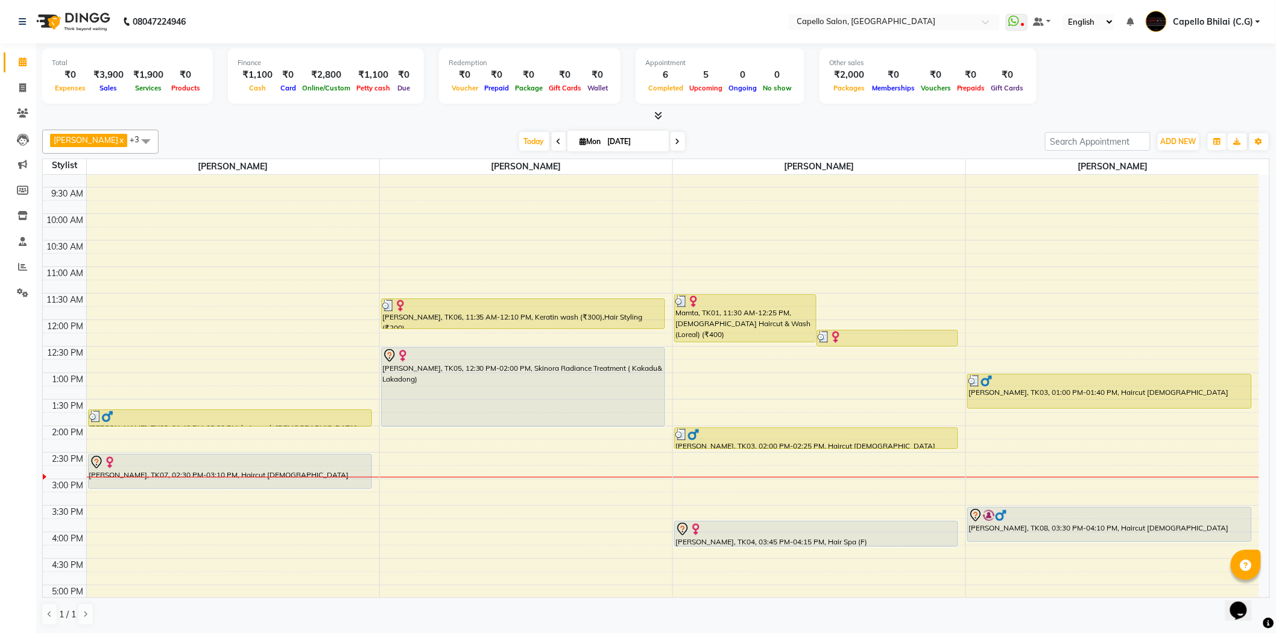
click at [4, 52] on link "Calendar" at bounding box center [18, 62] width 29 height 20
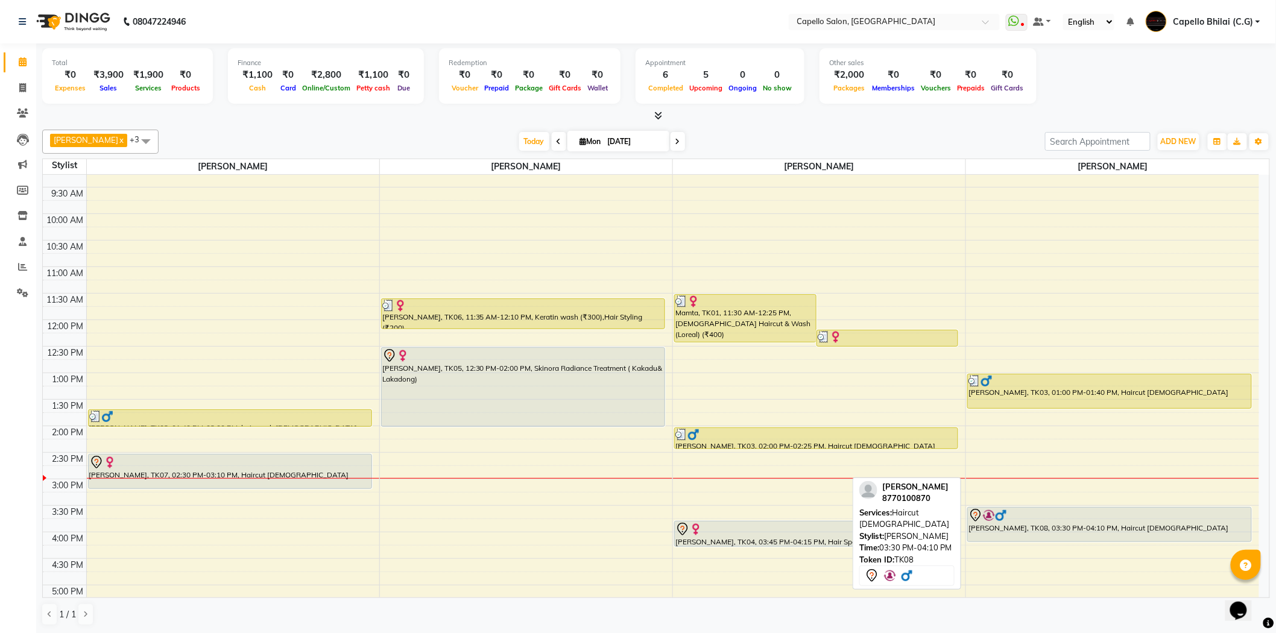
scroll to position [134, 0]
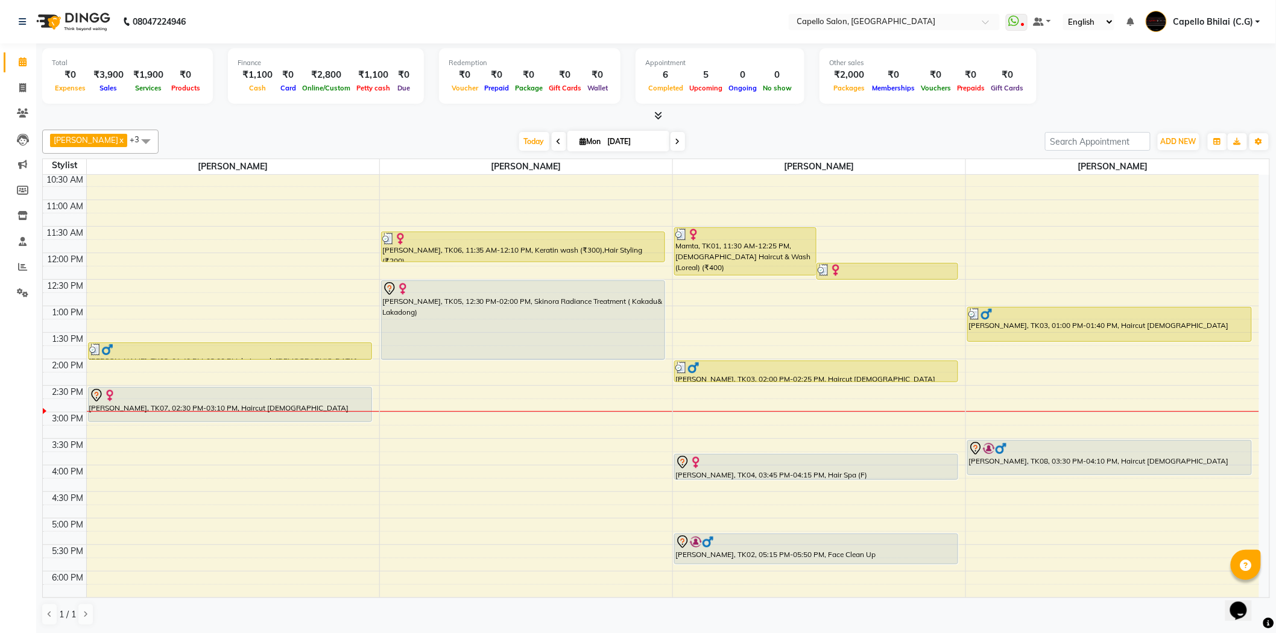
click at [1019, 573] on div "8:00 AM 8:30 AM 9:00 AM 9:30 AM 10:00 AM 10:30 AM 11:00 AM 11:30 AM 12:00 PM 12…" at bounding box center [651, 412] width 1216 height 742
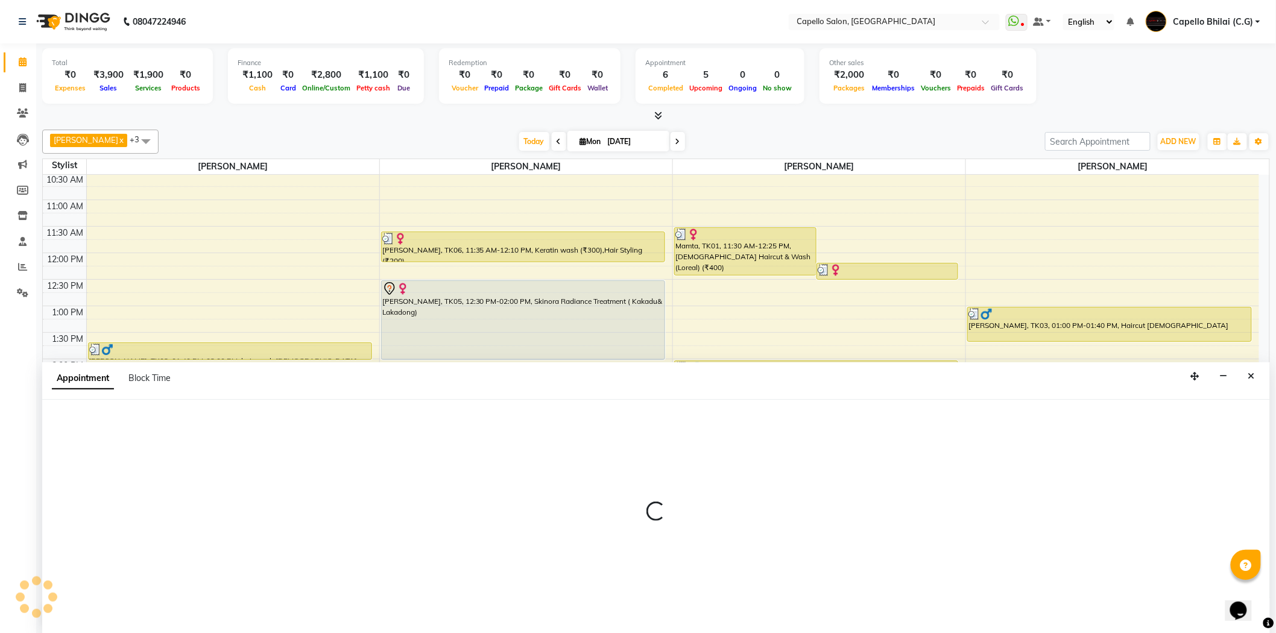
scroll to position [1, 0]
select select "17882"
select select "tentative"
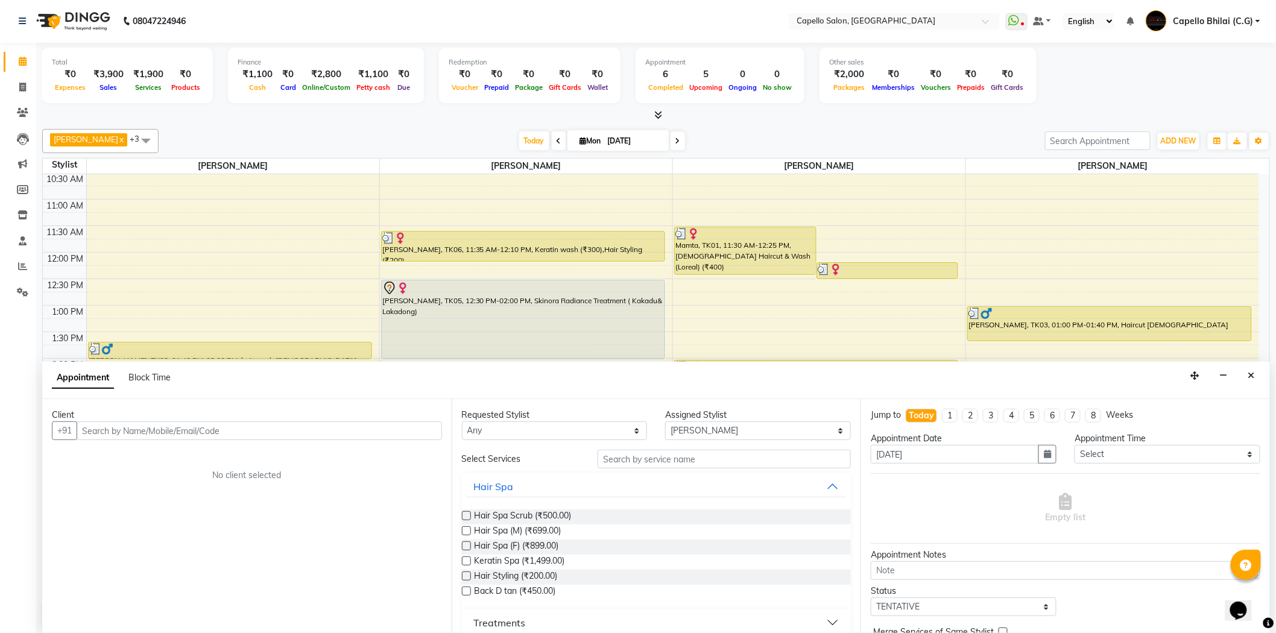
click at [243, 434] on input "text" at bounding box center [259, 430] width 365 height 19
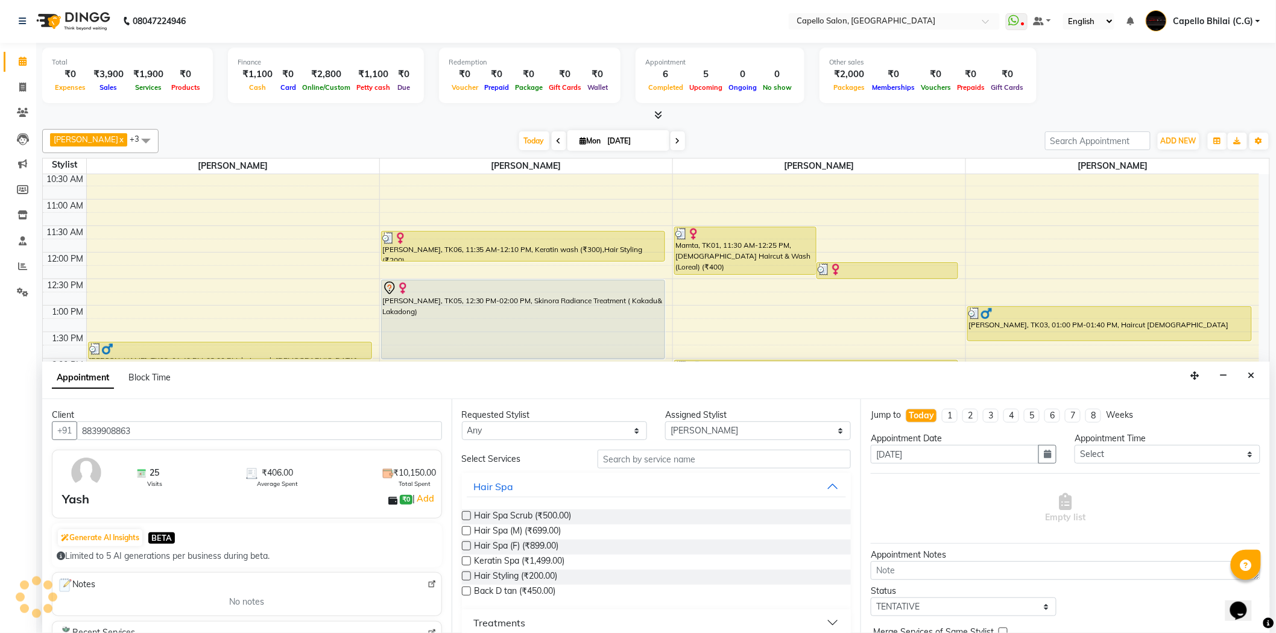
type input "8839908863"
click at [622, 461] on input "text" at bounding box center [723, 459] width 253 height 19
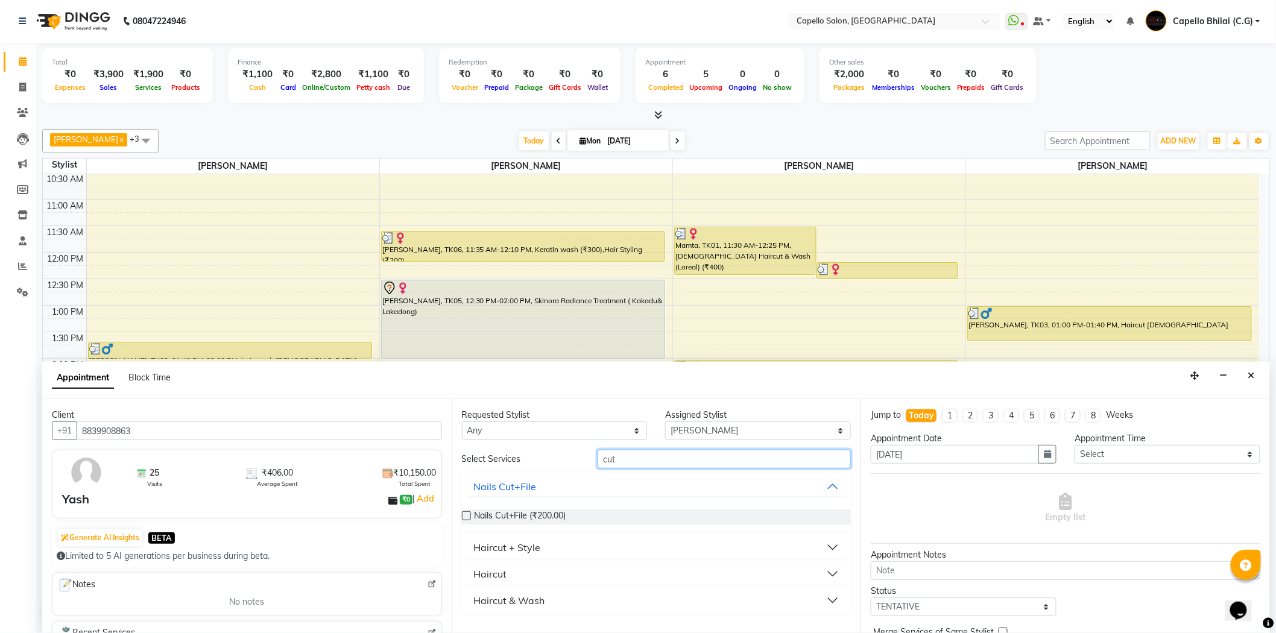
type input "cut"
click at [513, 550] on div "Haircut + Style" at bounding box center [507, 547] width 67 height 14
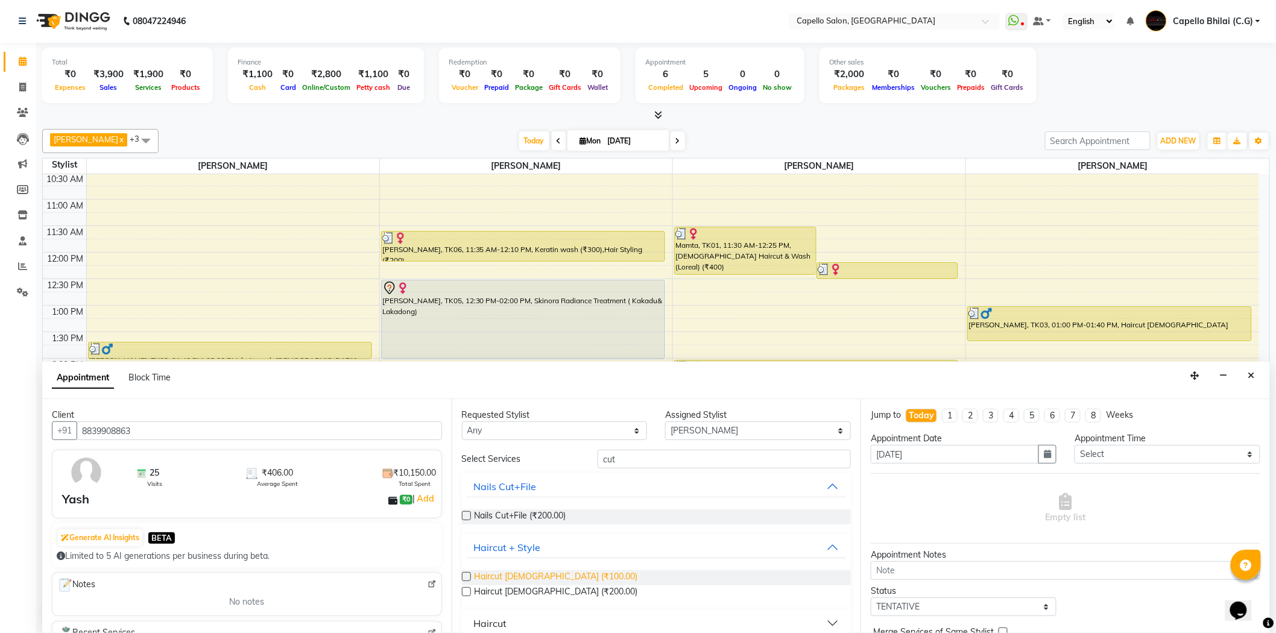
click at [509, 575] on span "Haircut [DEMOGRAPHIC_DATA] (₹100.00)" at bounding box center [555, 577] width 163 height 15
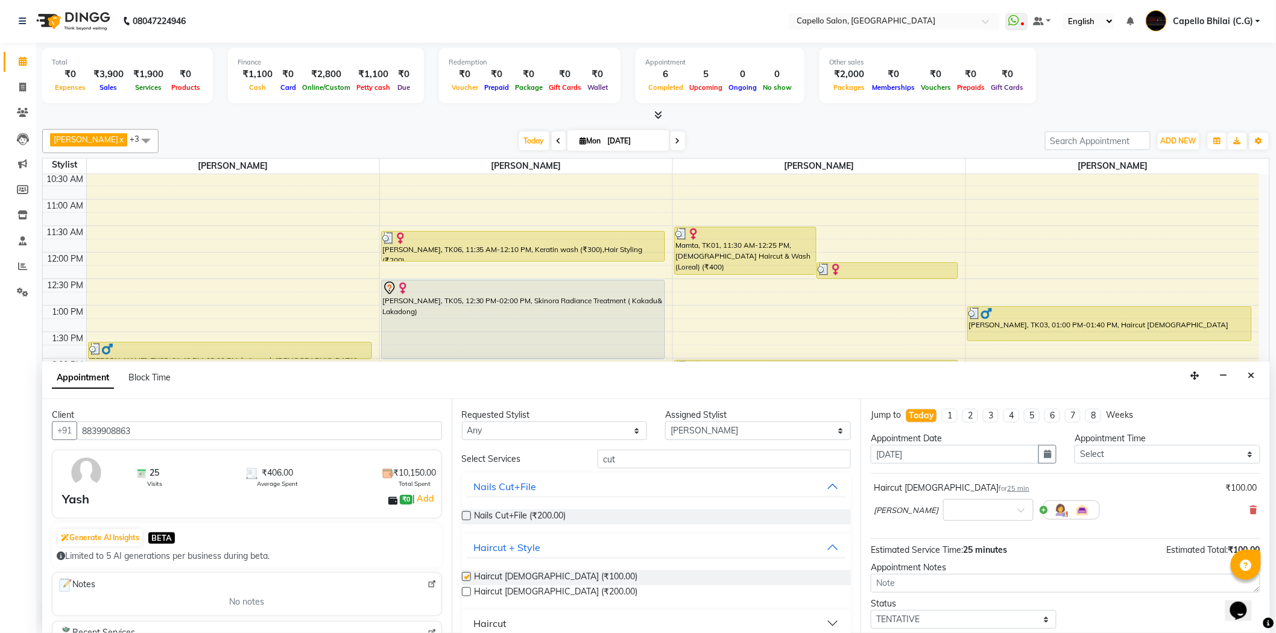
checkbox input "false"
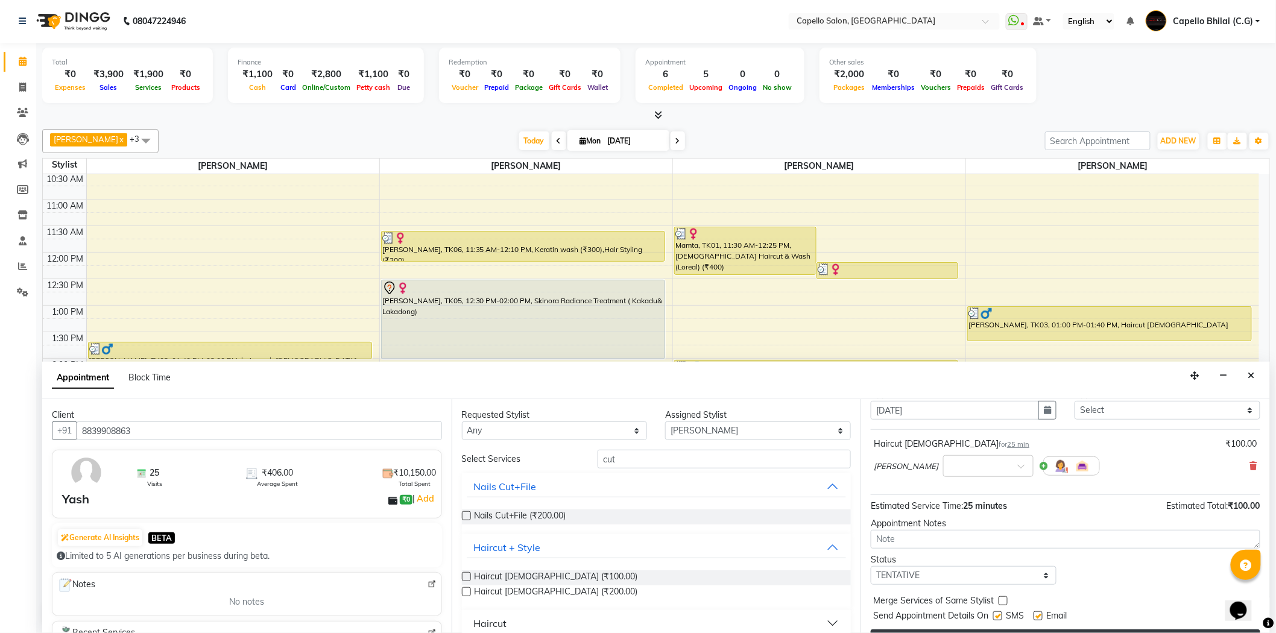
scroll to position [71, 0]
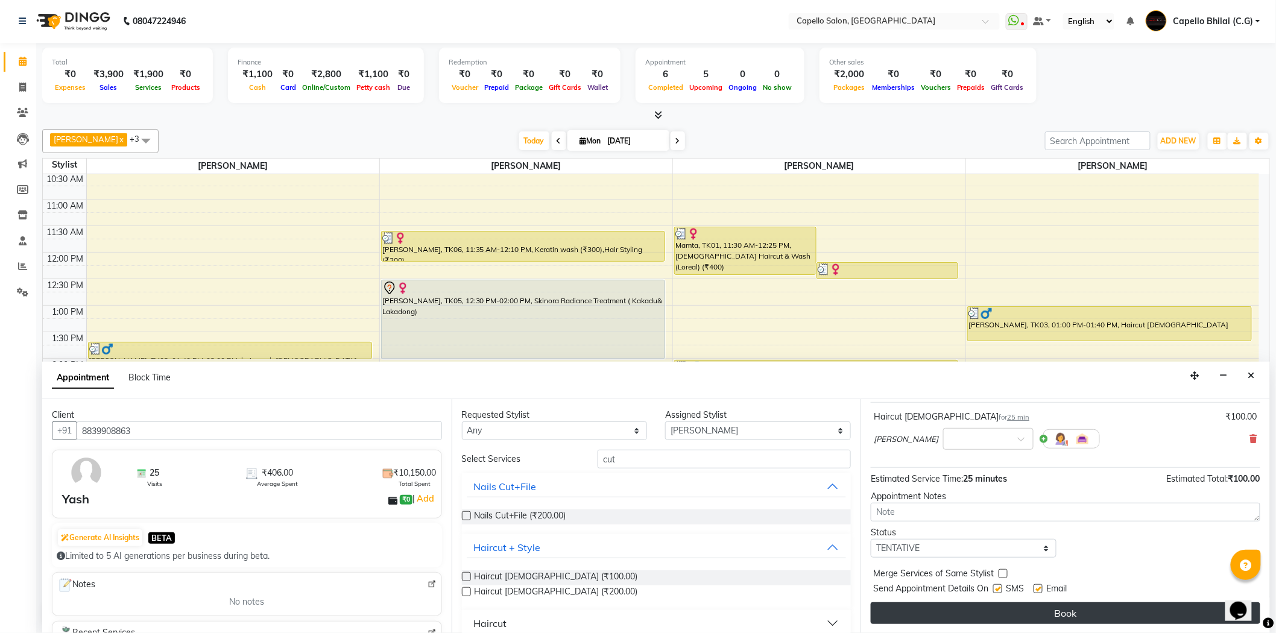
click at [1086, 613] on button "Book" at bounding box center [1065, 613] width 389 height 22
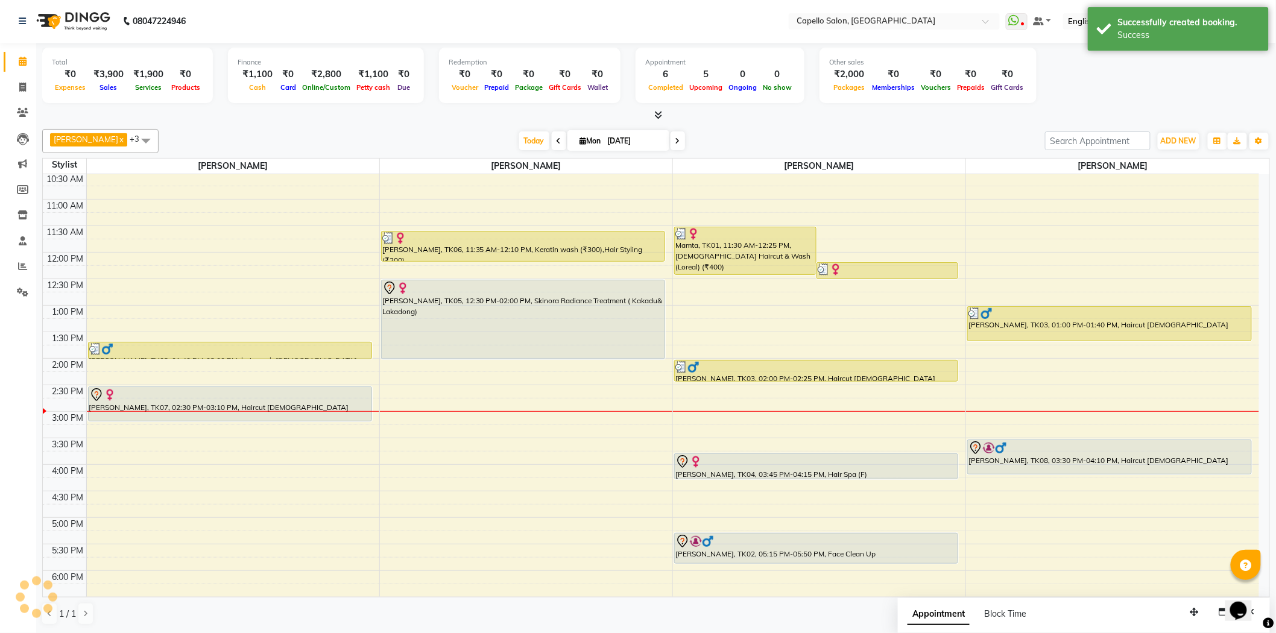
scroll to position [0, 0]
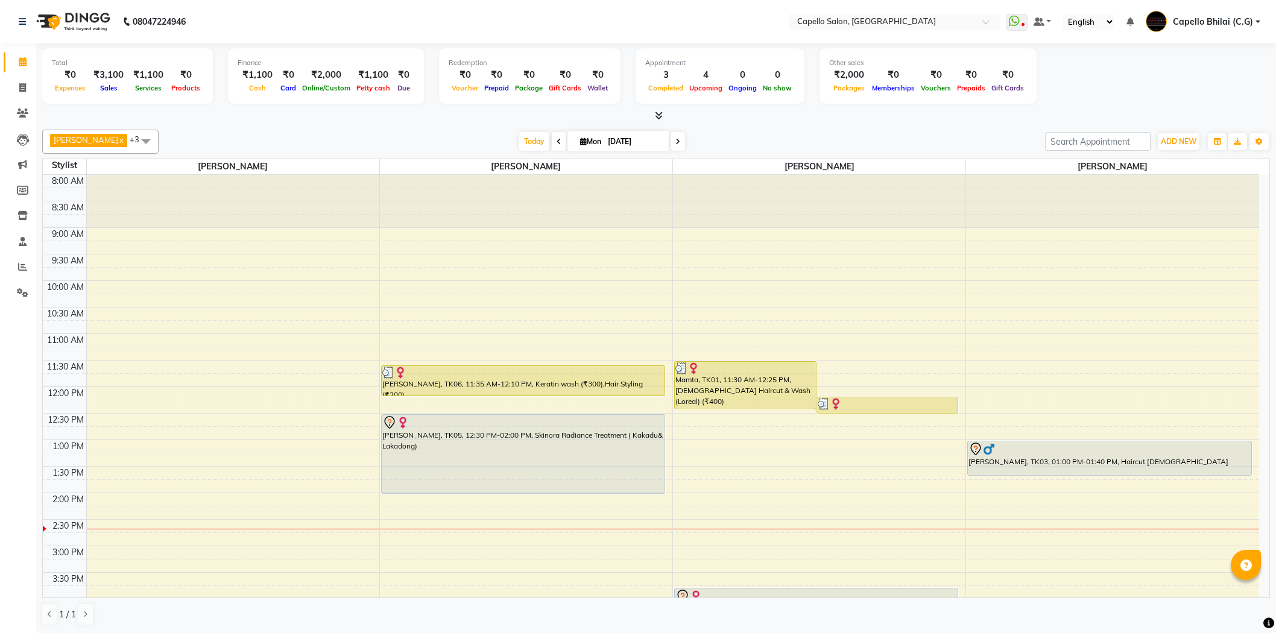
click at [298, 398] on div "8:00 AM 8:30 AM 9:00 AM 9:30 AM 10:00 AM 10:30 AM 11:00 AM 11:30 AM 12:00 PM 12…" at bounding box center [651, 546] width 1216 height 742
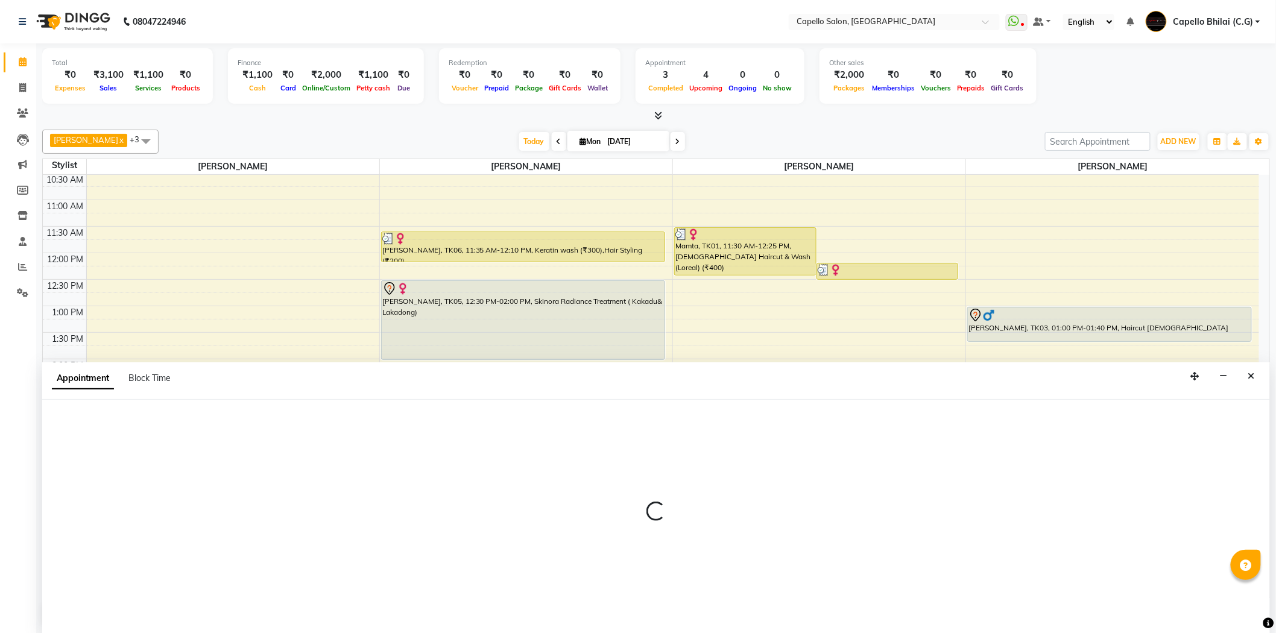
scroll to position [1, 0]
select select "21871"
select select "870"
select select "tentative"
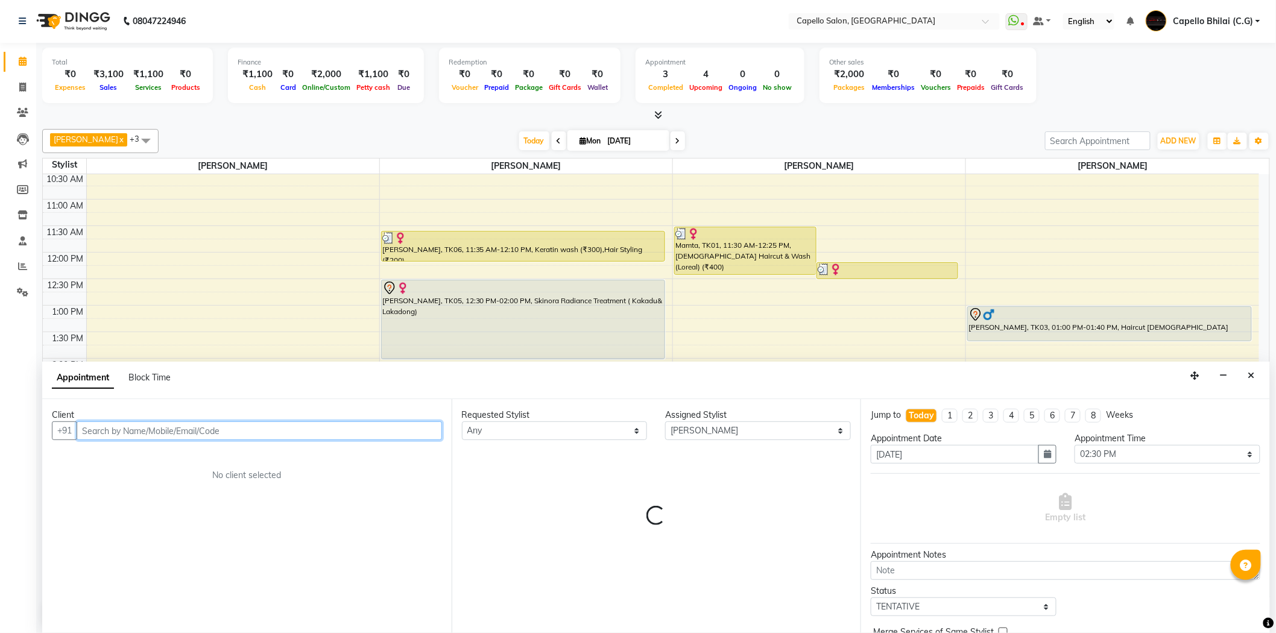
click at [257, 423] on input "text" at bounding box center [259, 430] width 365 height 19
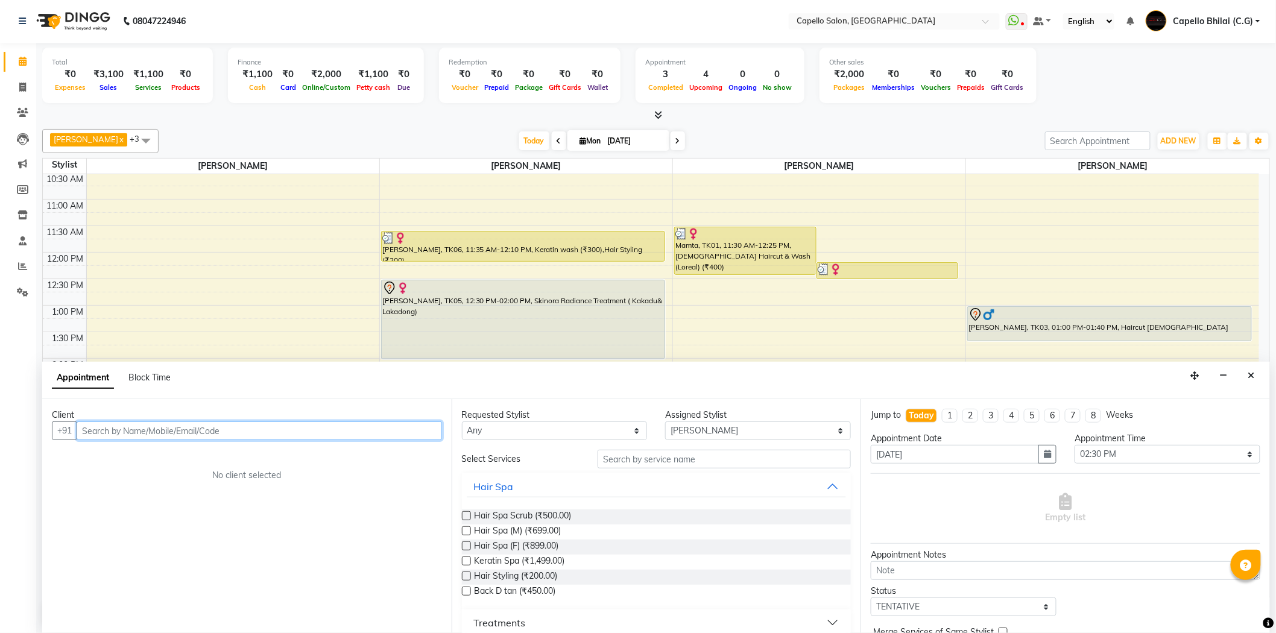
paste input "8269296110"
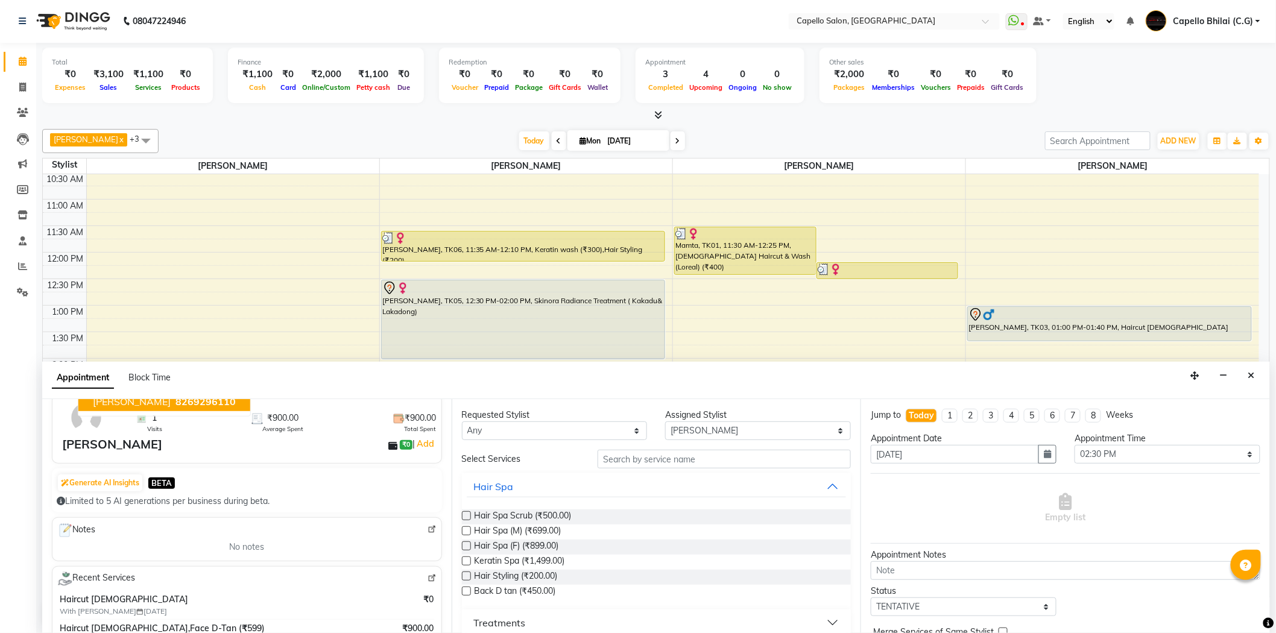
scroll to position [0, 0]
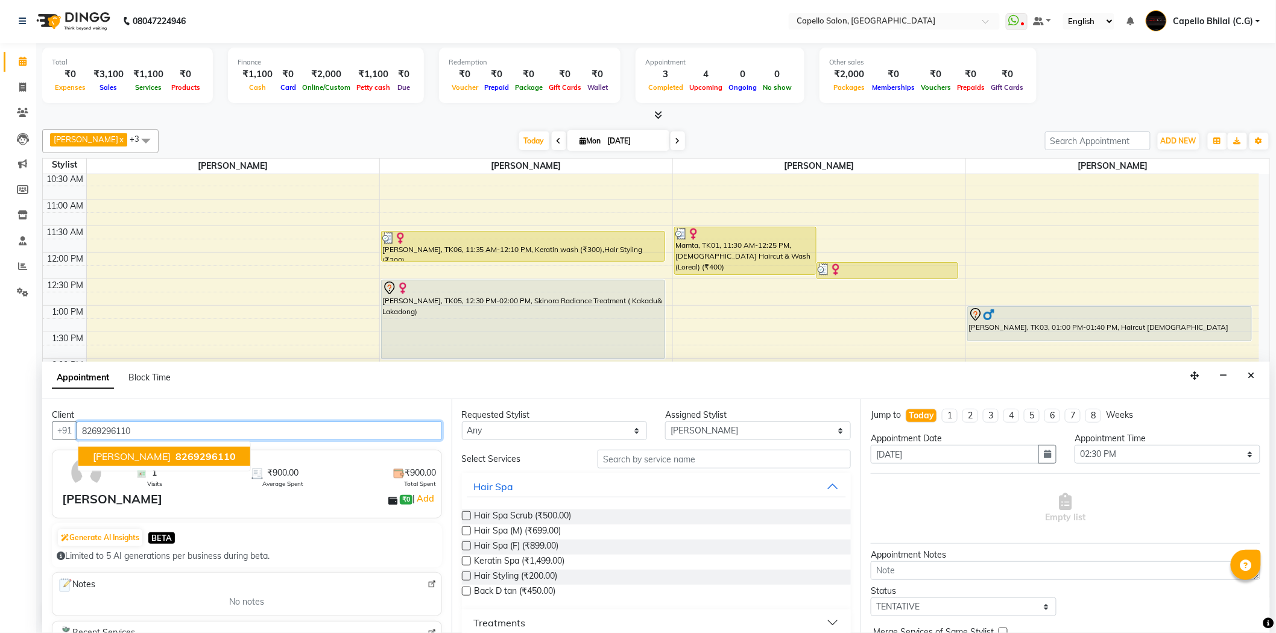
type input "8269296110"
